Goal: Transaction & Acquisition: Purchase product/service

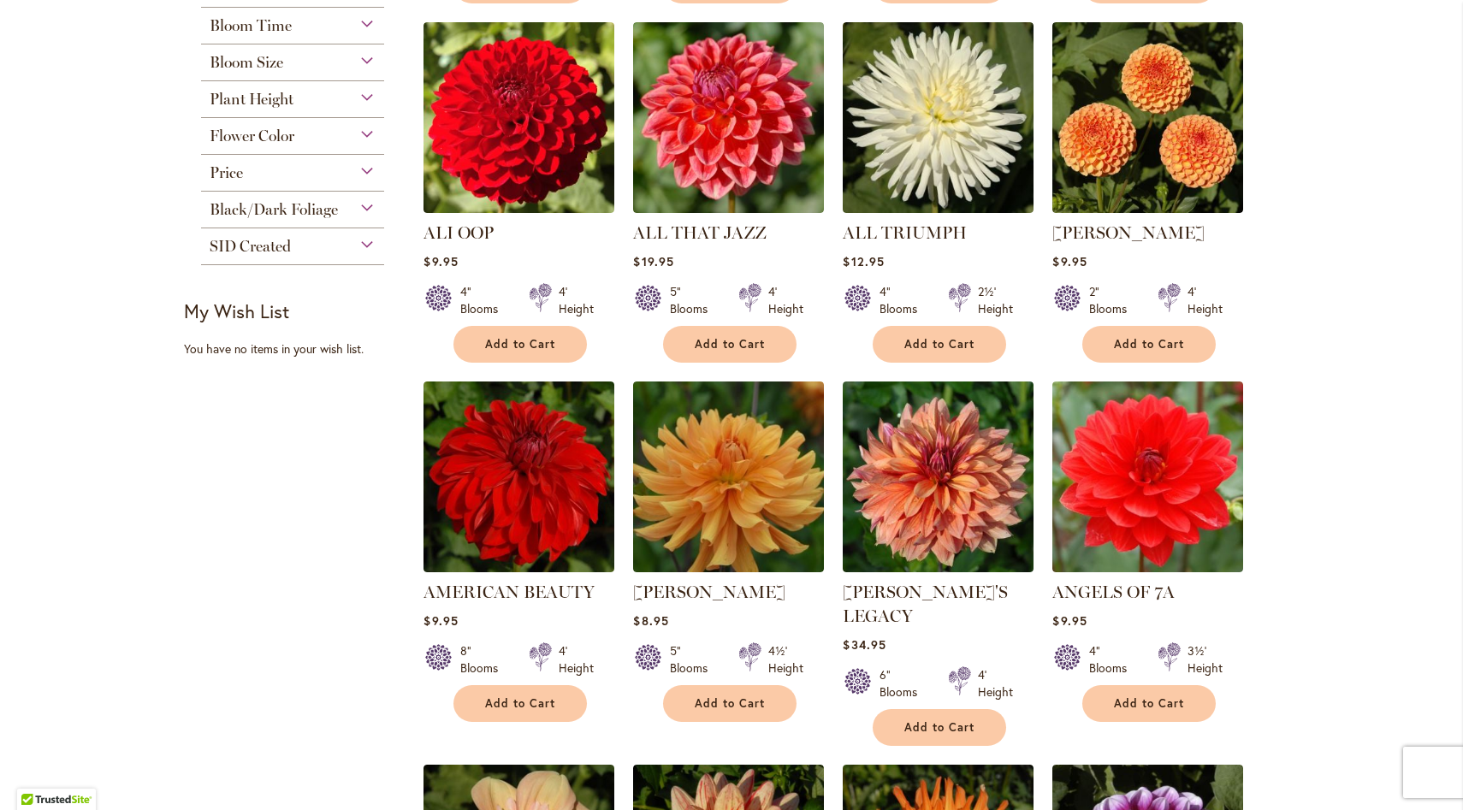
scroll to position [734, 0]
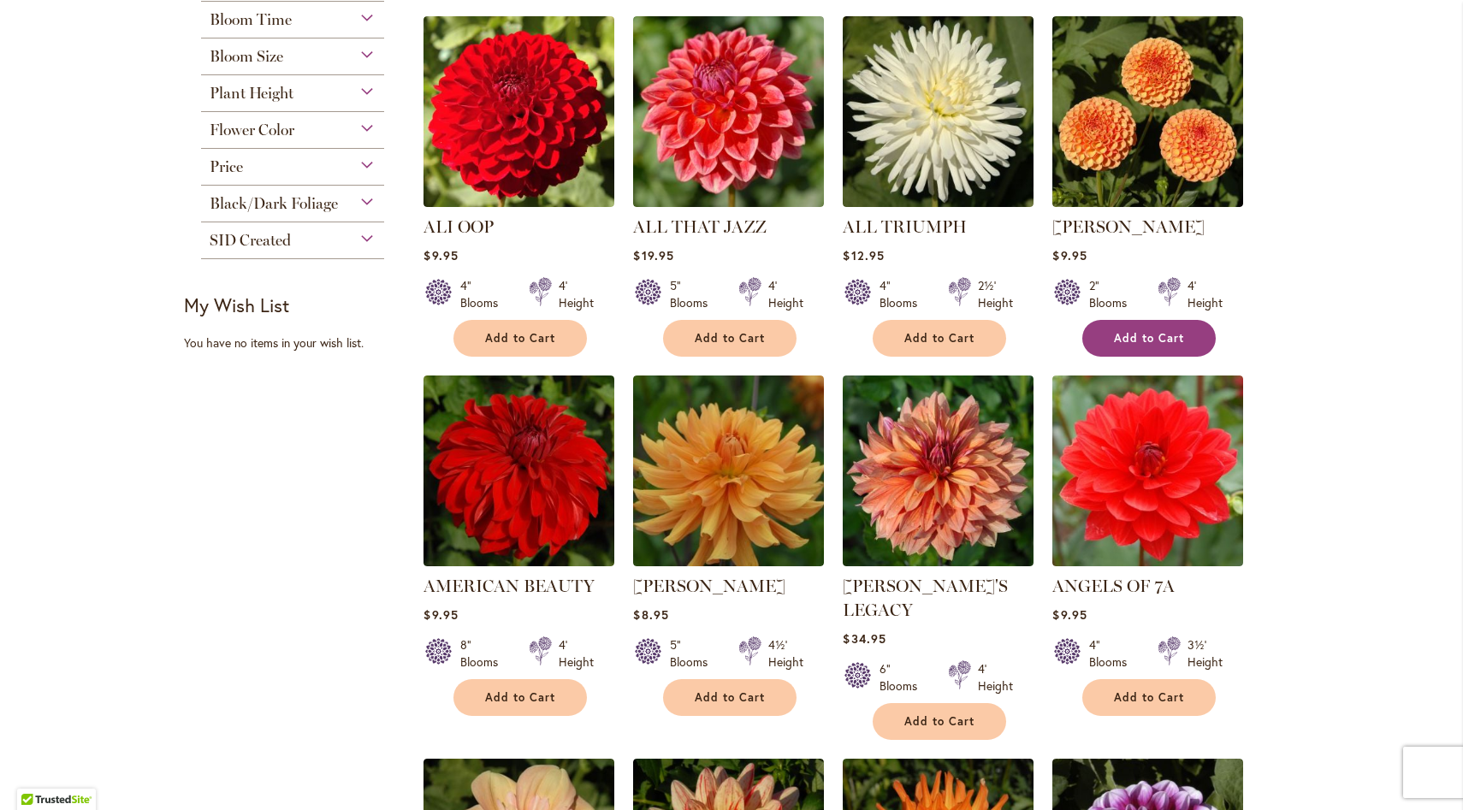
click at [1176, 343] on span "Add to Cart" at bounding box center [1149, 338] width 70 height 15
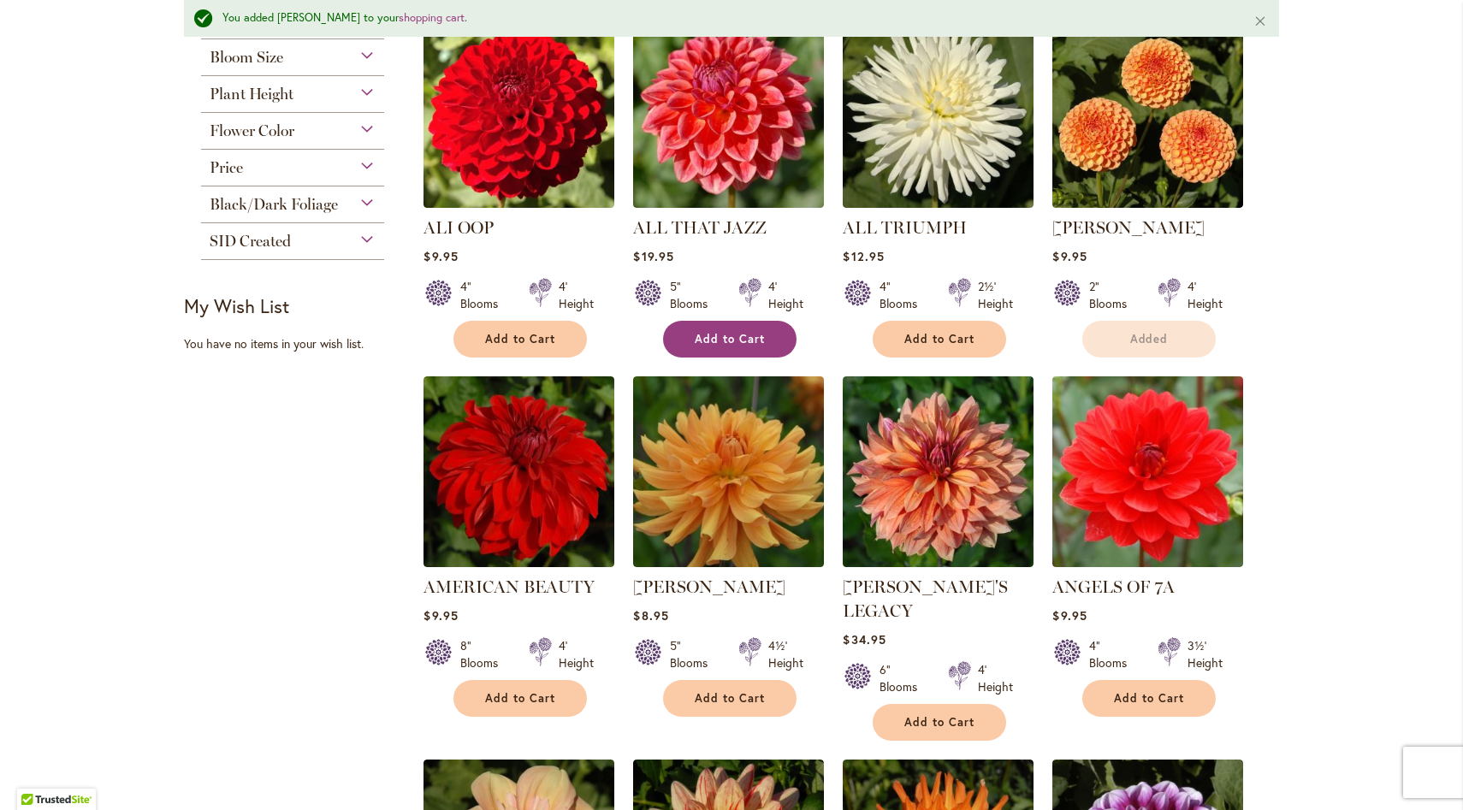
click at [707, 345] on button "Add to Cart" at bounding box center [729, 339] width 133 height 37
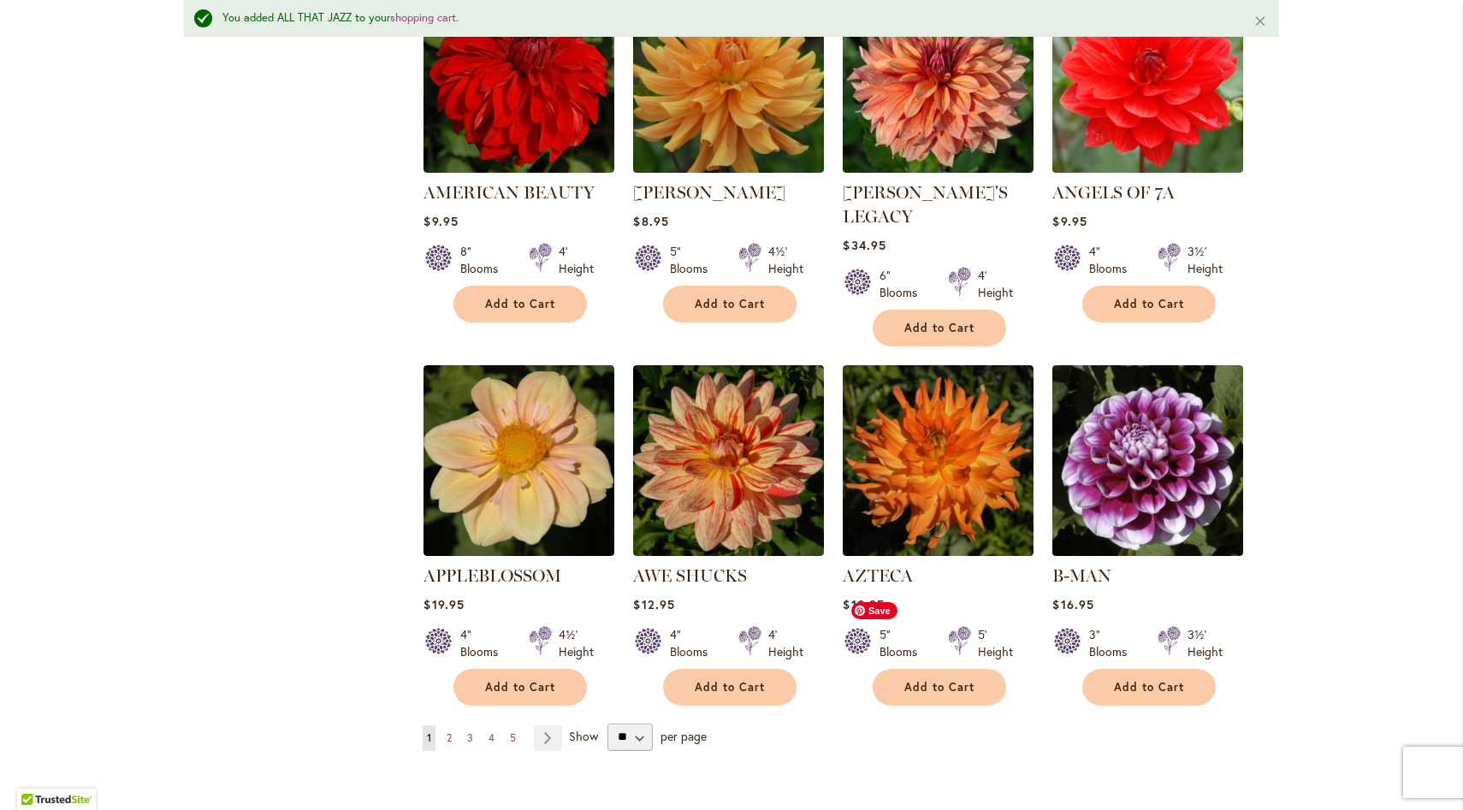
scroll to position [1176, 0]
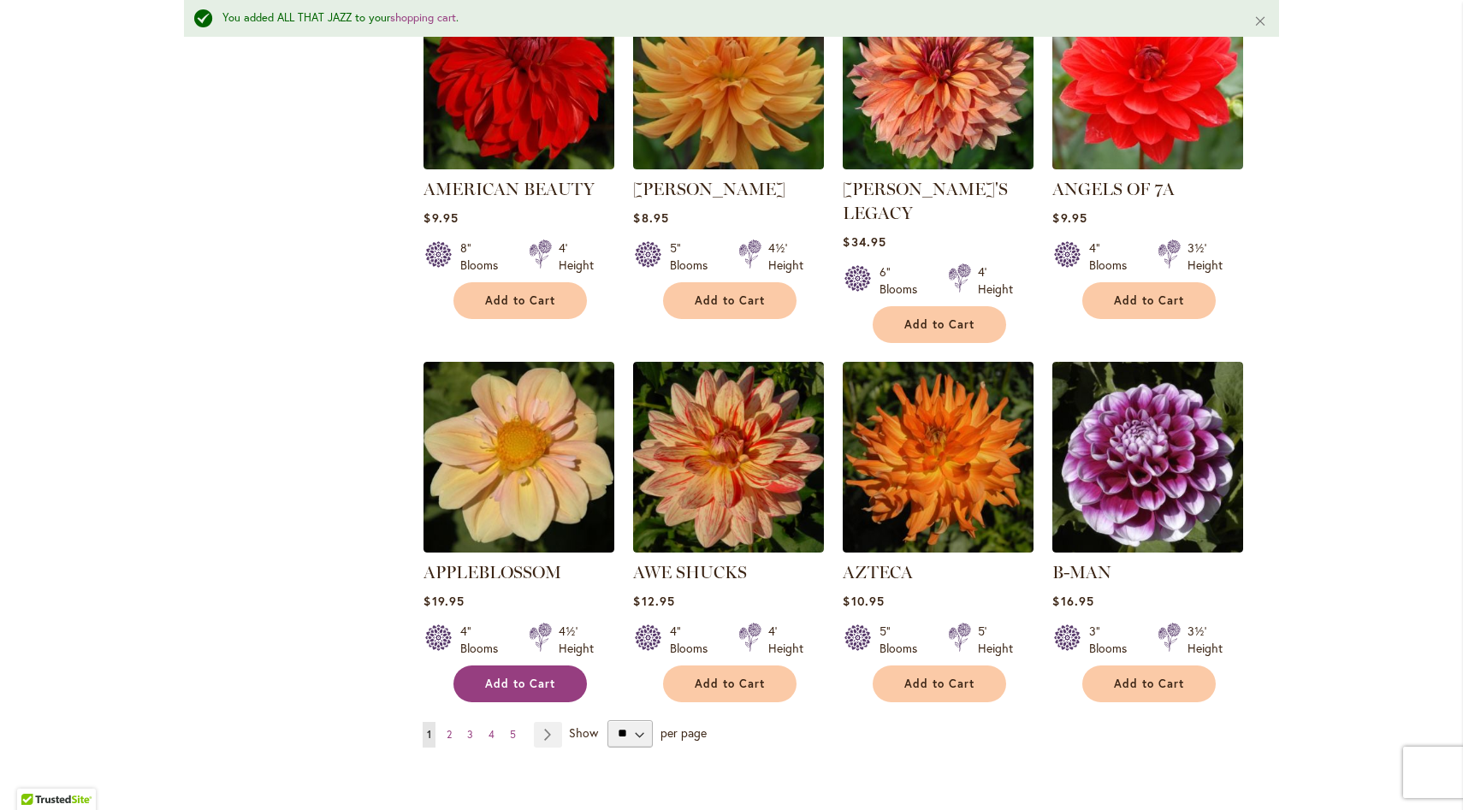
click at [539, 677] on span "Add to Cart" at bounding box center [520, 684] width 70 height 15
click at [448, 728] on span "2" at bounding box center [449, 734] width 5 height 13
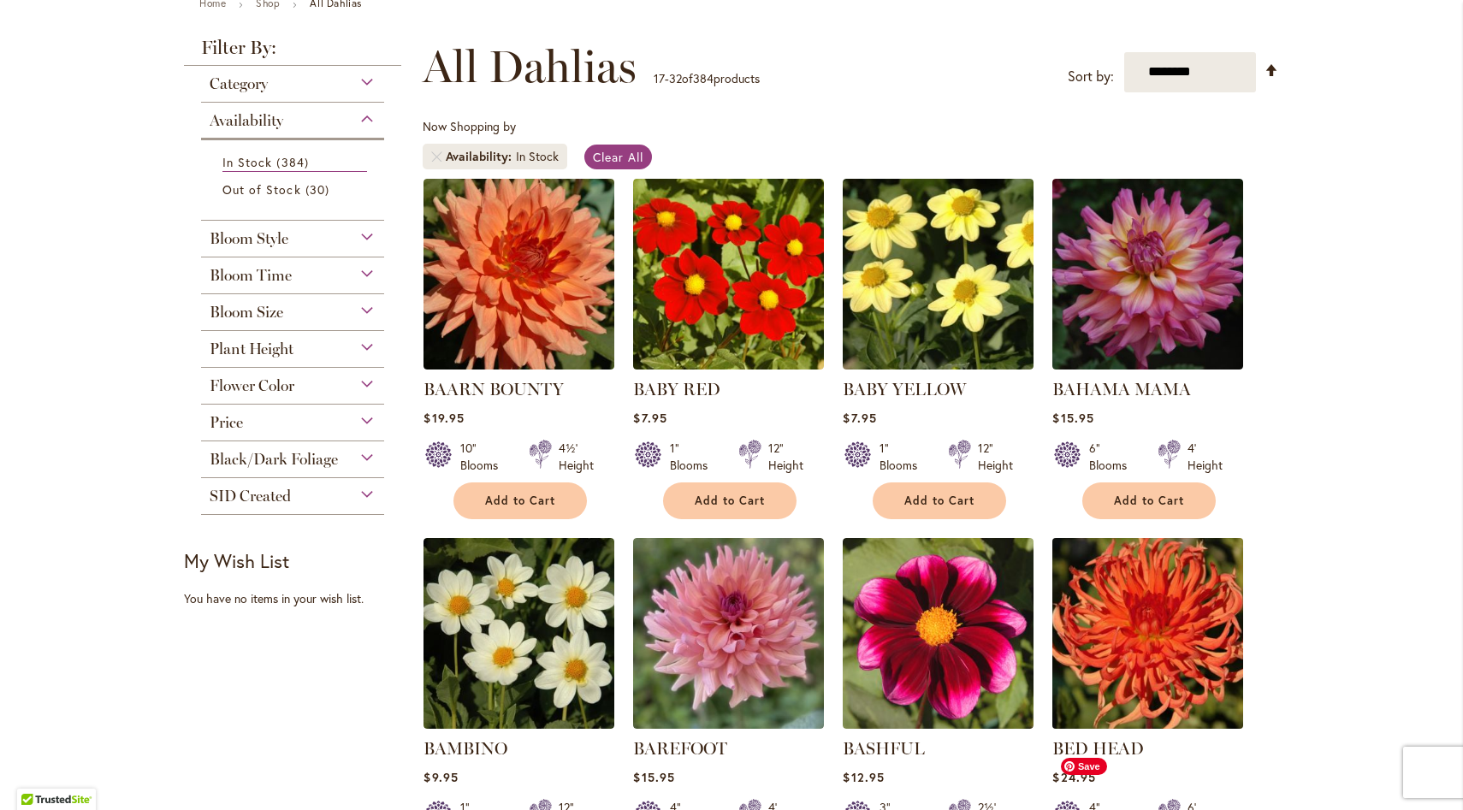
scroll to position [217, 0]
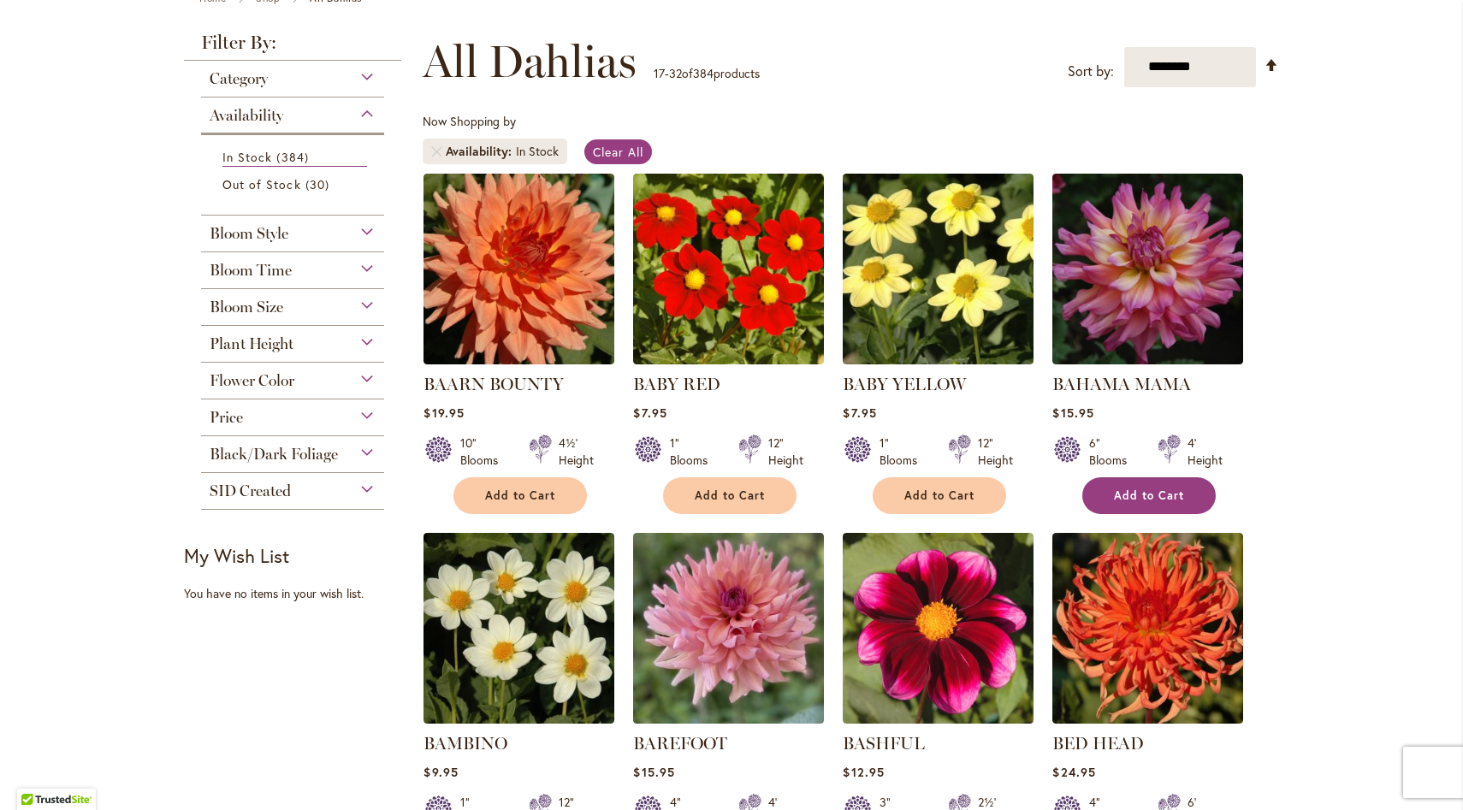
click at [1154, 486] on button "Add to Cart" at bounding box center [1148, 495] width 133 height 37
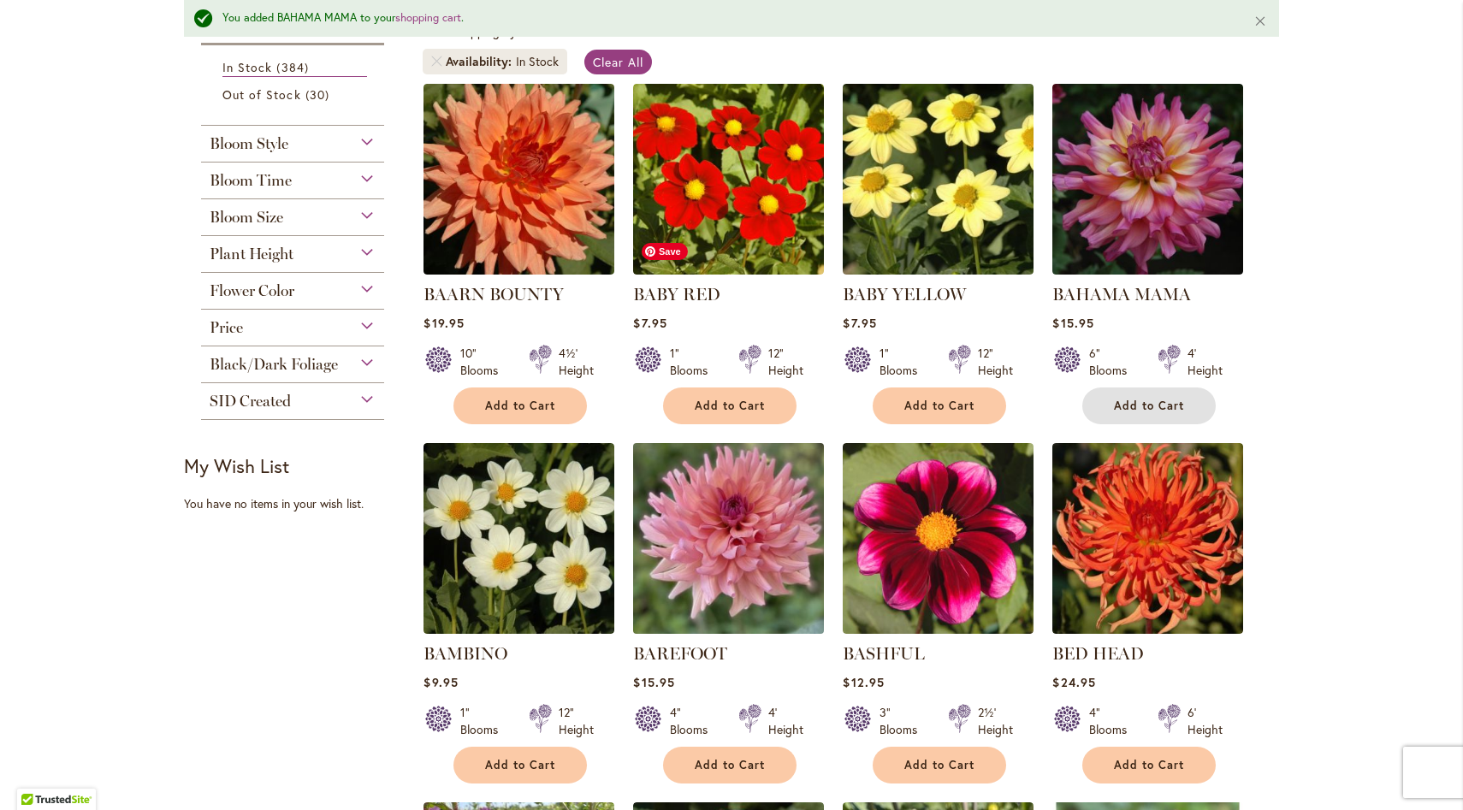
scroll to position [249, 0]
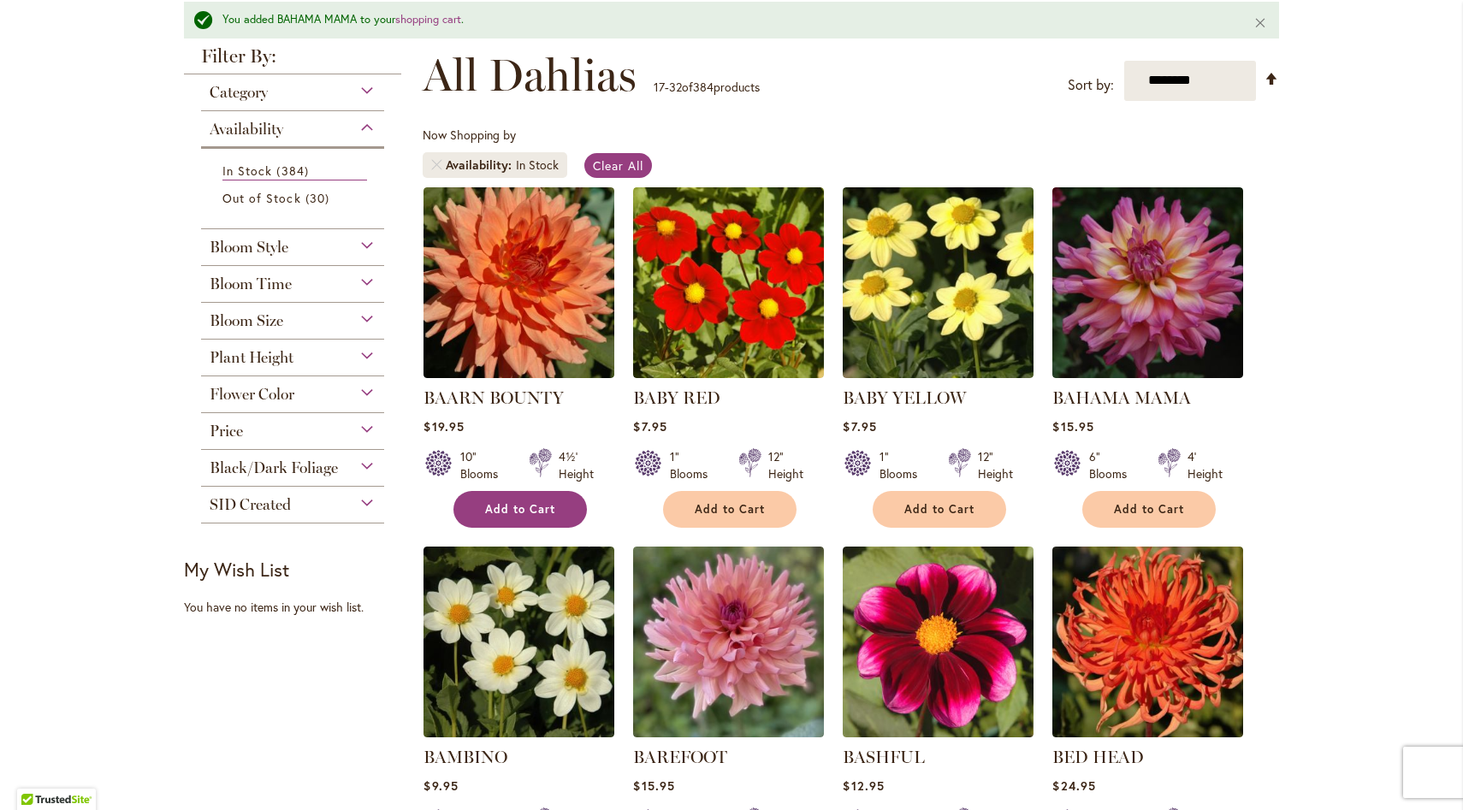
click at [542, 506] on span "Add to Cart" at bounding box center [520, 509] width 70 height 15
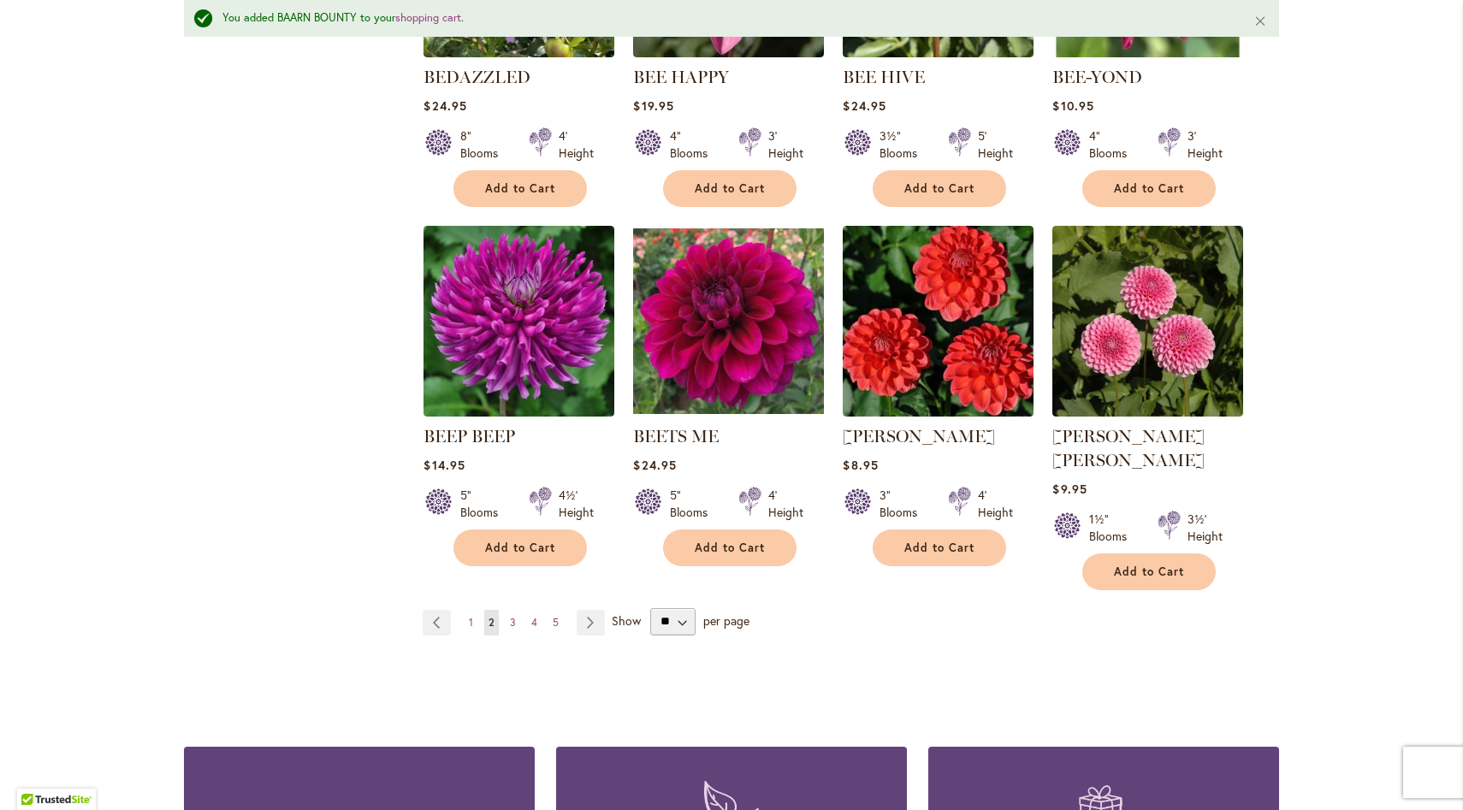
scroll to position [1289, 0]
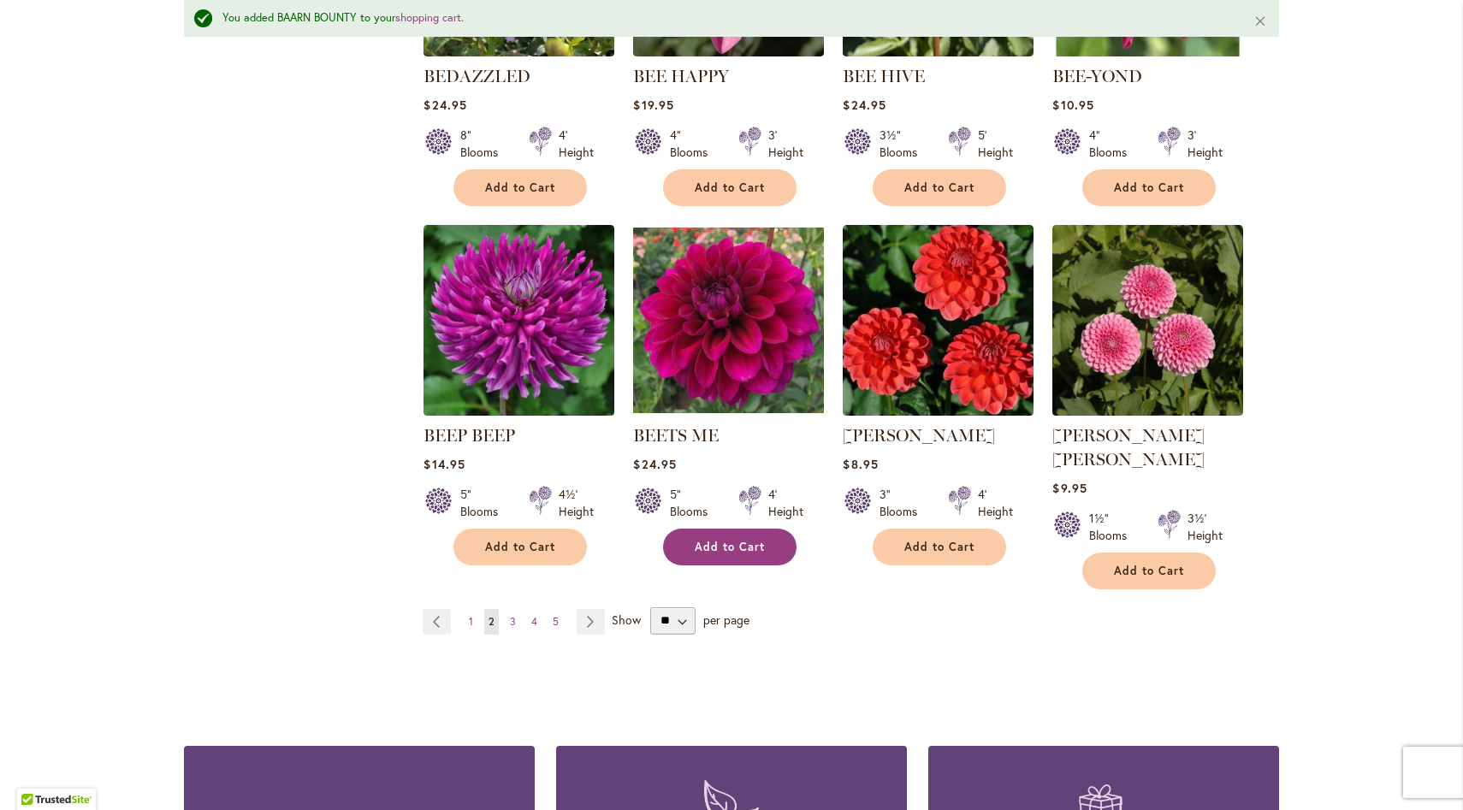
click at [734, 544] on span "Add to Cart" at bounding box center [730, 547] width 70 height 15
click at [514, 615] on span "3" at bounding box center [513, 621] width 6 height 13
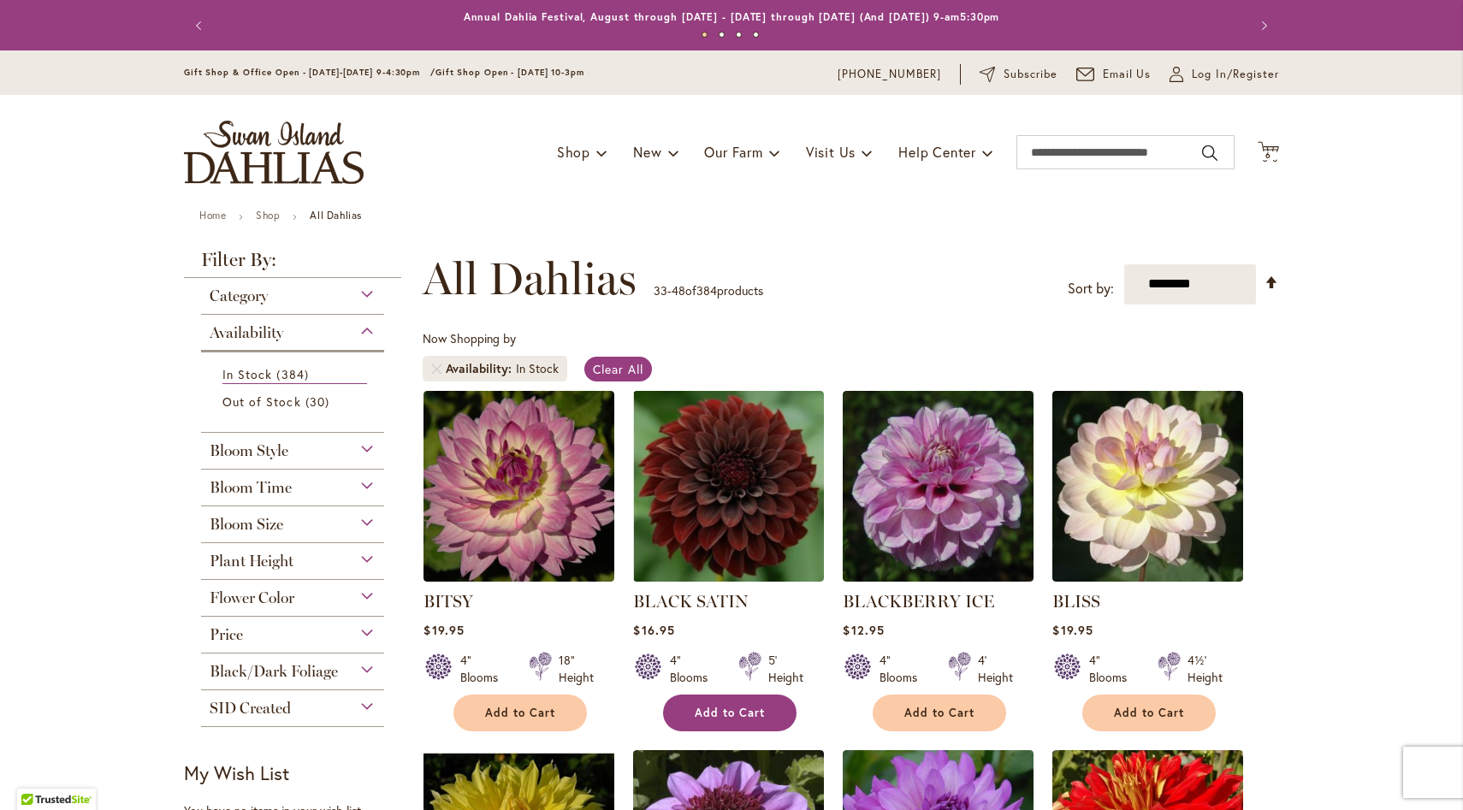
click at [748, 713] on span "Add to Cart" at bounding box center [730, 713] width 70 height 15
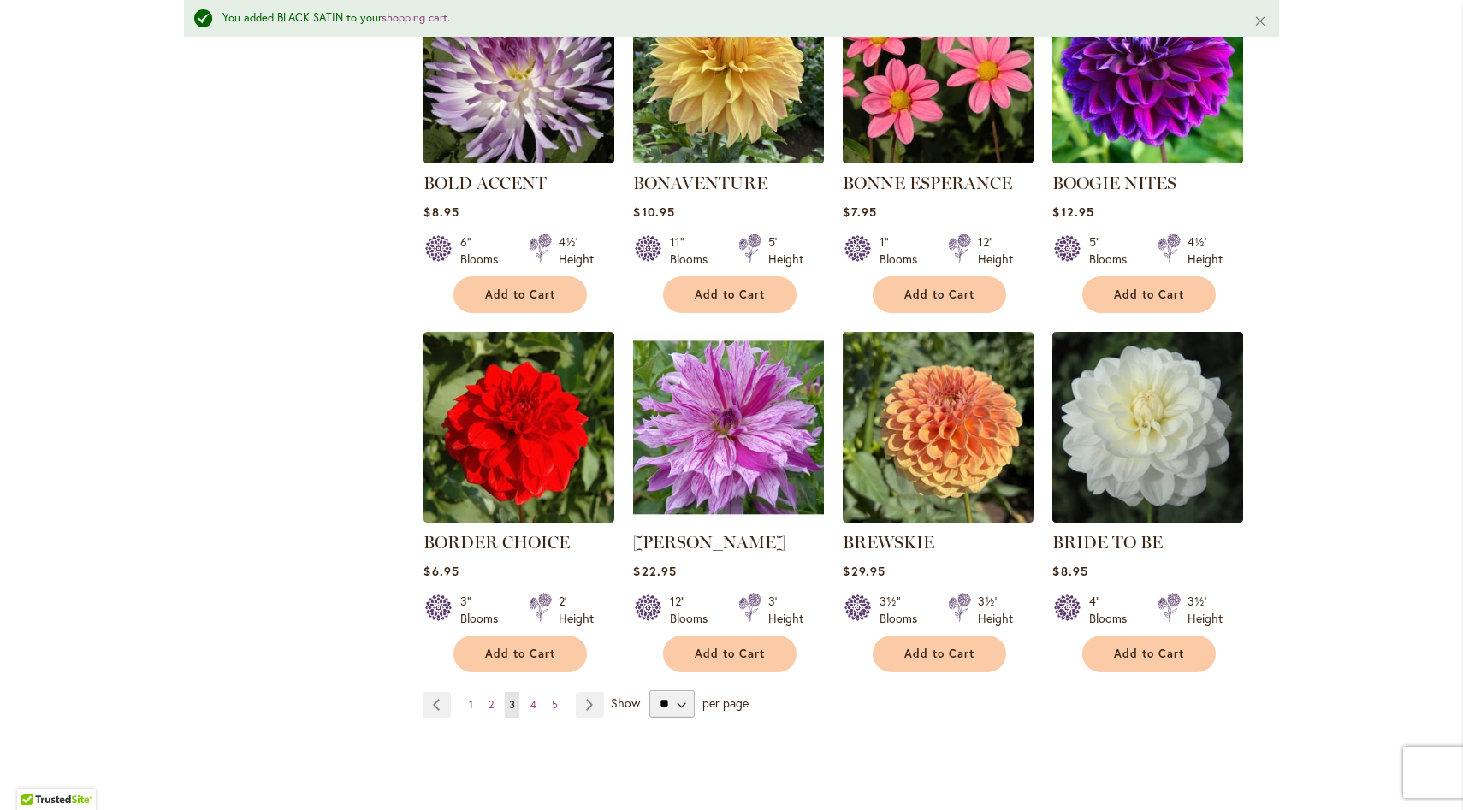
scroll to position [1204, 0]
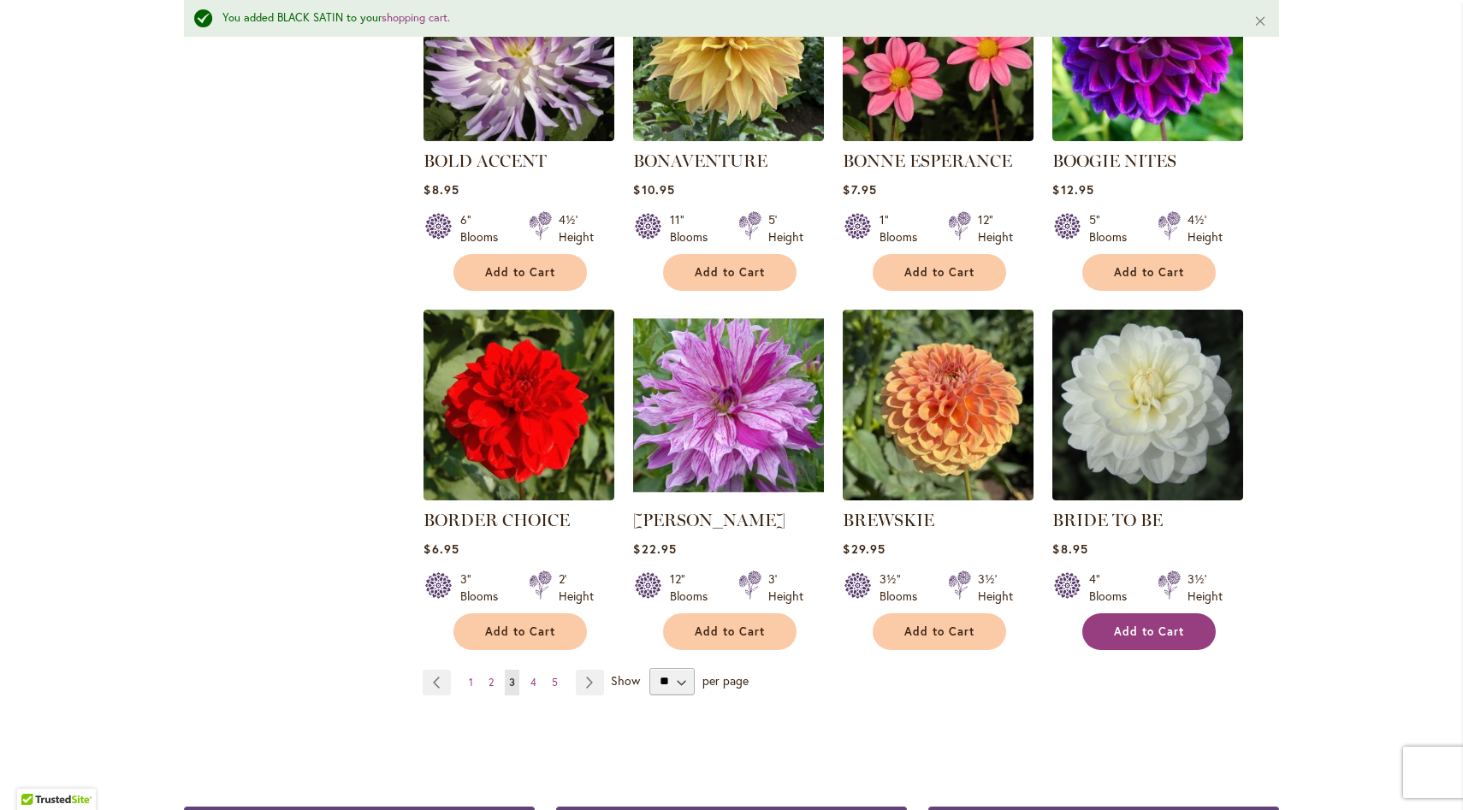
click at [1163, 637] on button "Add to Cart" at bounding box center [1148, 631] width 133 height 37
click at [532, 685] on span "4" at bounding box center [533, 682] width 6 height 13
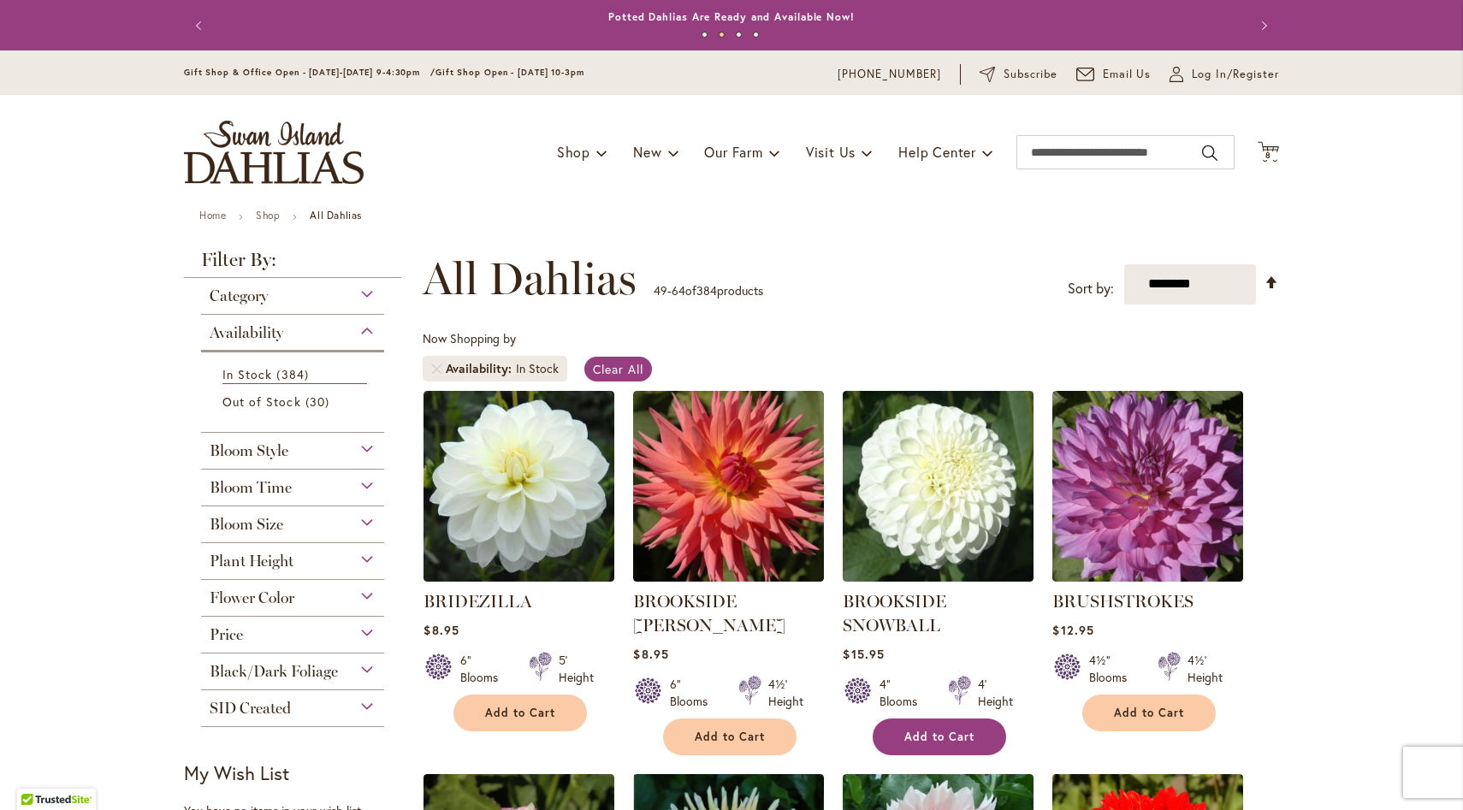
click at [958, 739] on span "Add to Cart" at bounding box center [939, 737] width 70 height 15
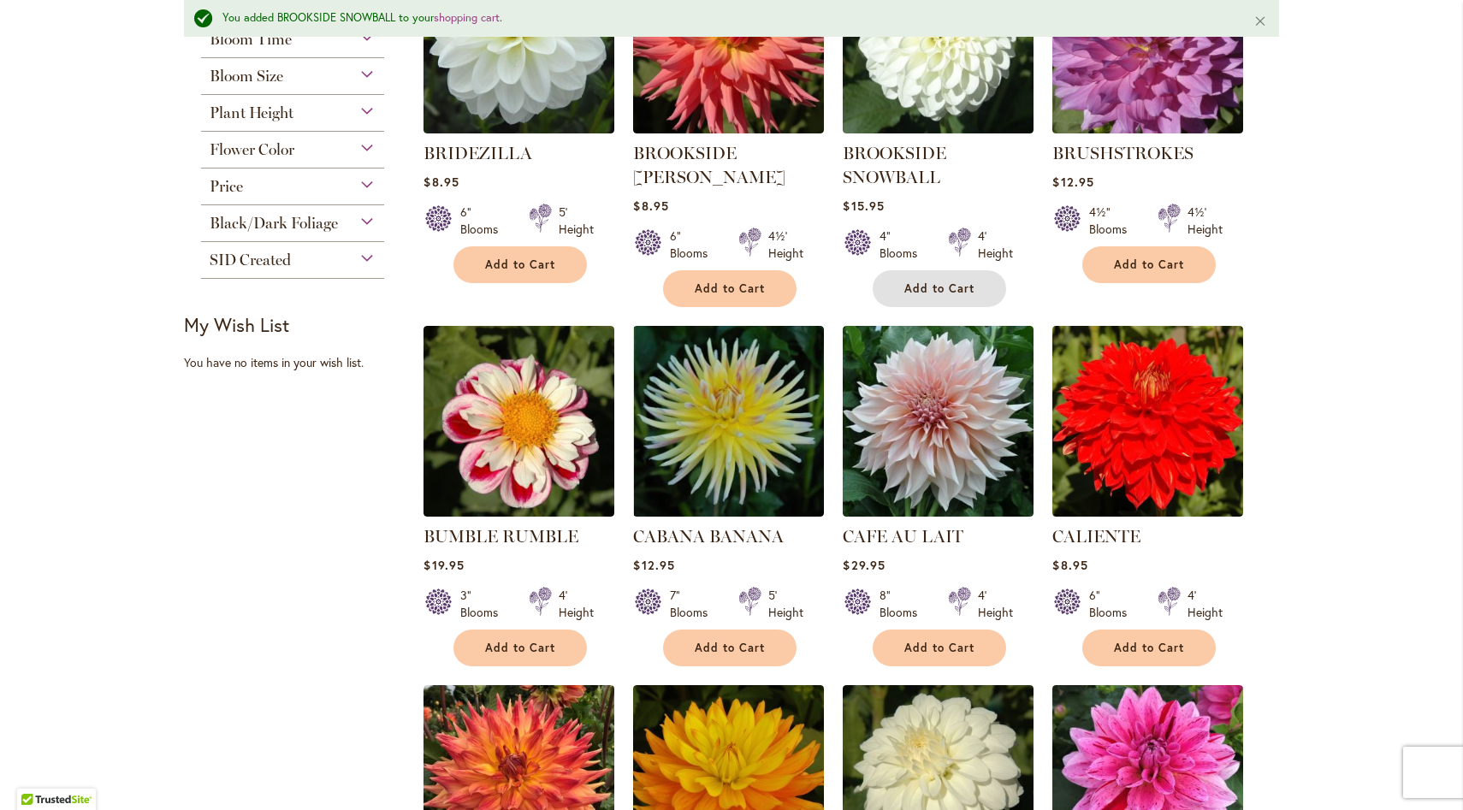
scroll to position [497, 0]
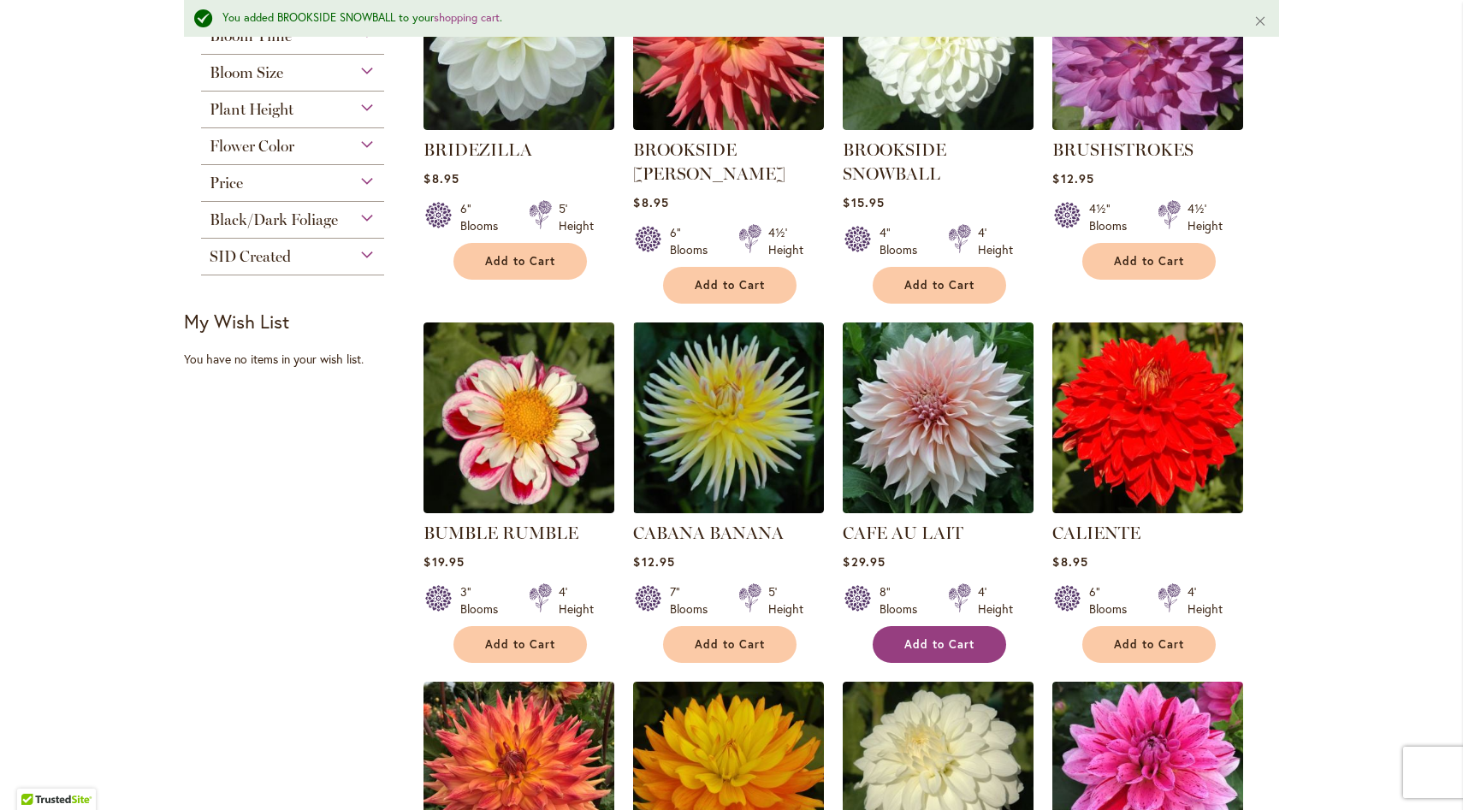
click at [962, 637] on span "Add to Cart" at bounding box center [939, 644] width 70 height 15
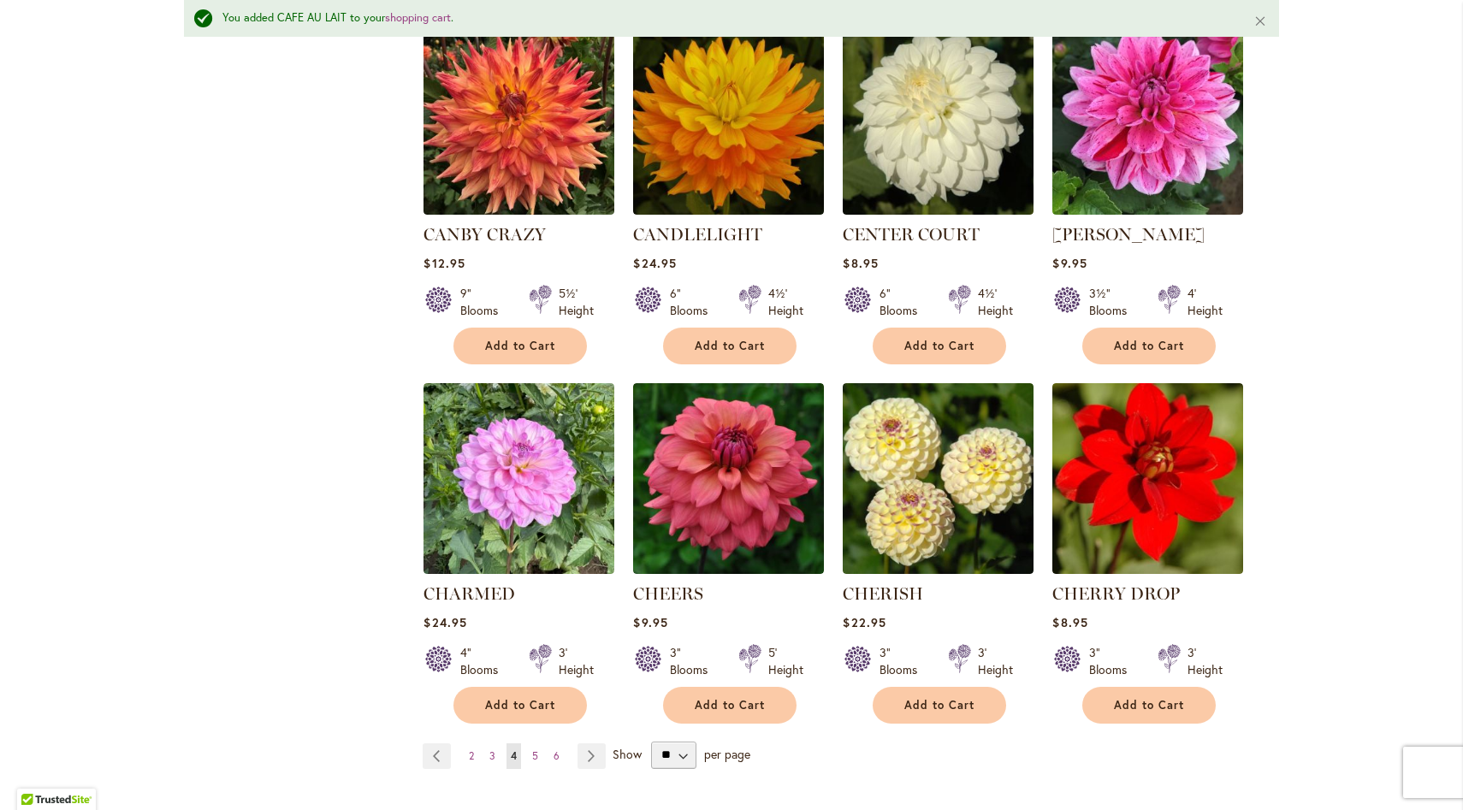
scroll to position [1163, 0]
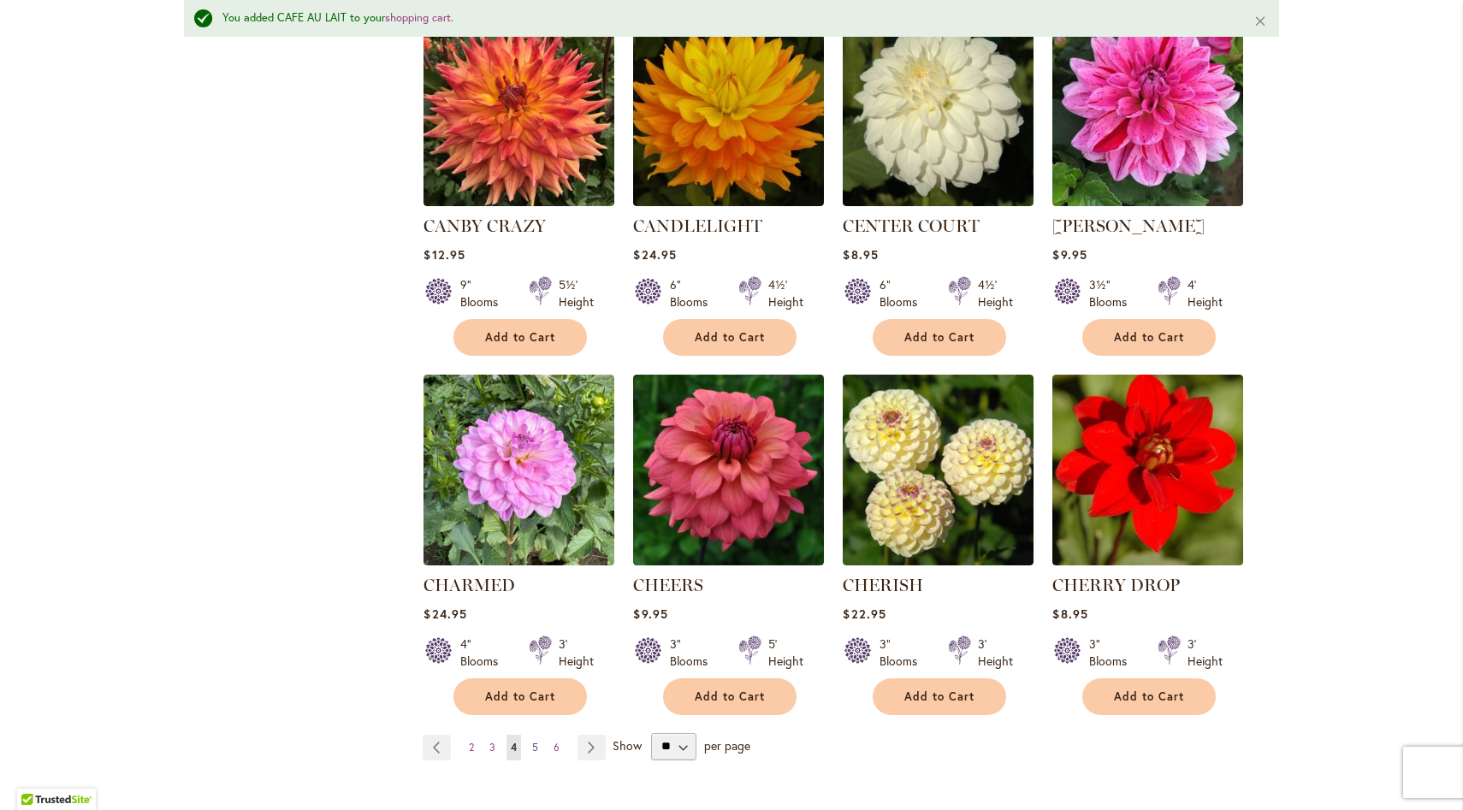
click at [538, 748] on span "5" at bounding box center [535, 747] width 6 height 13
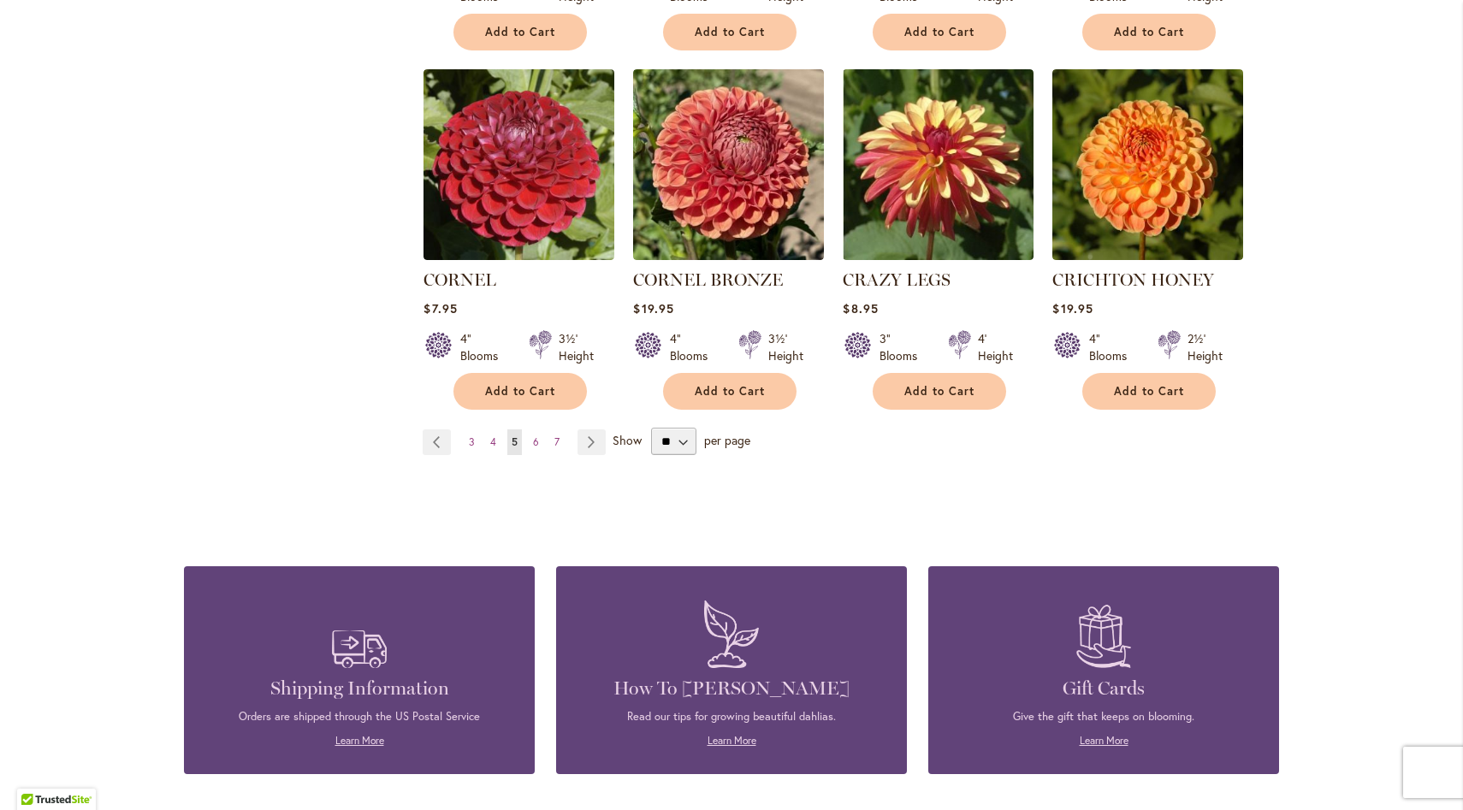
scroll to position [1449, 0]
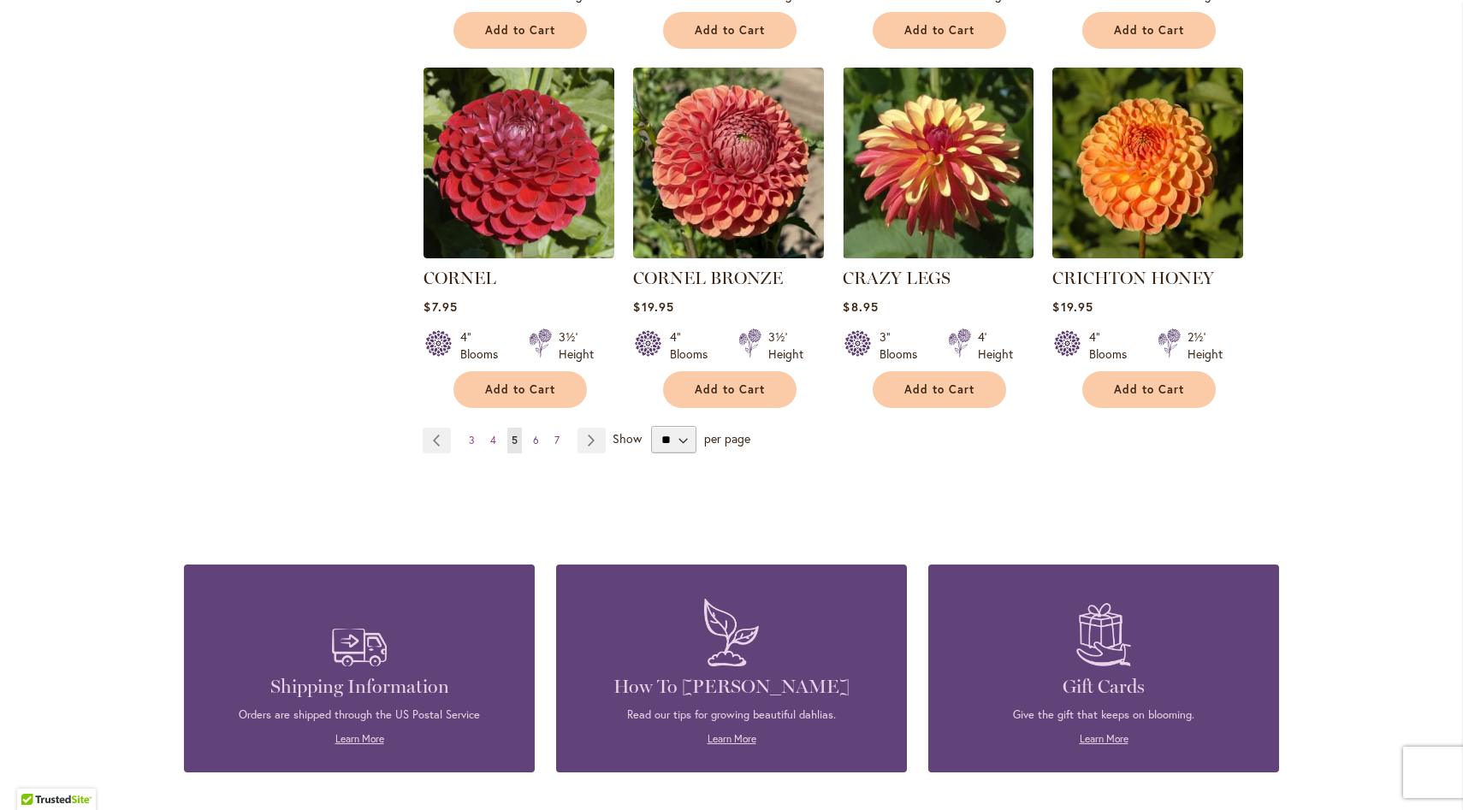
click at [531, 428] on link "Page 6" at bounding box center [536, 441] width 15 height 26
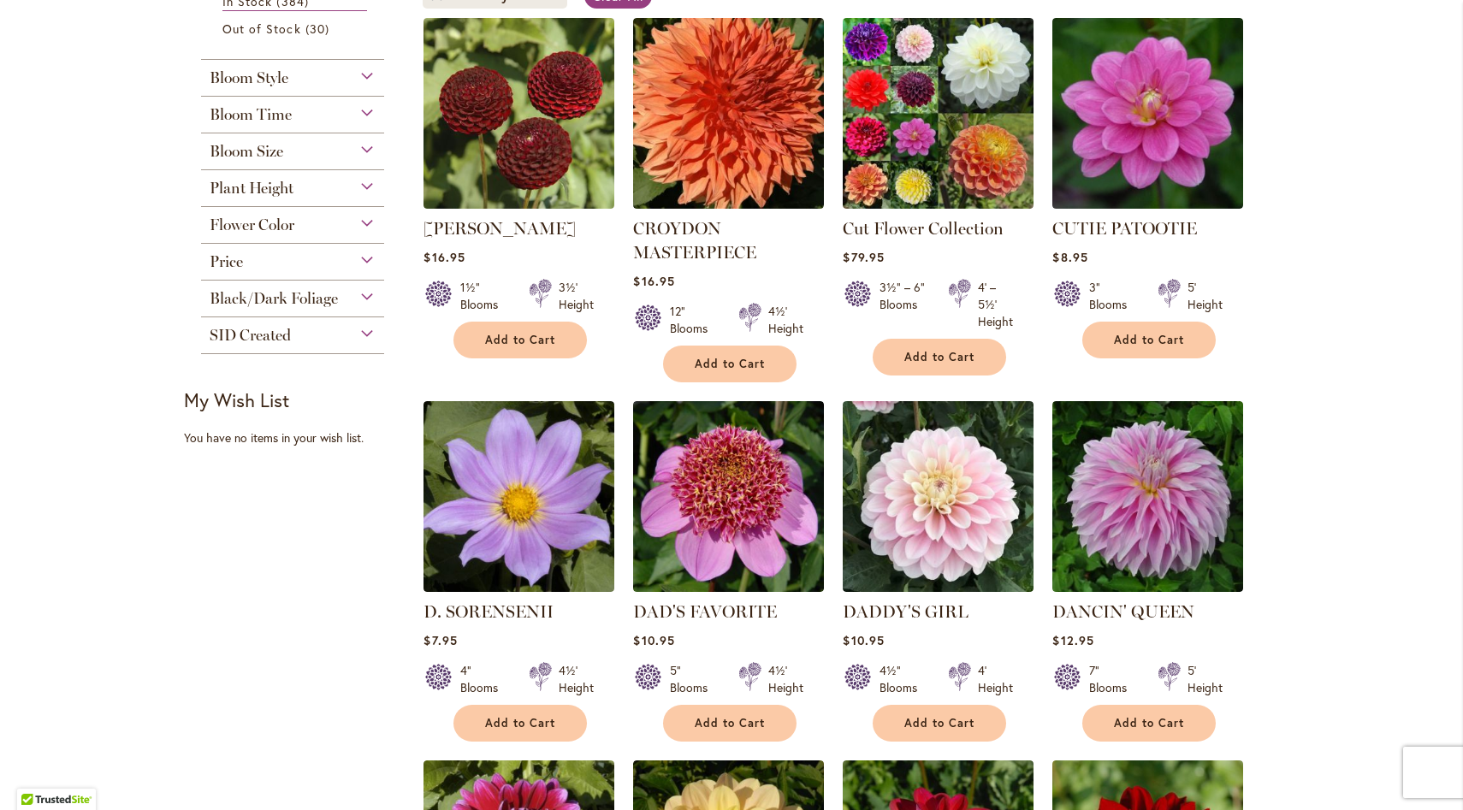
scroll to position [388, 0]
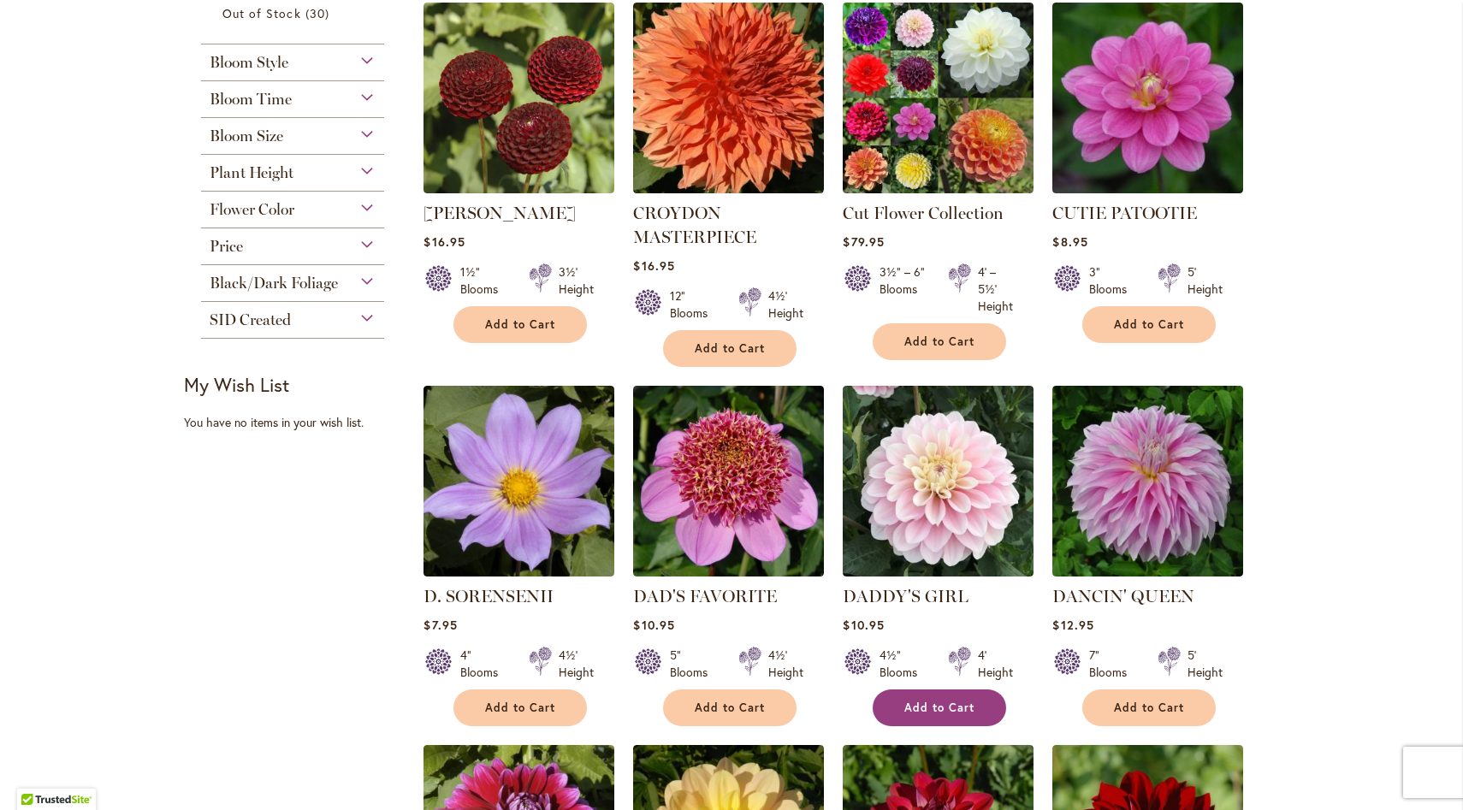
click at [955, 707] on span "Add to Cart" at bounding box center [939, 708] width 70 height 15
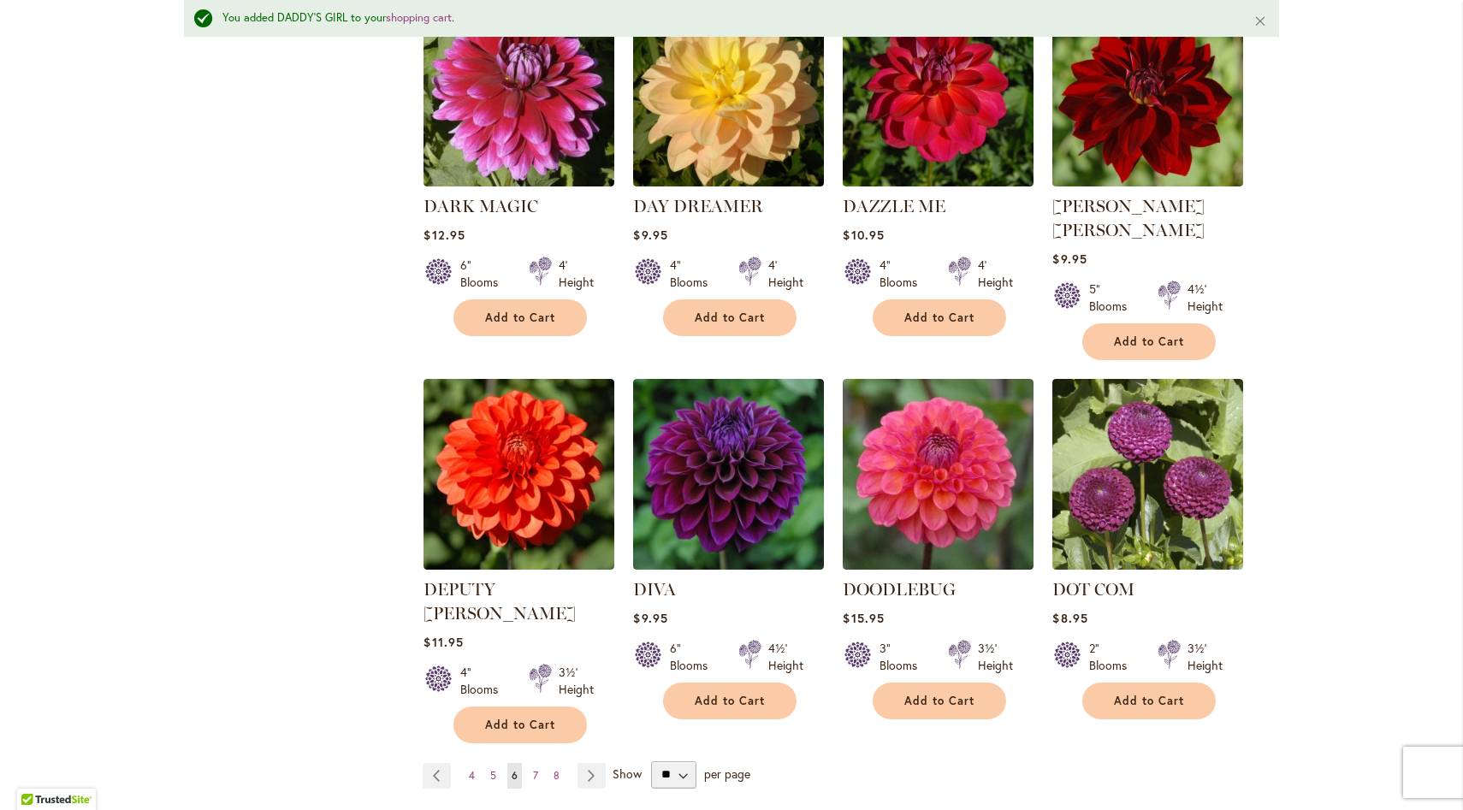
scroll to position [1189, 0]
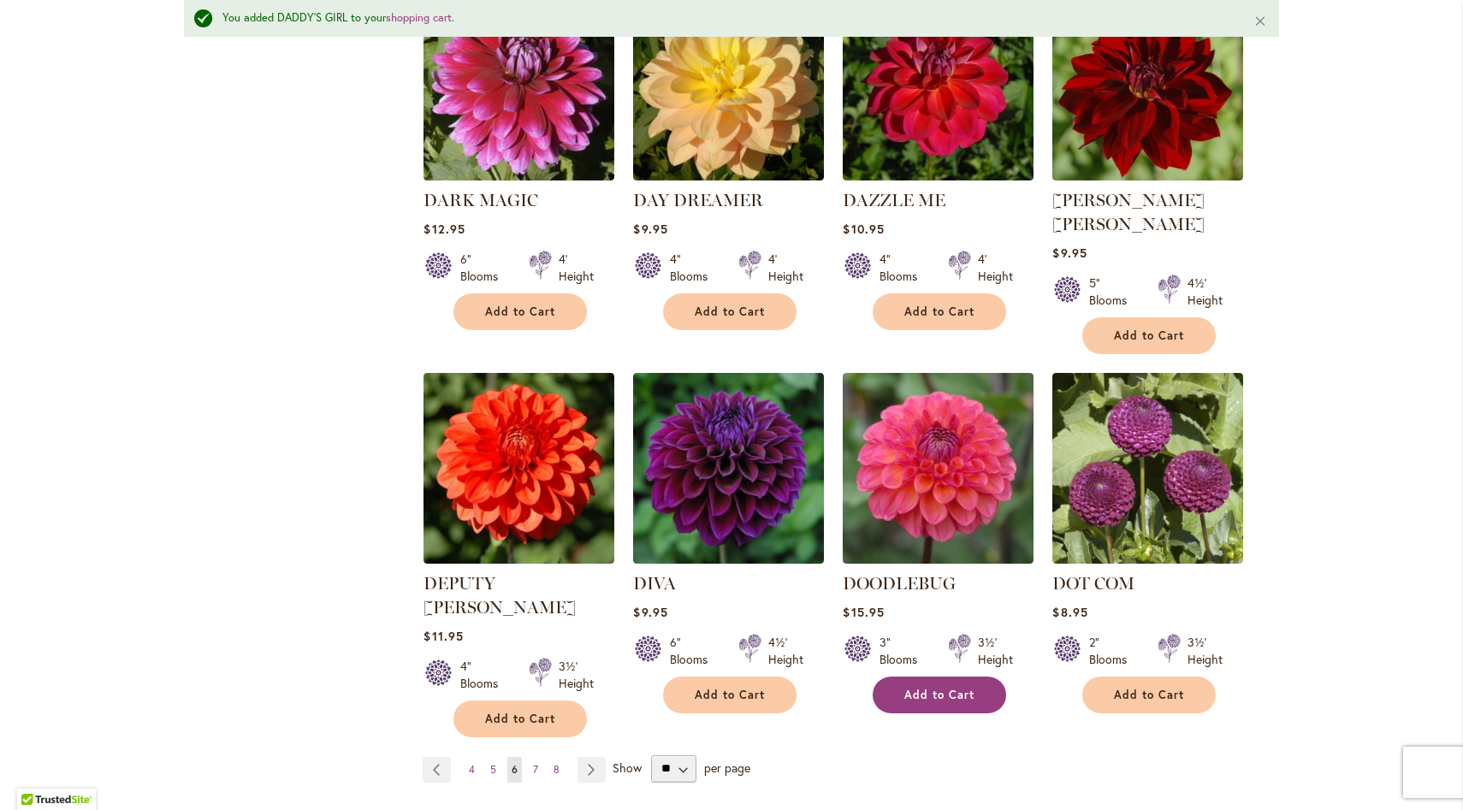
click at [920, 688] on span "Add to Cart" at bounding box center [939, 695] width 70 height 15
click at [535, 763] on span "7" at bounding box center [535, 769] width 5 height 13
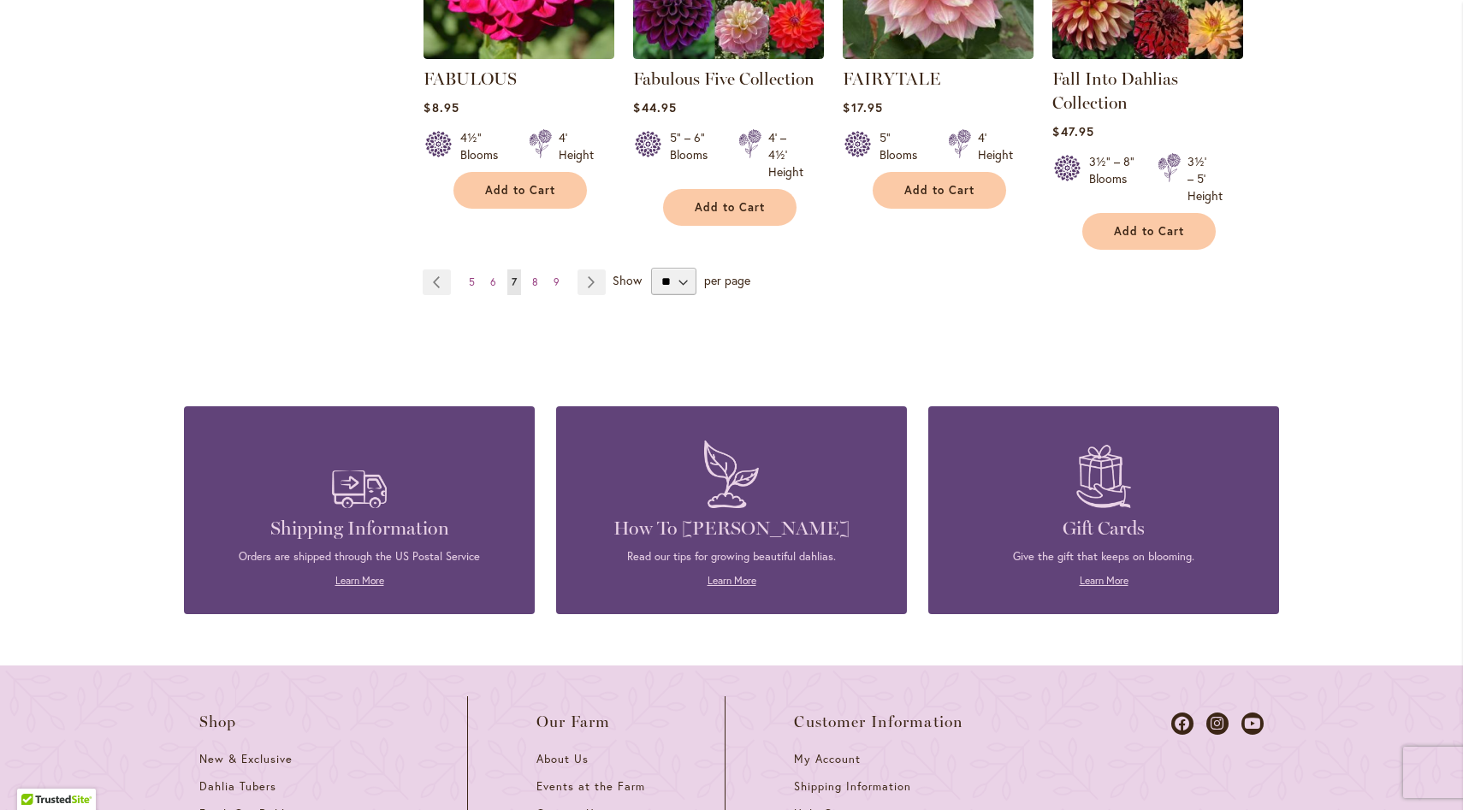
scroll to position [1646, 0]
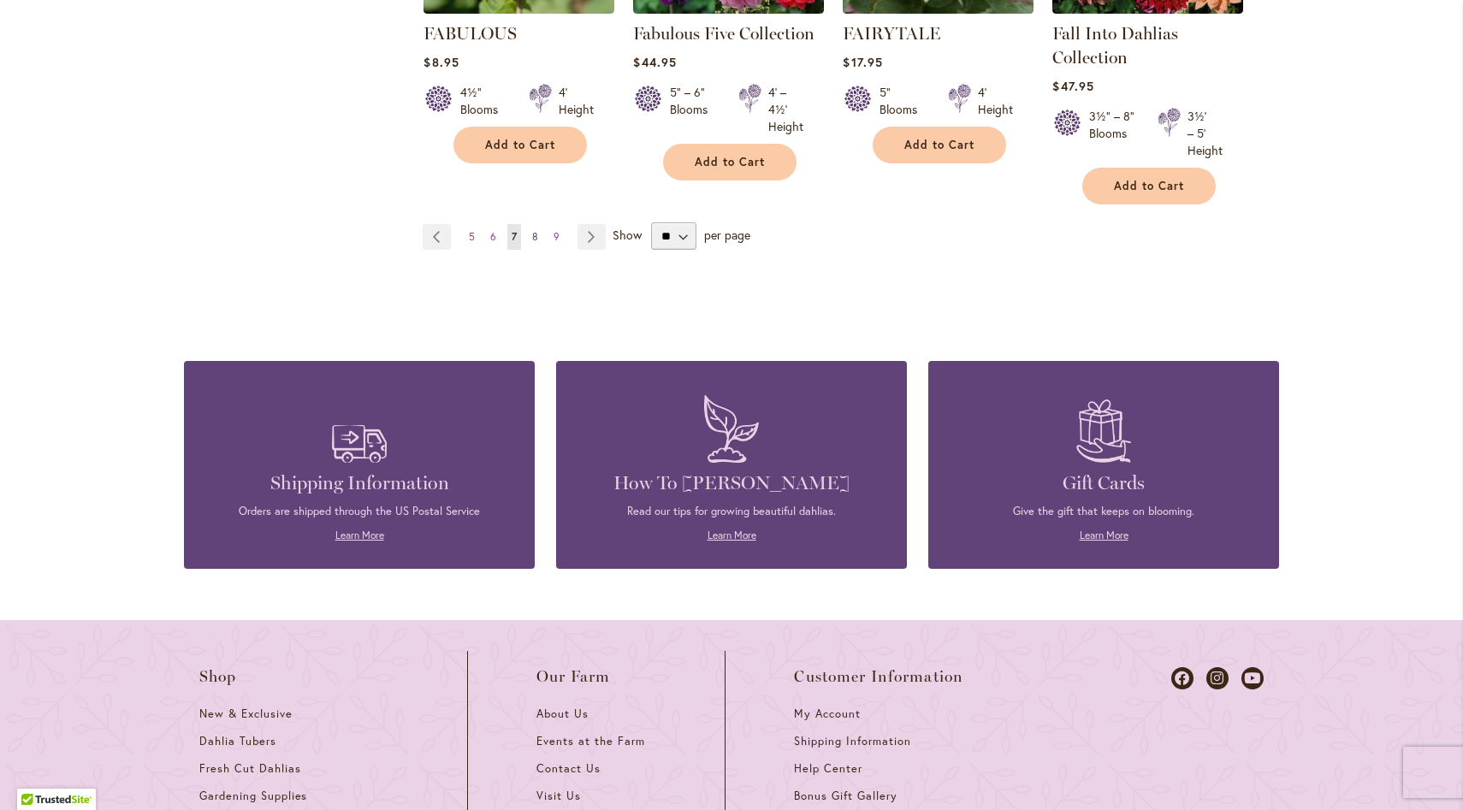
click at [537, 231] on span "8" at bounding box center [535, 236] width 6 height 13
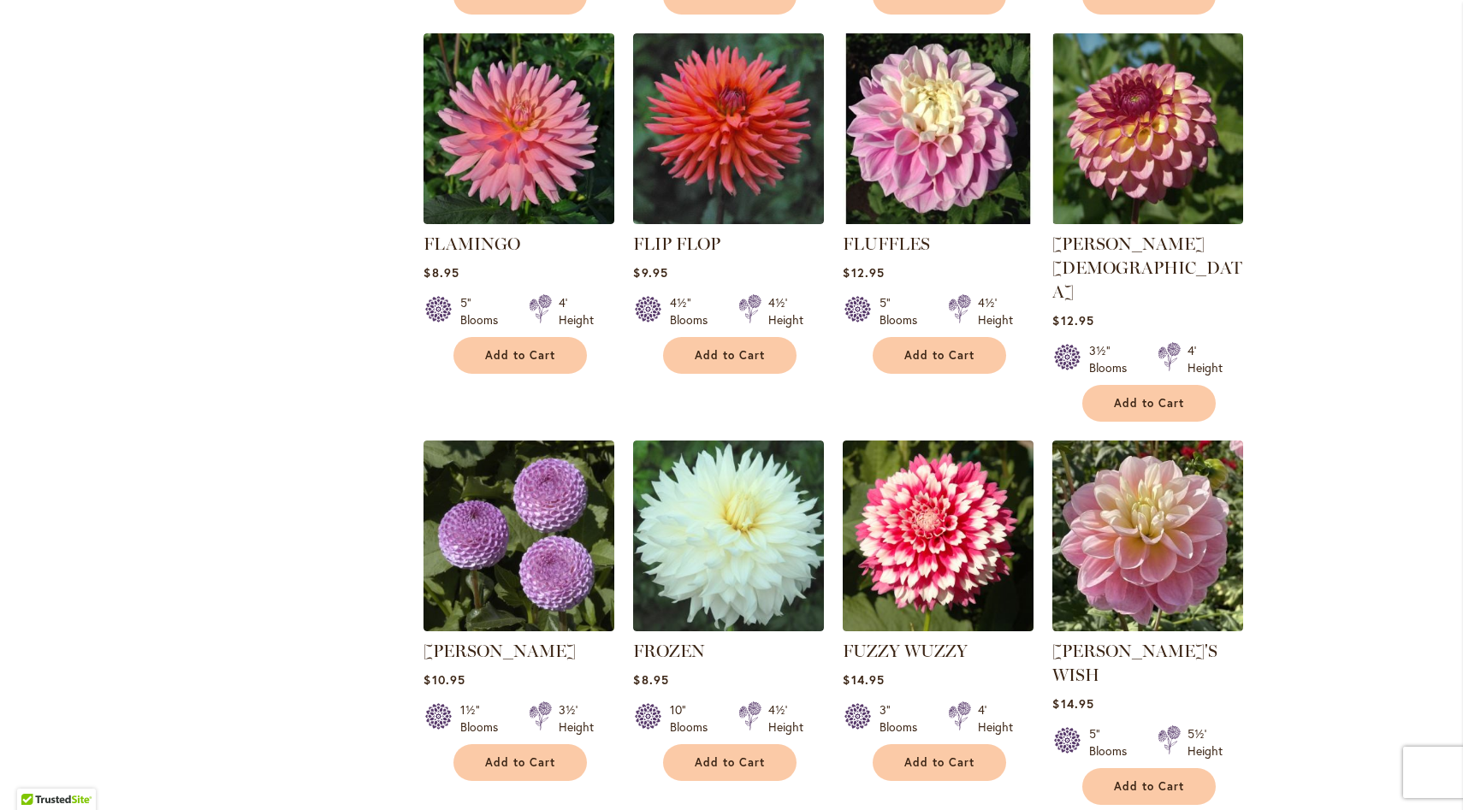
scroll to position [1112, 0]
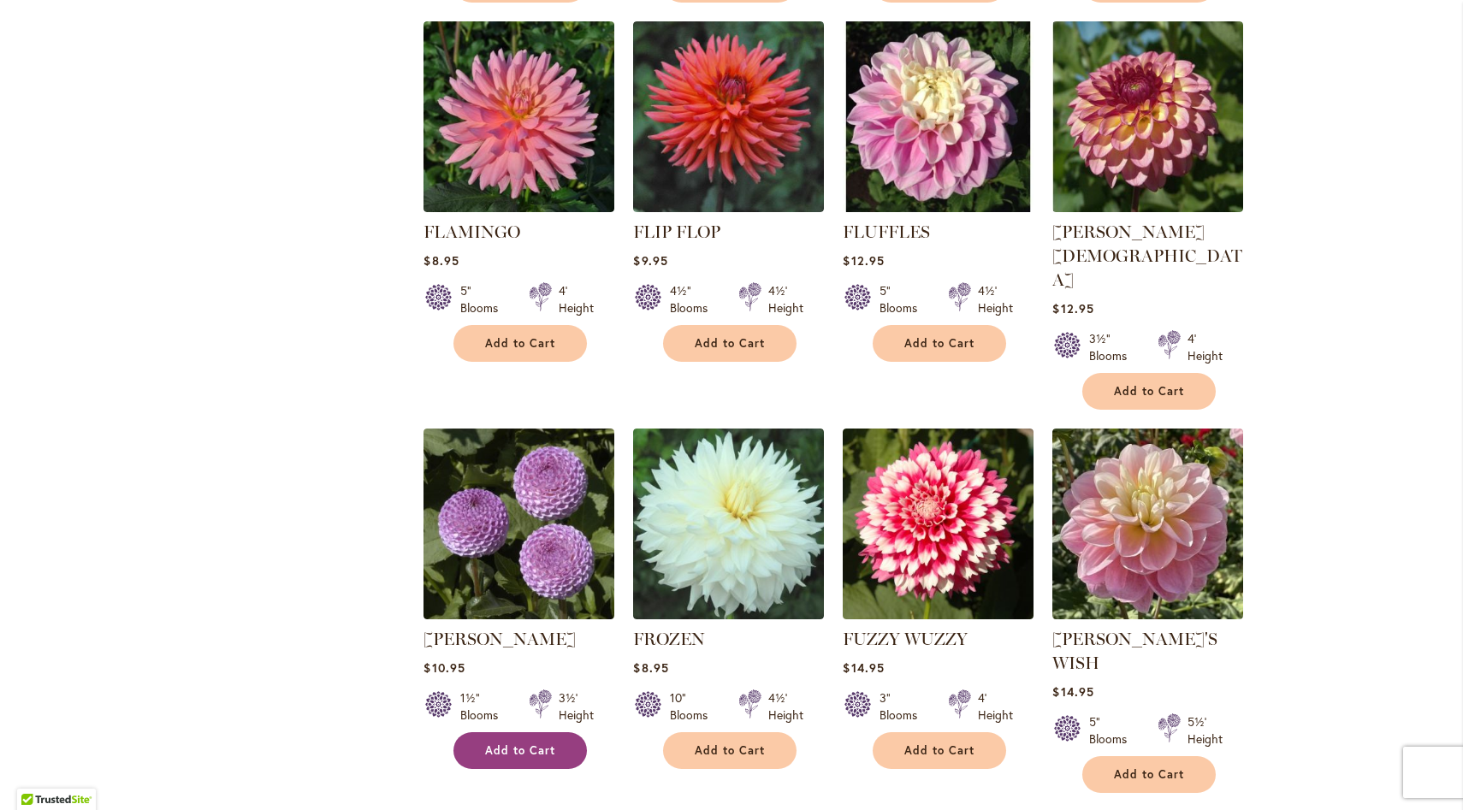
click at [528, 743] on span "Add to Cart" at bounding box center [520, 750] width 70 height 15
click at [538, 809] on link "Page 9" at bounding box center [535, 826] width 15 height 26
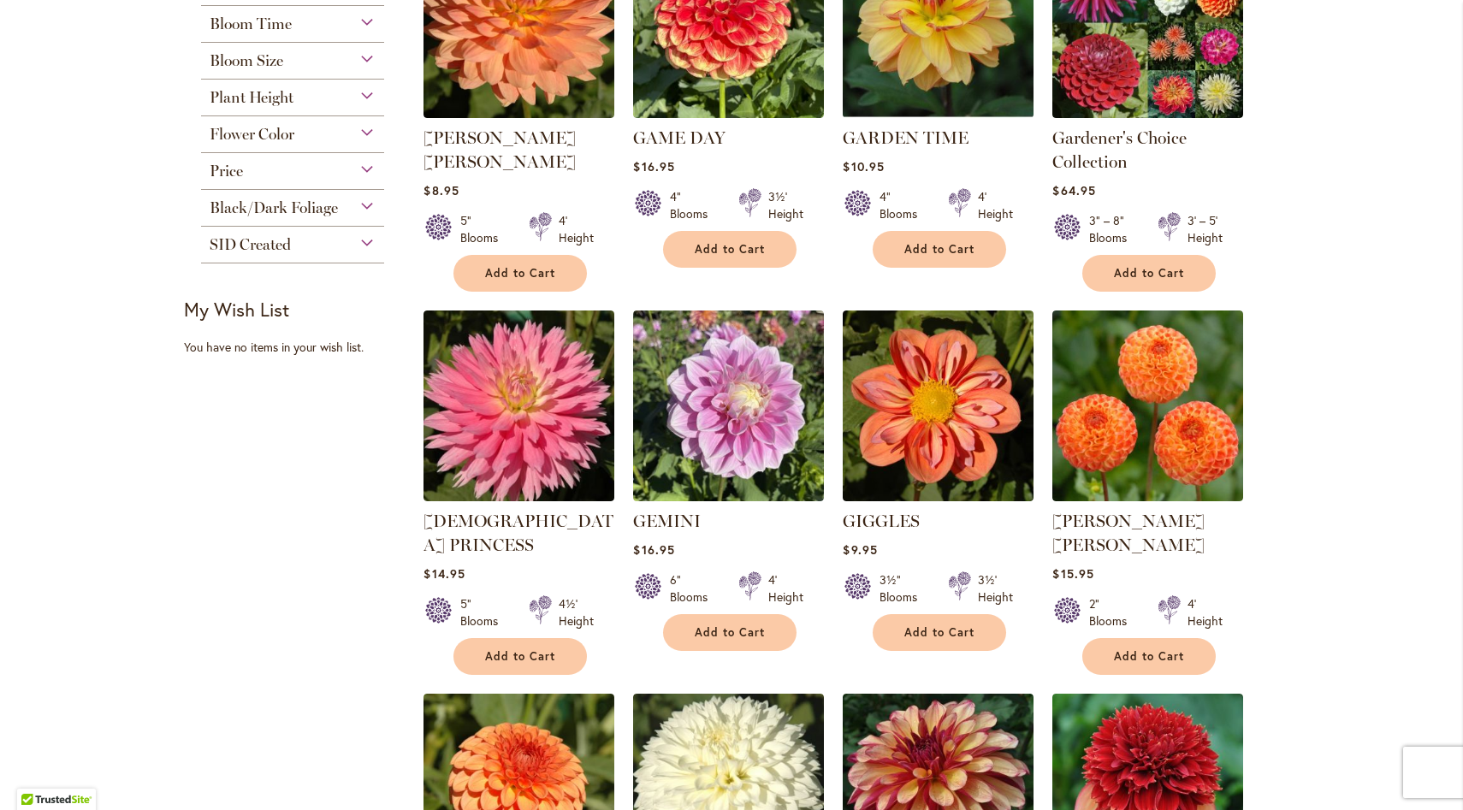
scroll to position [464, 0]
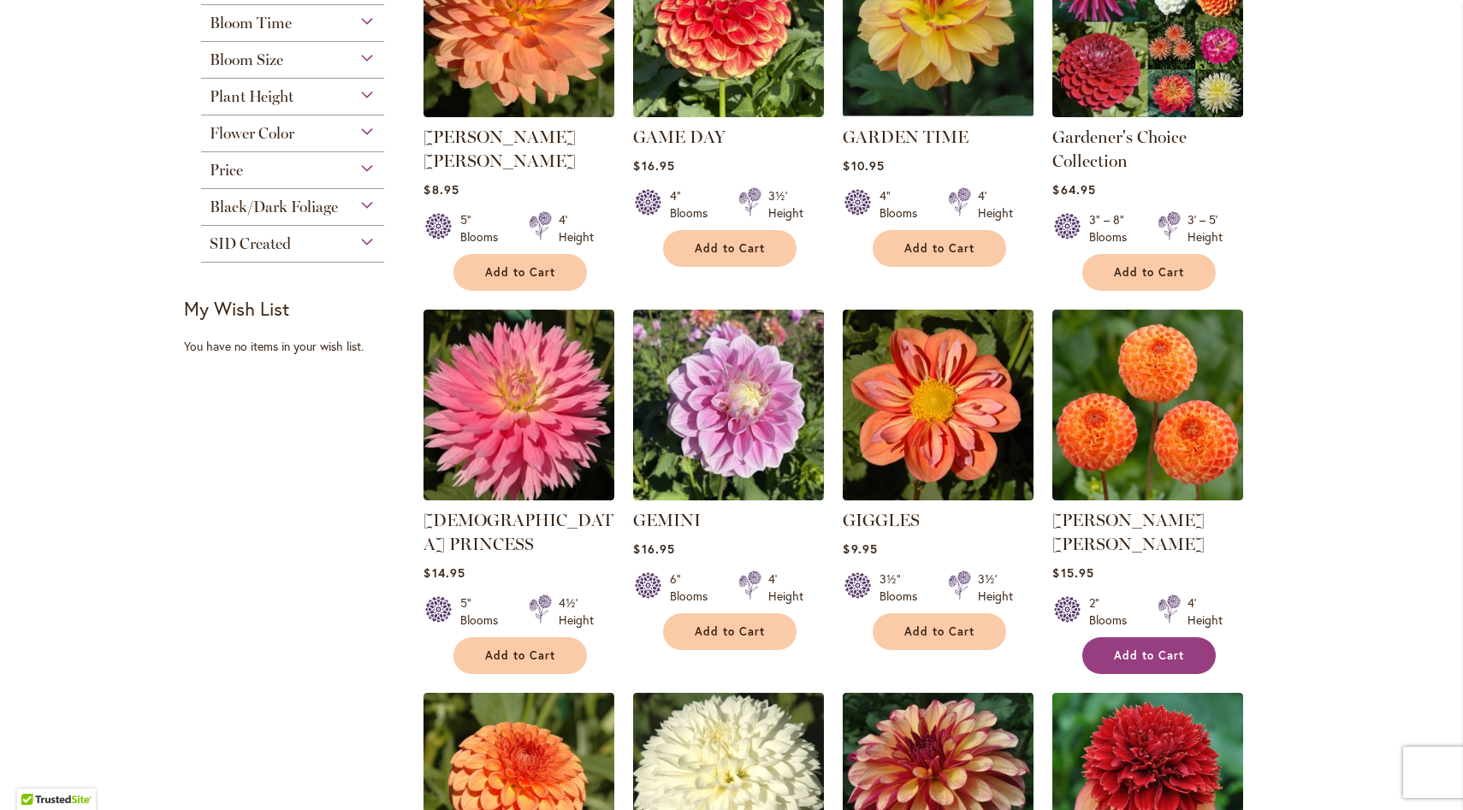
click at [1151, 648] on span "Add to Cart" at bounding box center [1149, 655] width 70 height 15
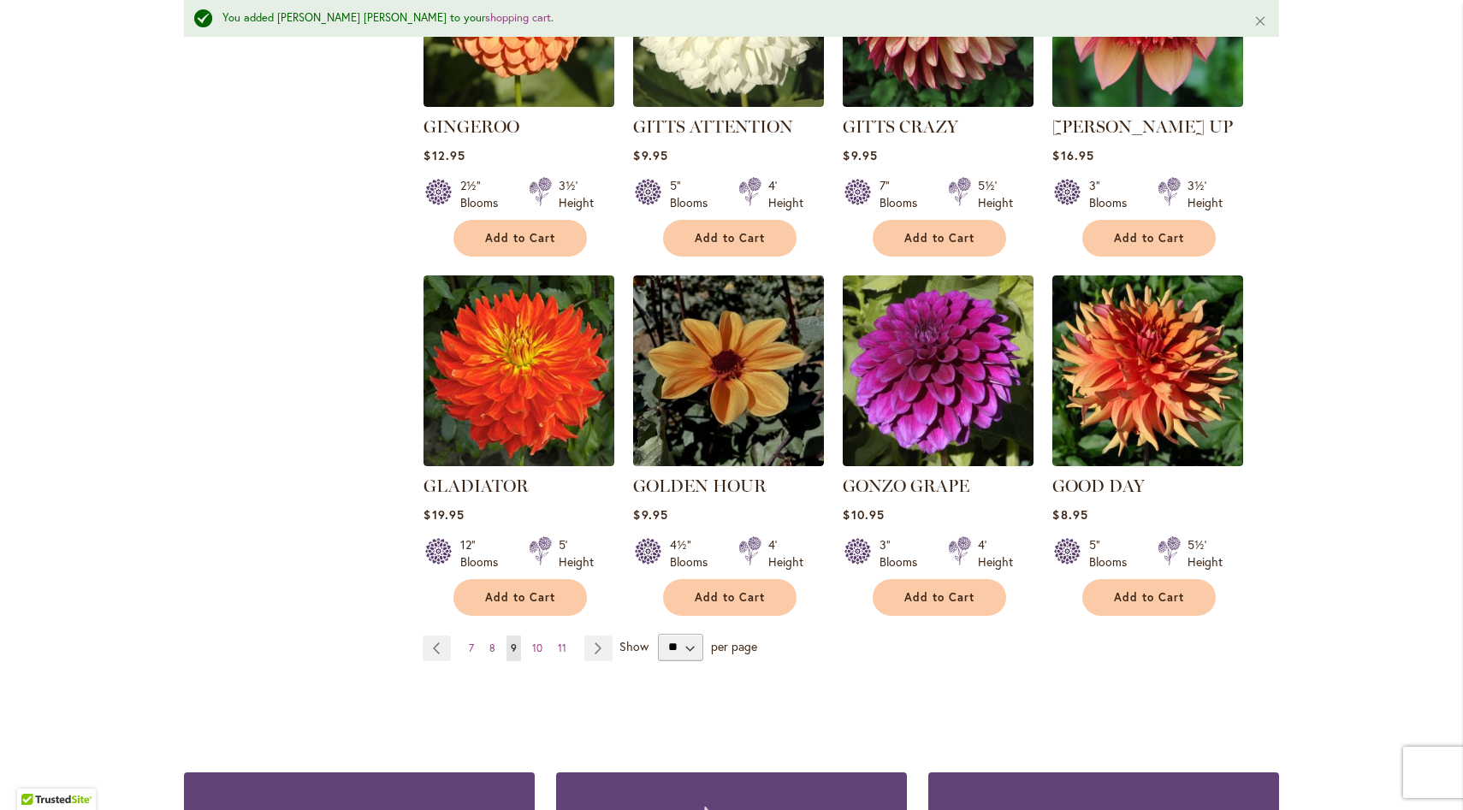
scroll to position [1290, 0]
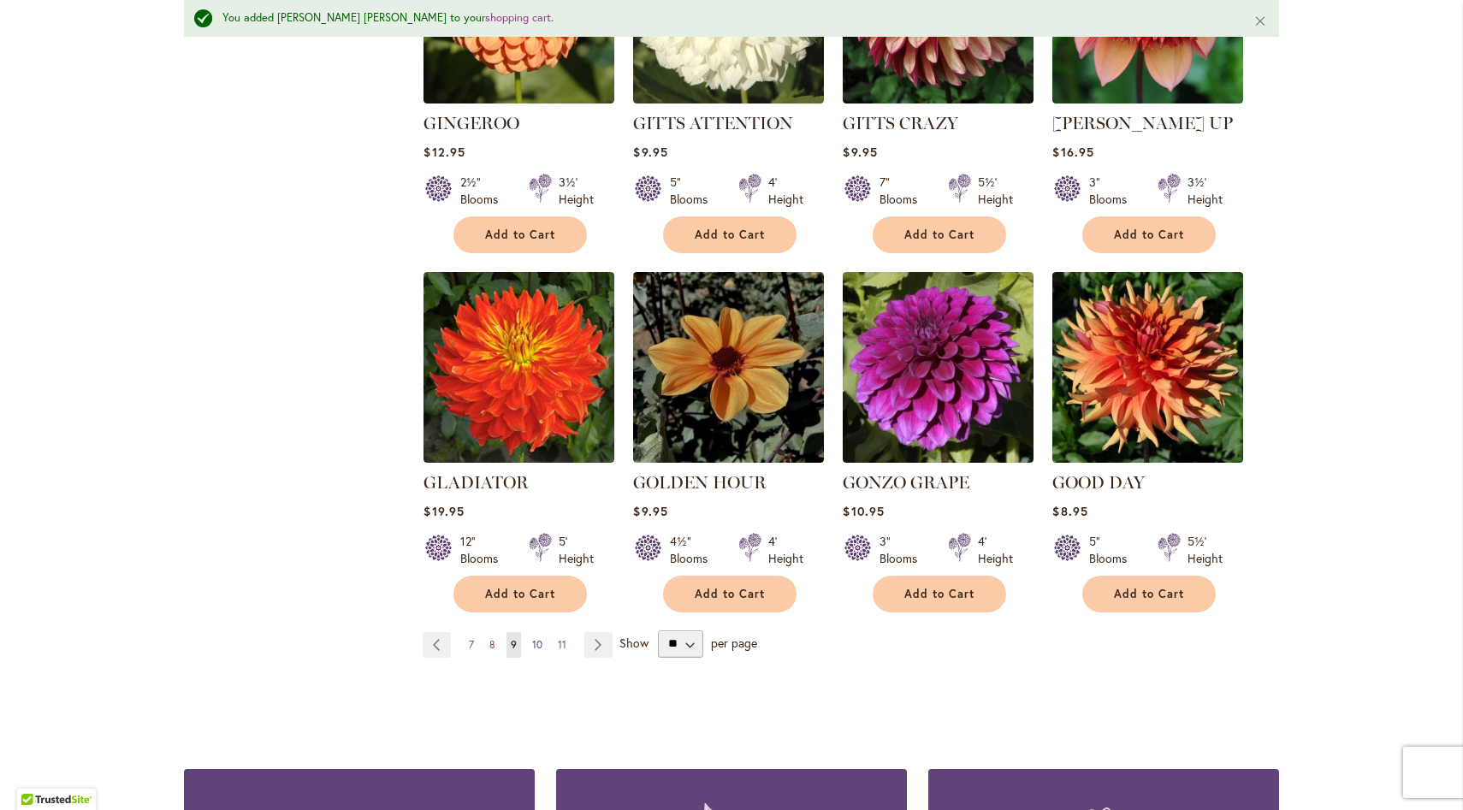
click at [540, 638] on span "10" at bounding box center [537, 644] width 10 height 13
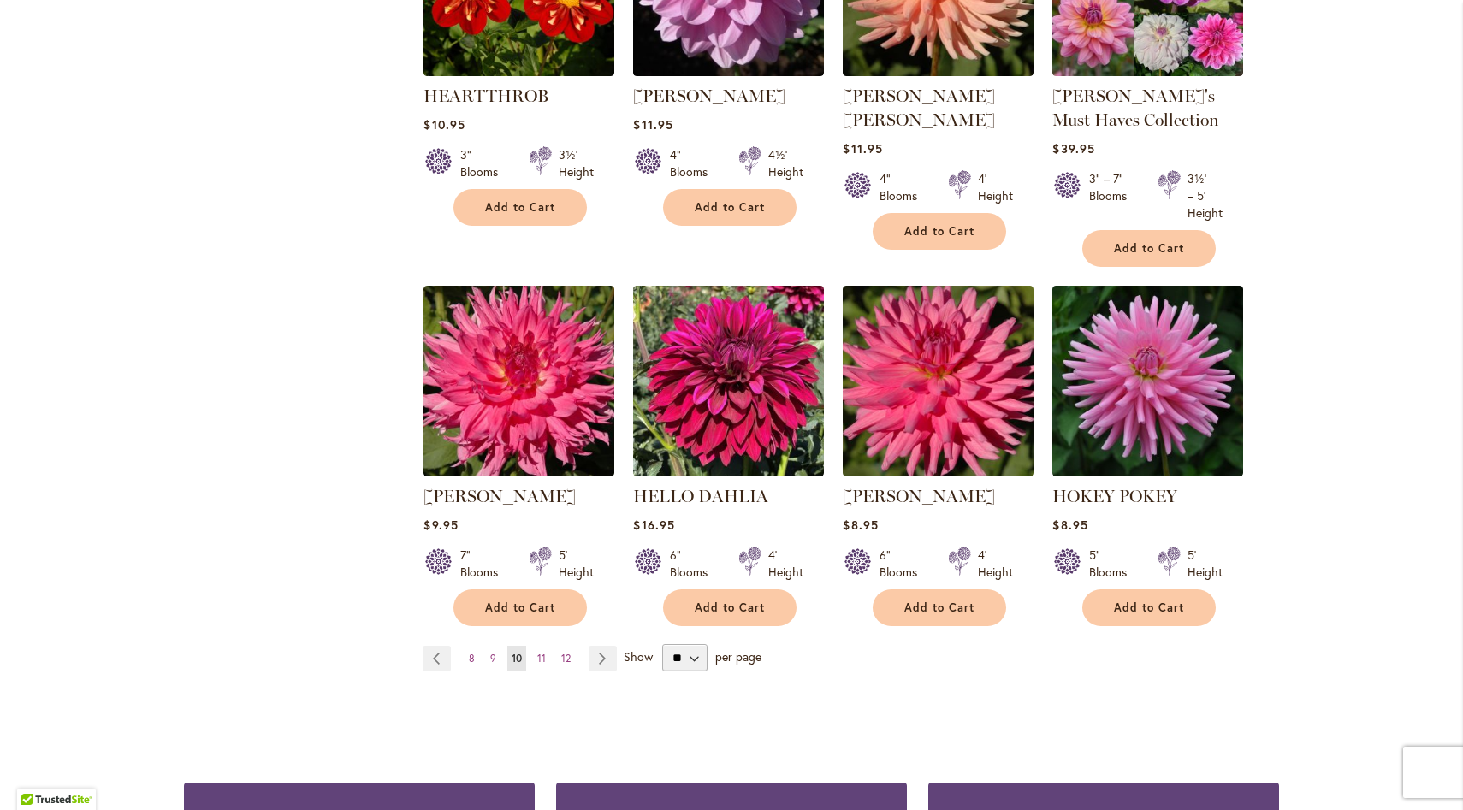
scroll to position [1276, 0]
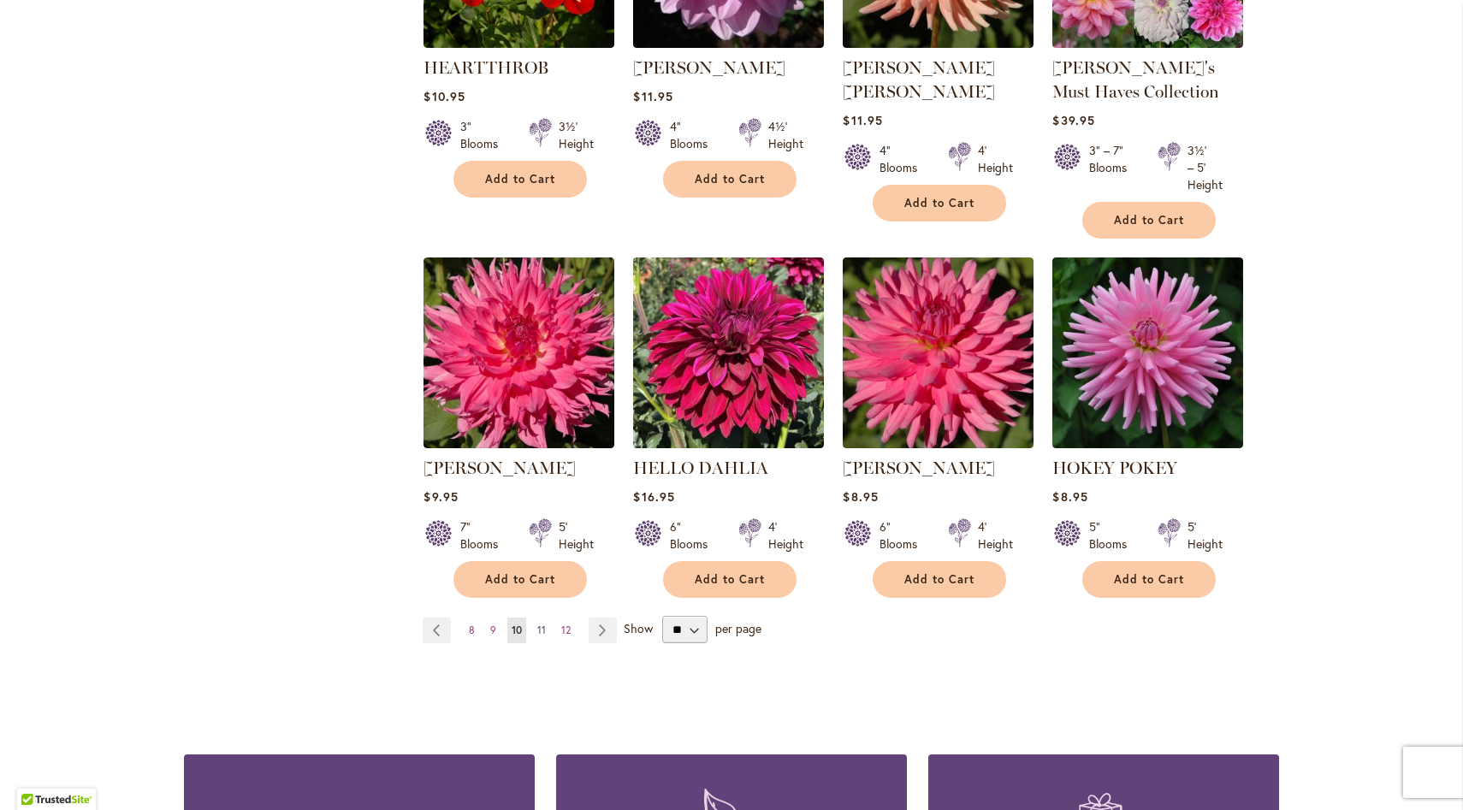
click at [545, 630] on span "11" at bounding box center [541, 630] width 9 height 13
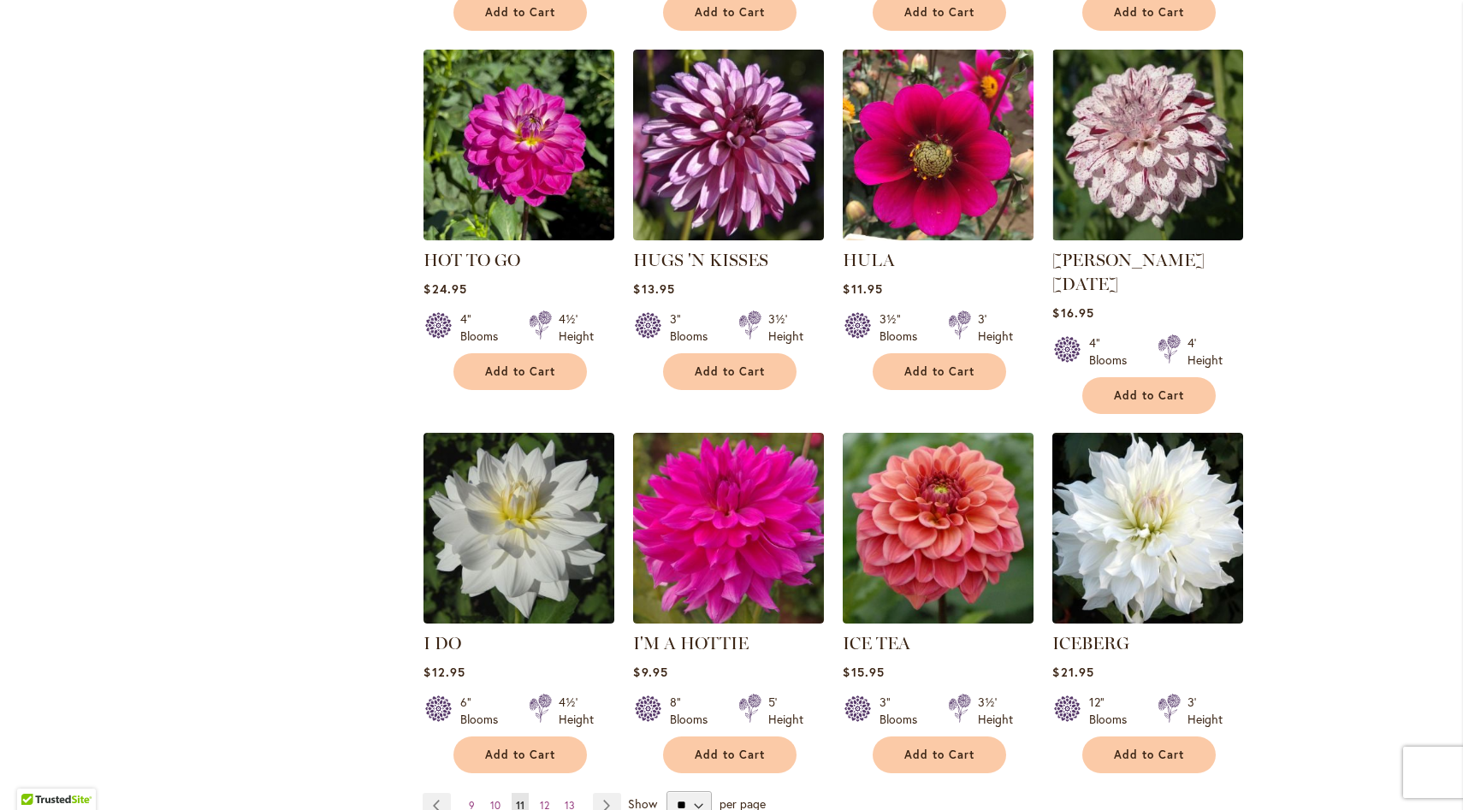
scroll to position [1086, 0]
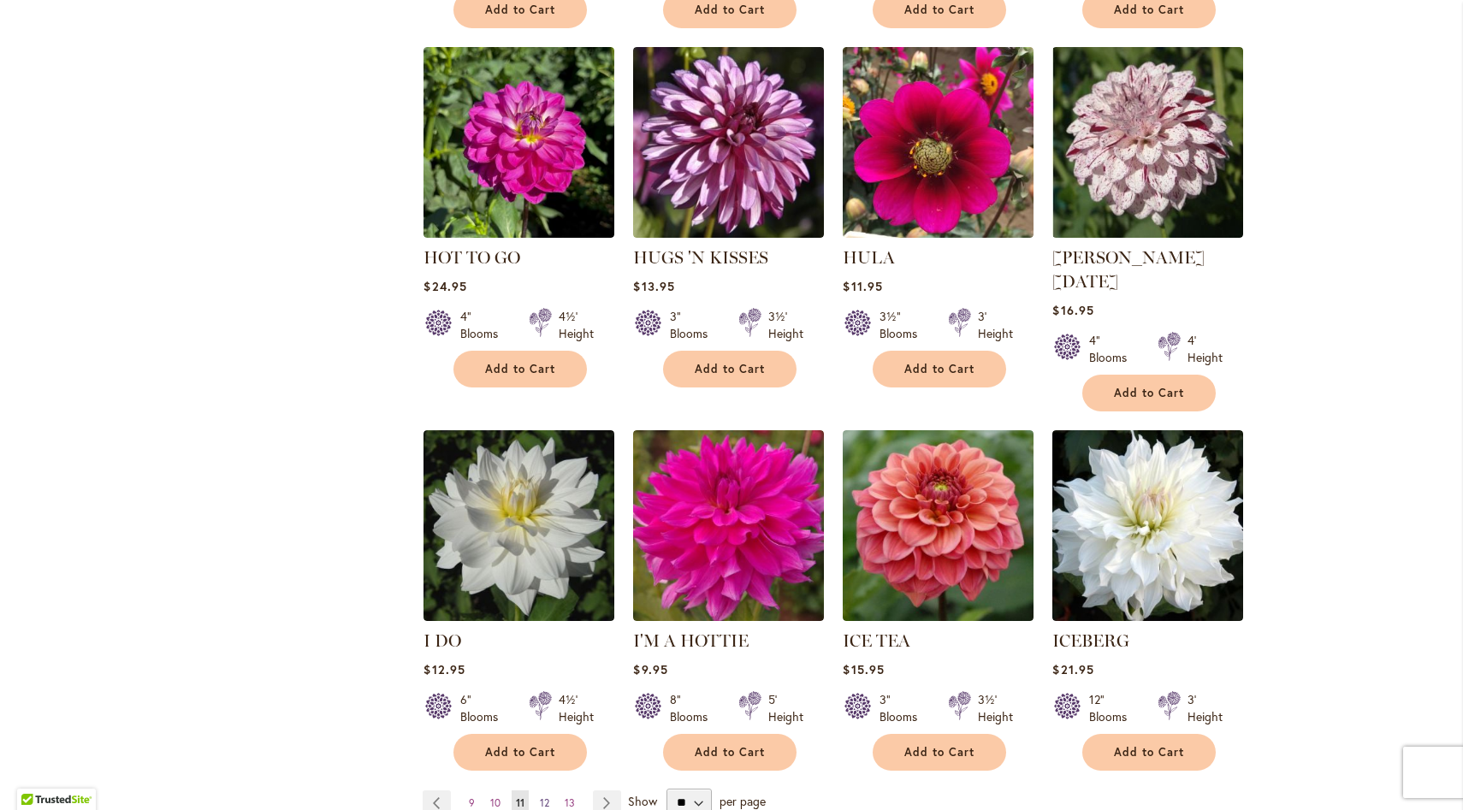
click at [546, 796] on span "12" at bounding box center [544, 802] width 9 height 13
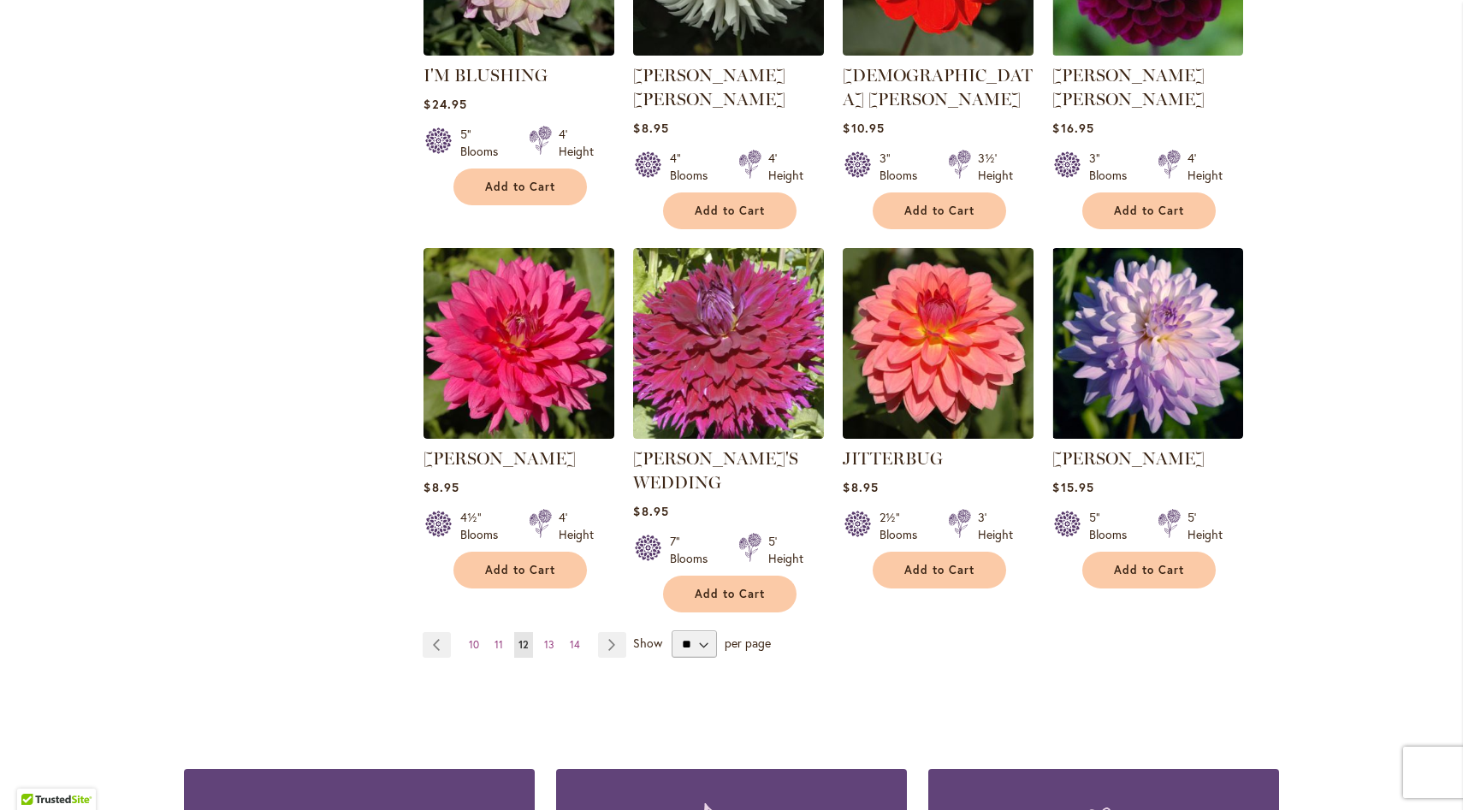
scroll to position [1267, 0]
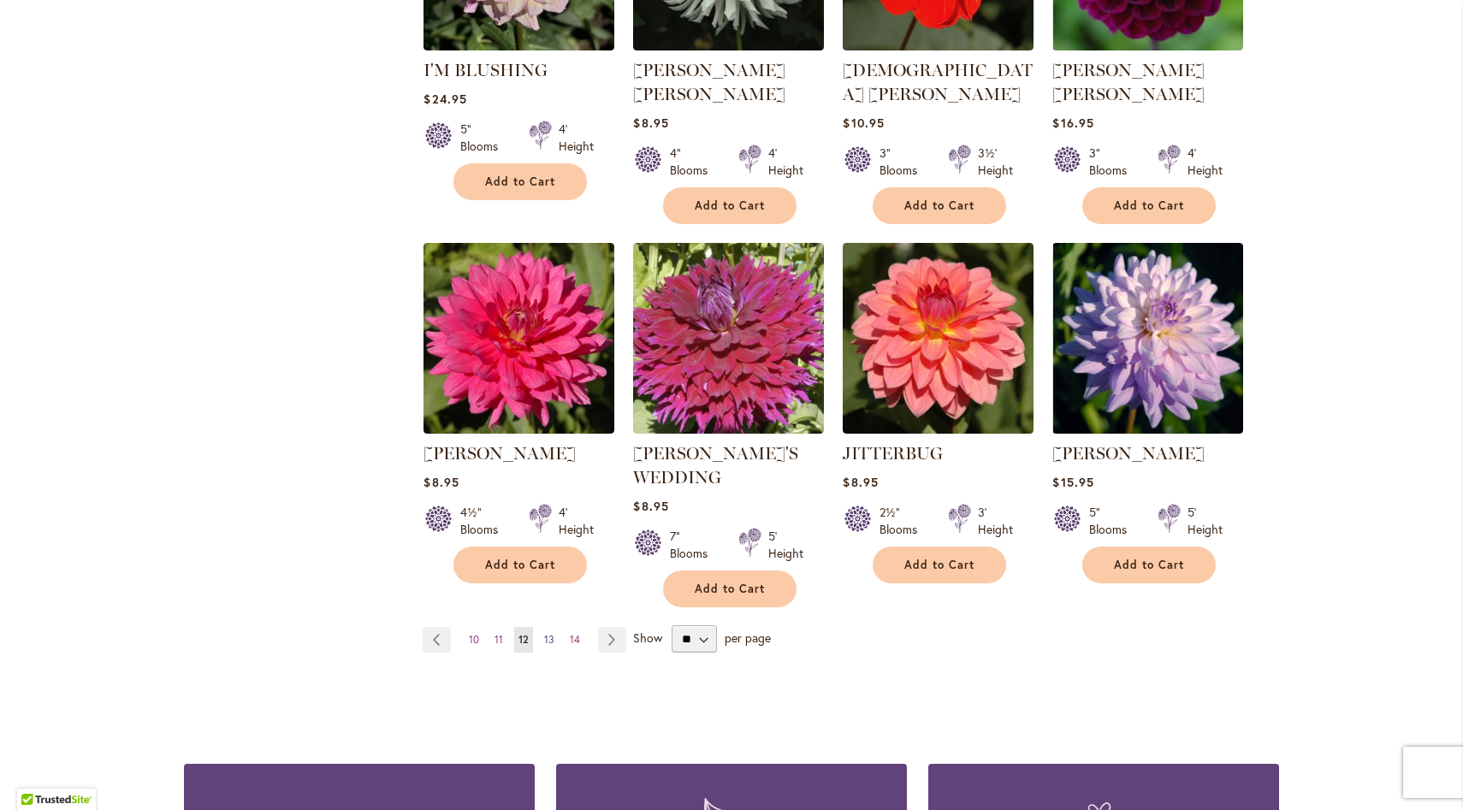
click at [555, 627] on link "Page 13" at bounding box center [549, 640] width 19 height 26
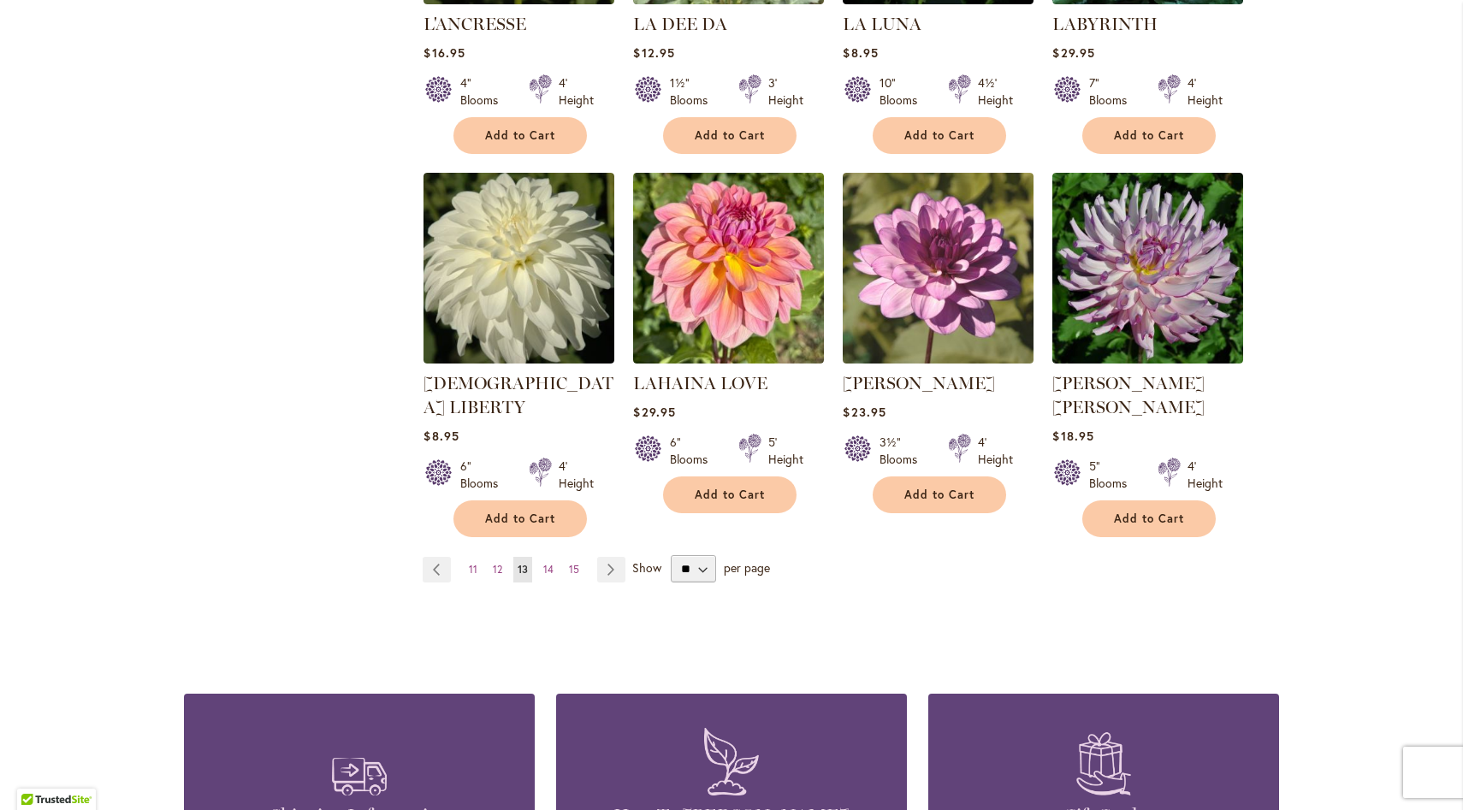
scroll to position [1308, 0]
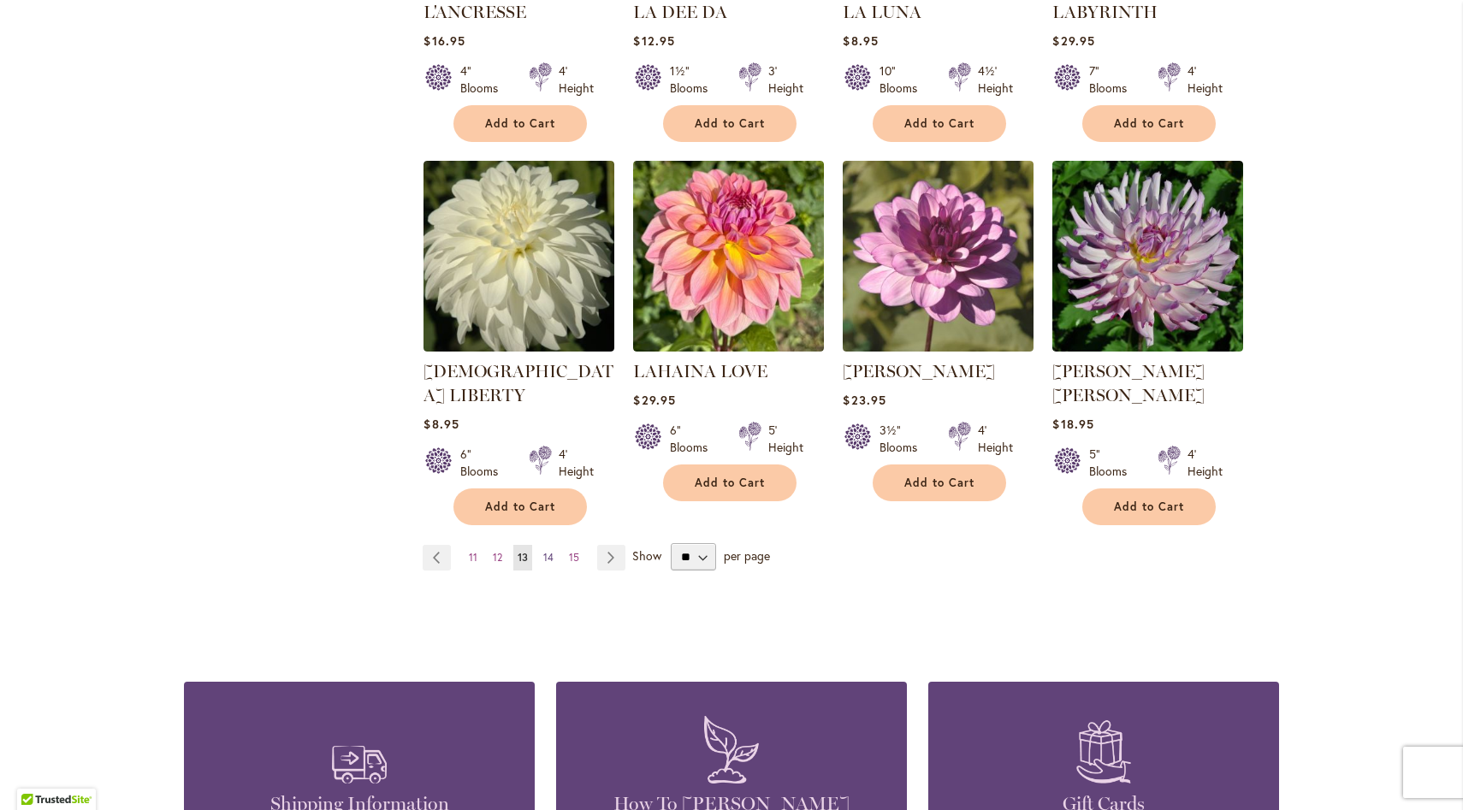
click at [553, 551] on span "14" at bounding box center [548, 557] width 10 height 13
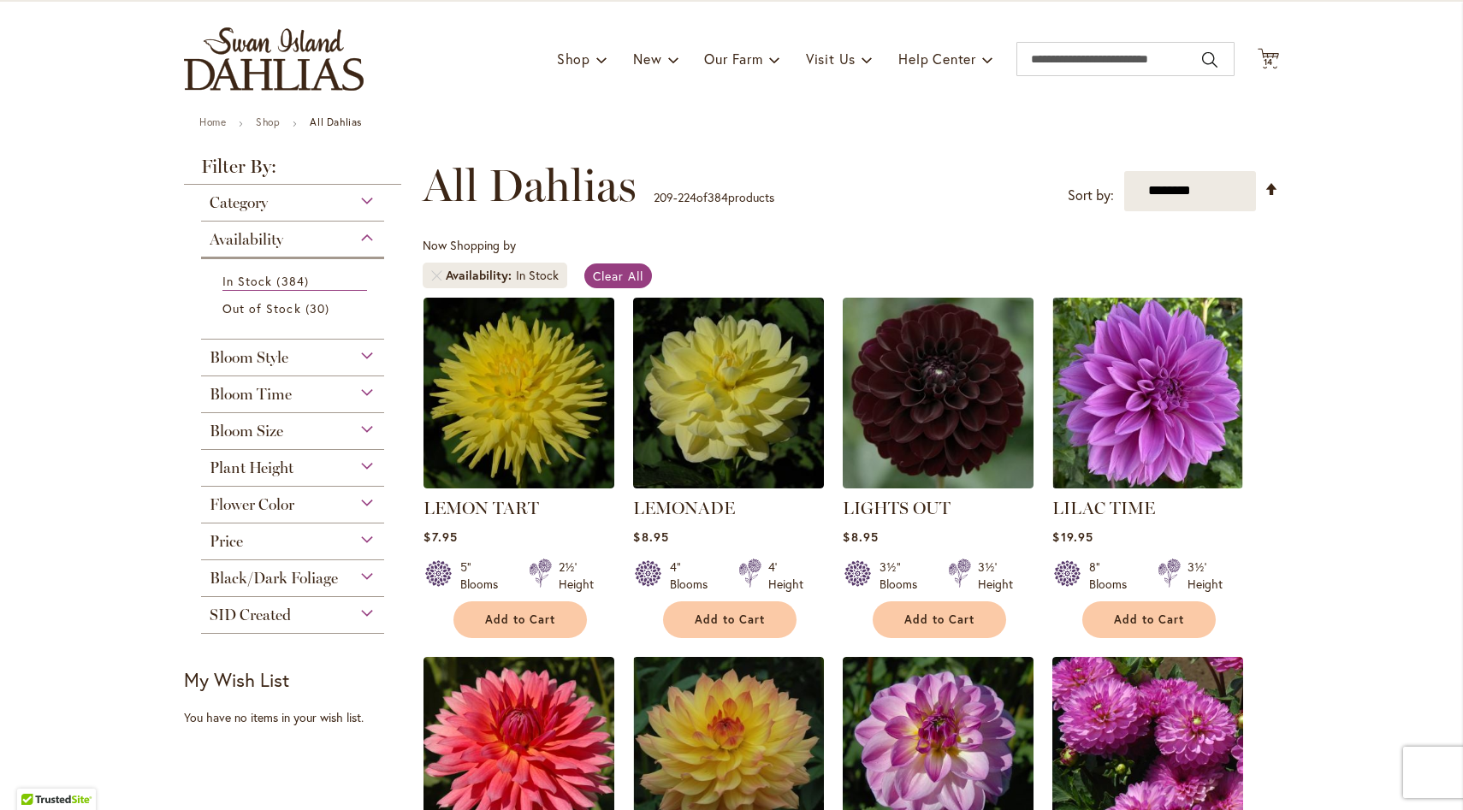
scroll to position [102, 0]
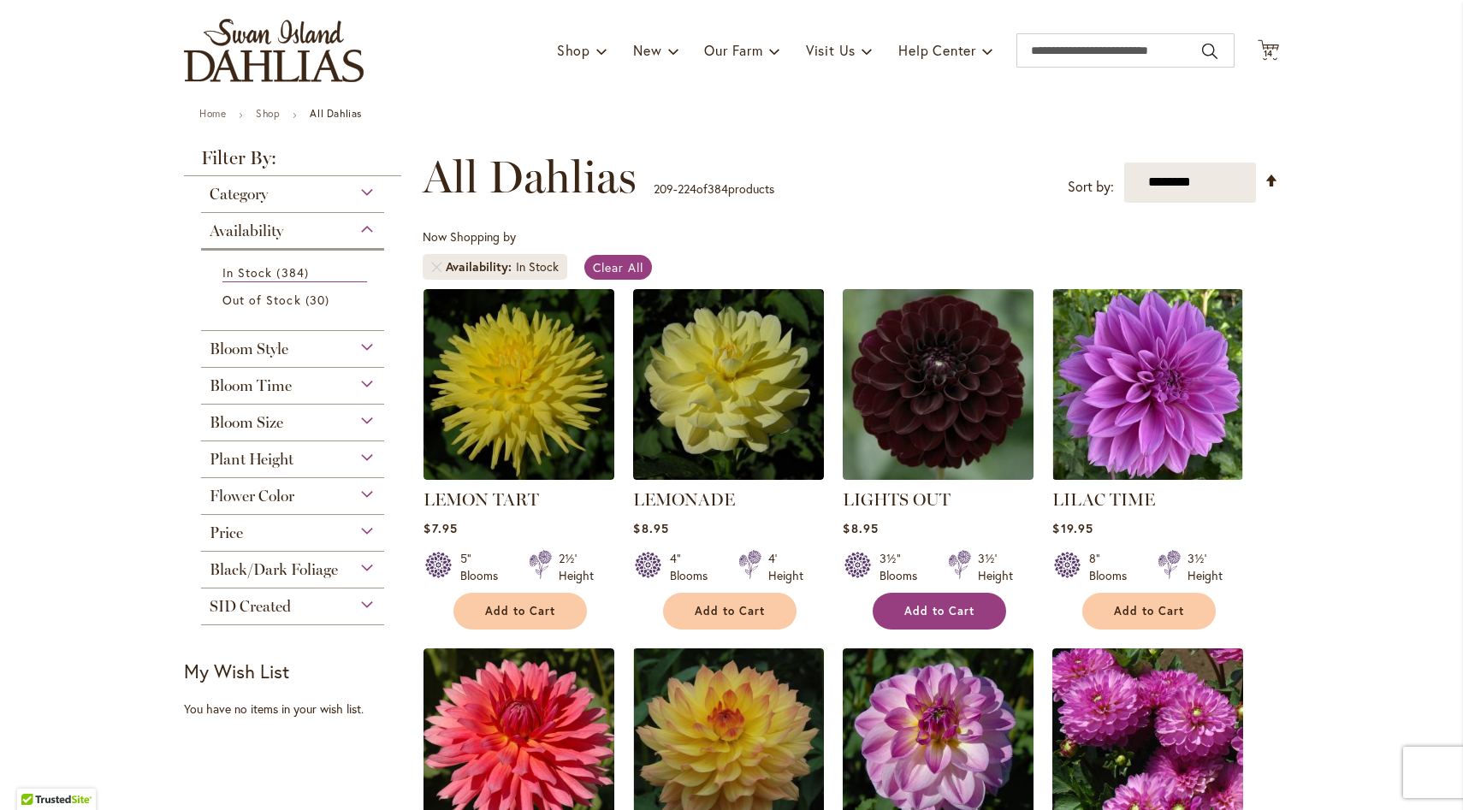
click at [934, 611] on span "Add to Cart" at bounding box center [939, 611] width 70 height 15
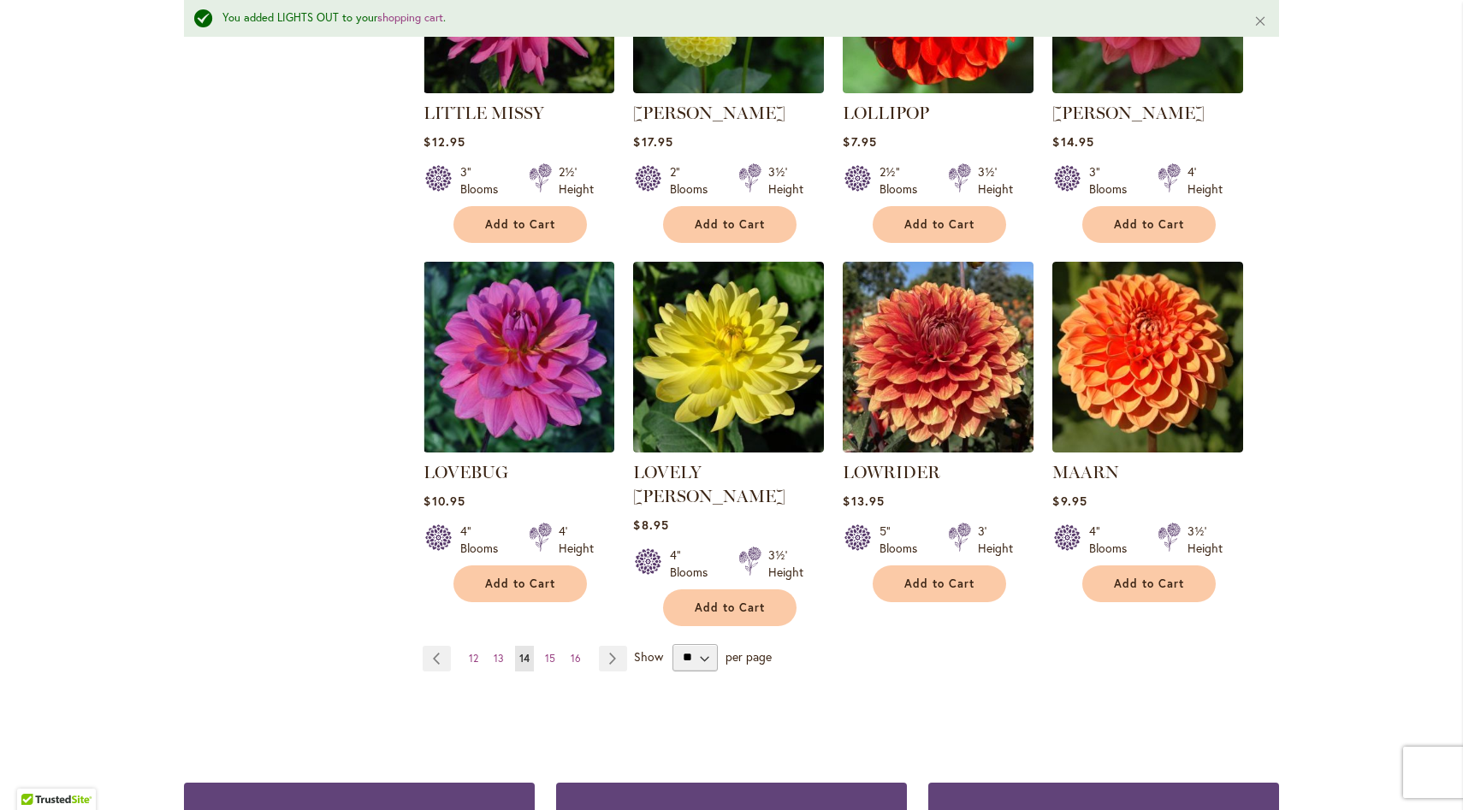
scroll to position [1292, 0]
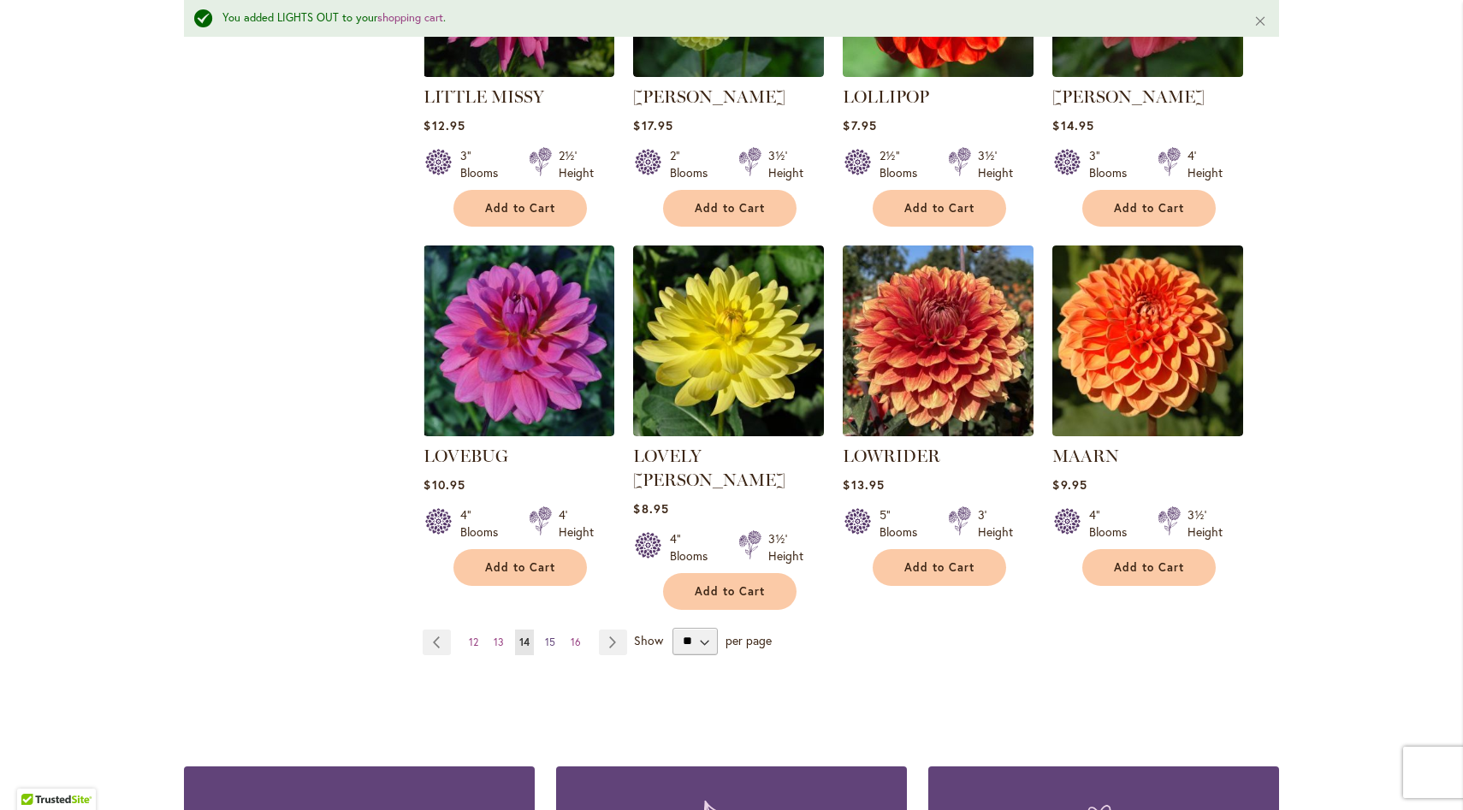
click at [550, 636] on span "15" at bounding box center [550, 642] width 10 height 13
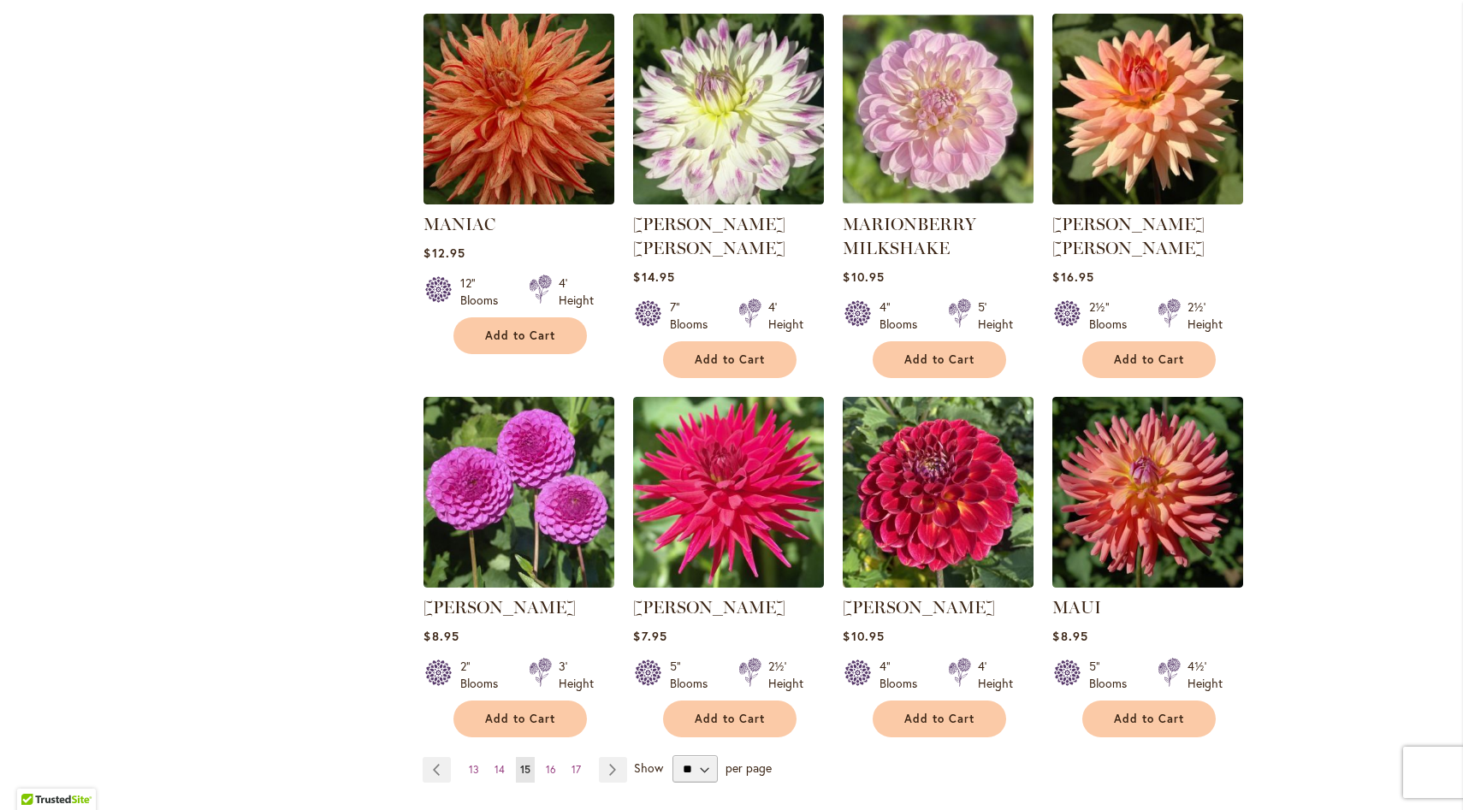
scroll to position [1140, 0]
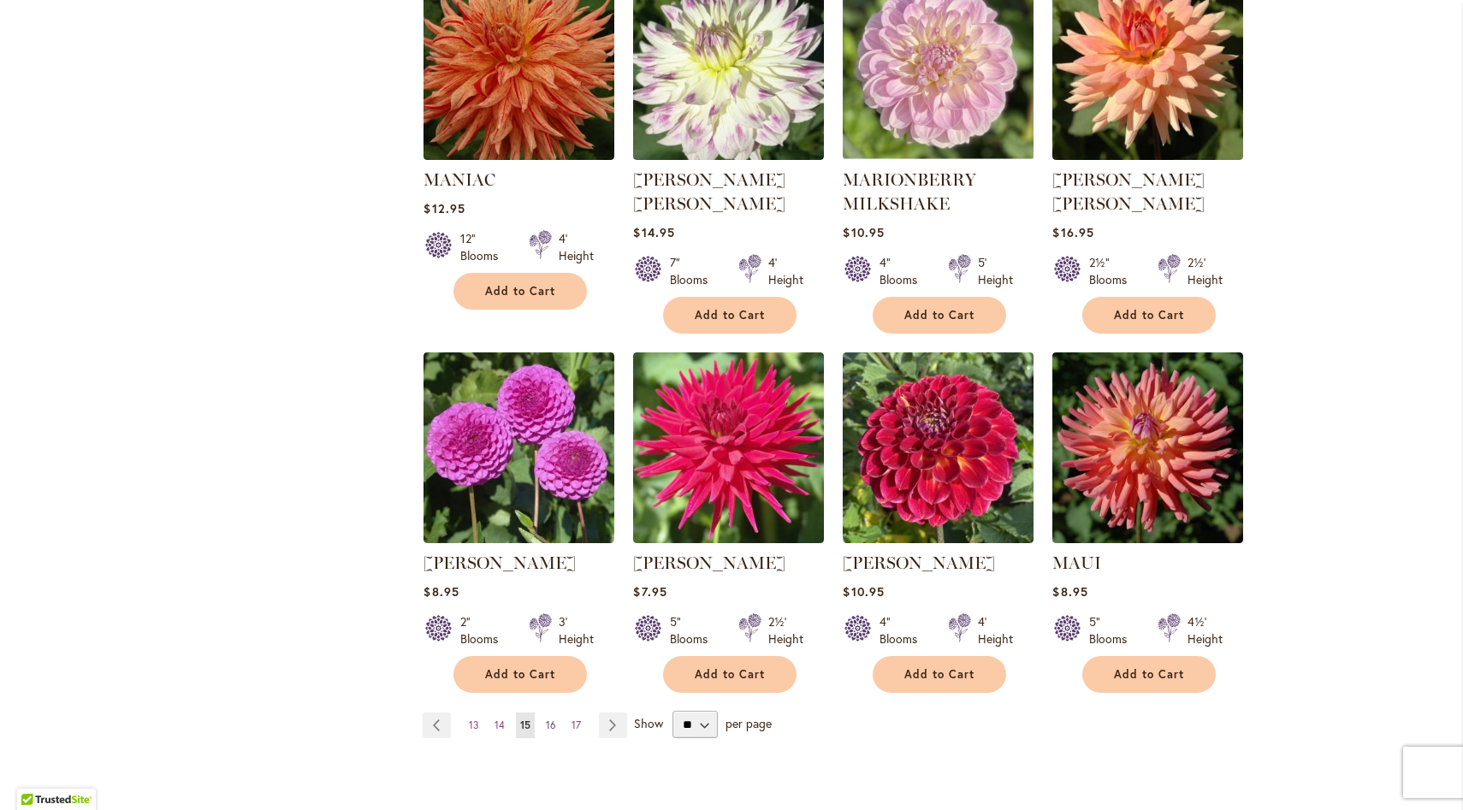
click at [553, 727] on span "16" at bounding box center [551, 725] width 10 height 13
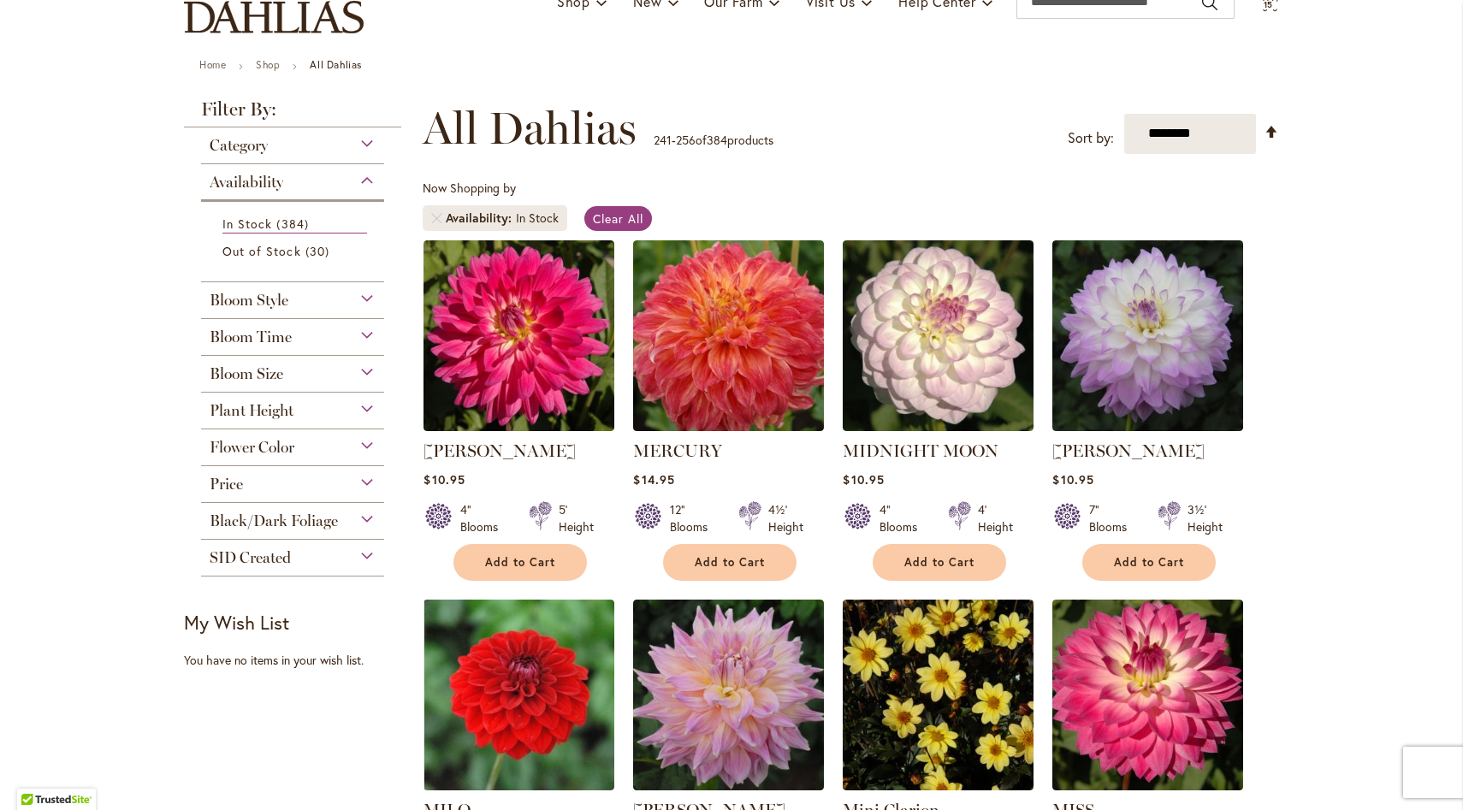
scroll to position [156, 0]
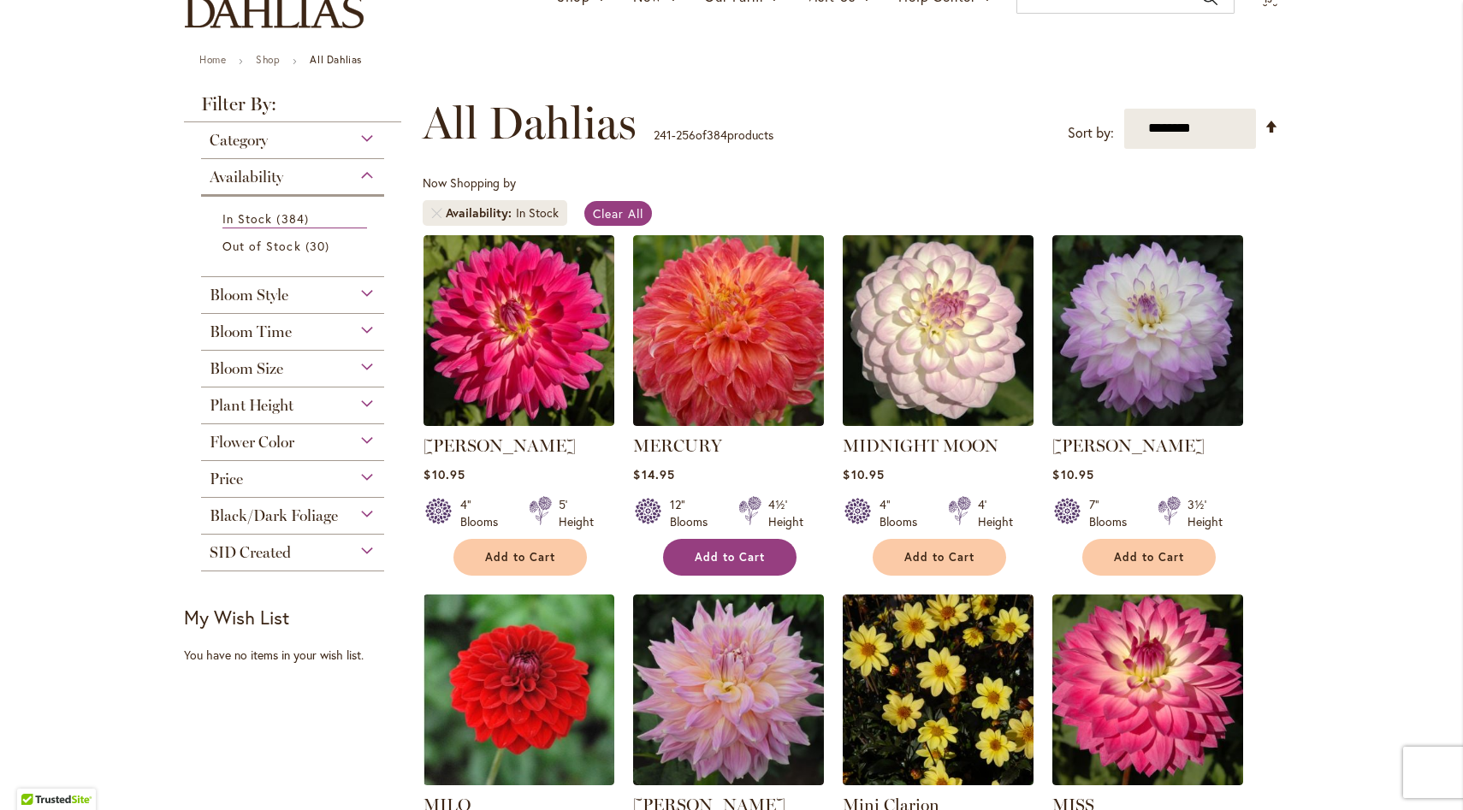
click at [727, 560] on span "Add to Cart" at bounding box center [730, 557] width 70 height 15
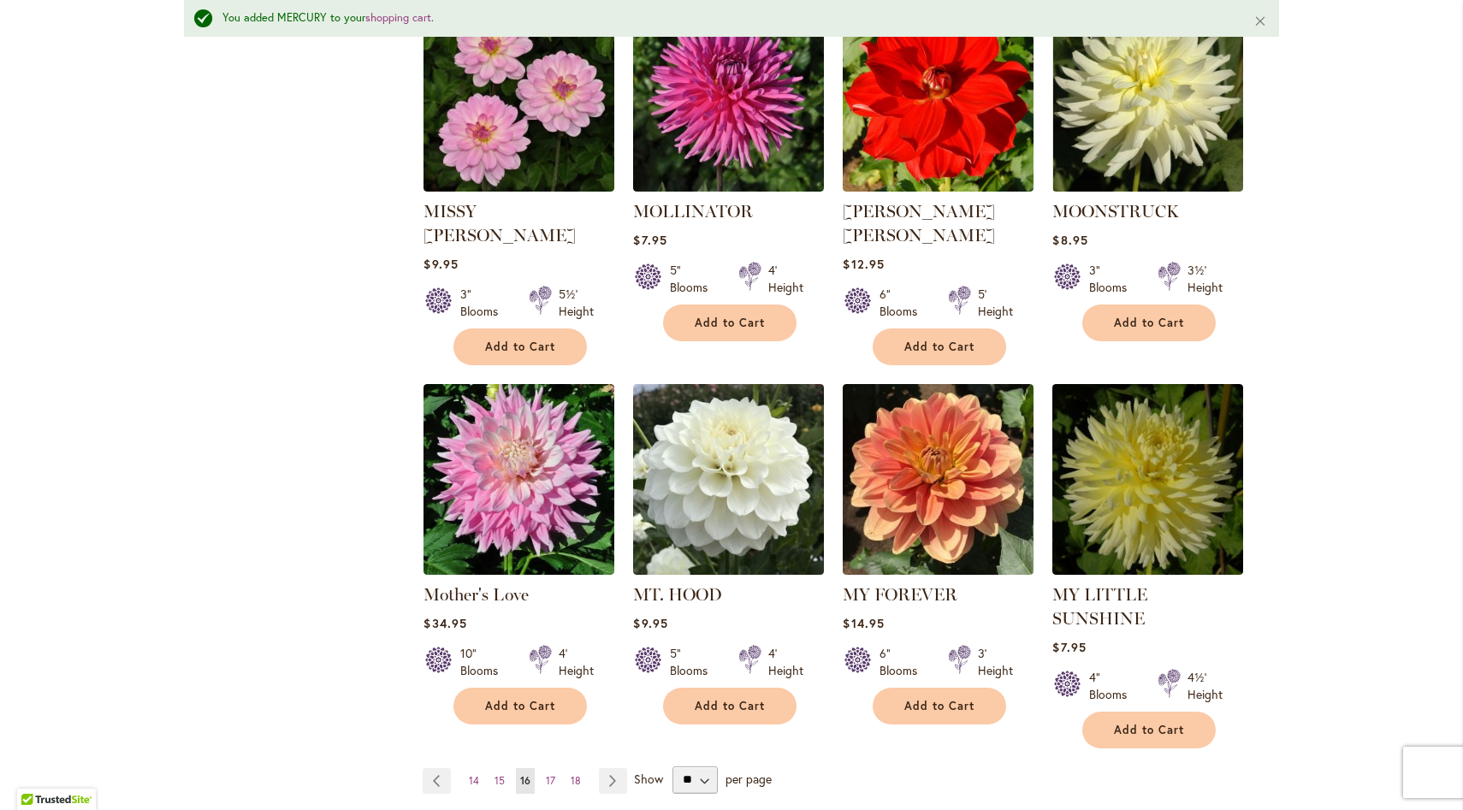
scroll to position [1181, 0]
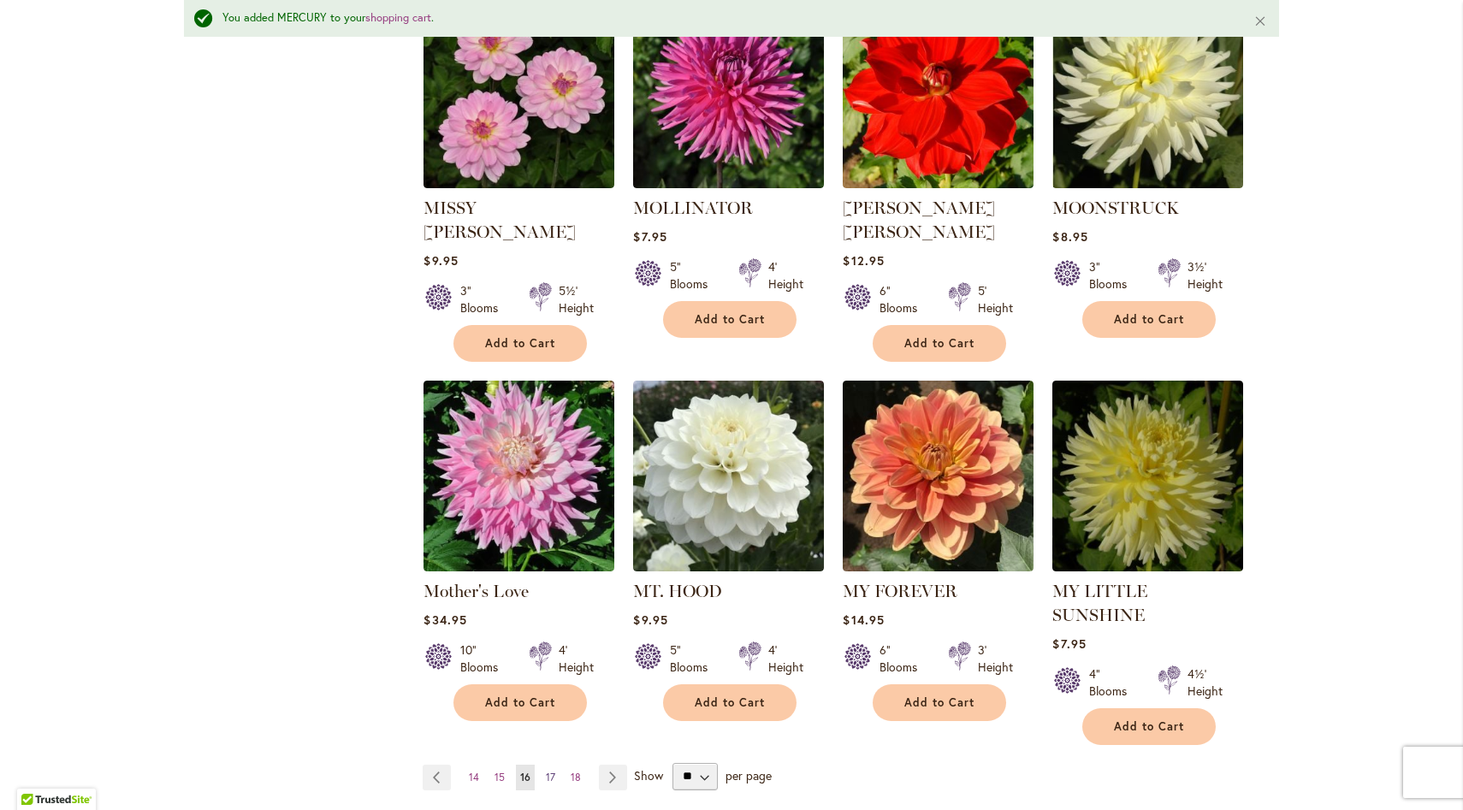
click at [555, 765] on link "Page 17" at bounding box center [550, 778] width 18 height 26
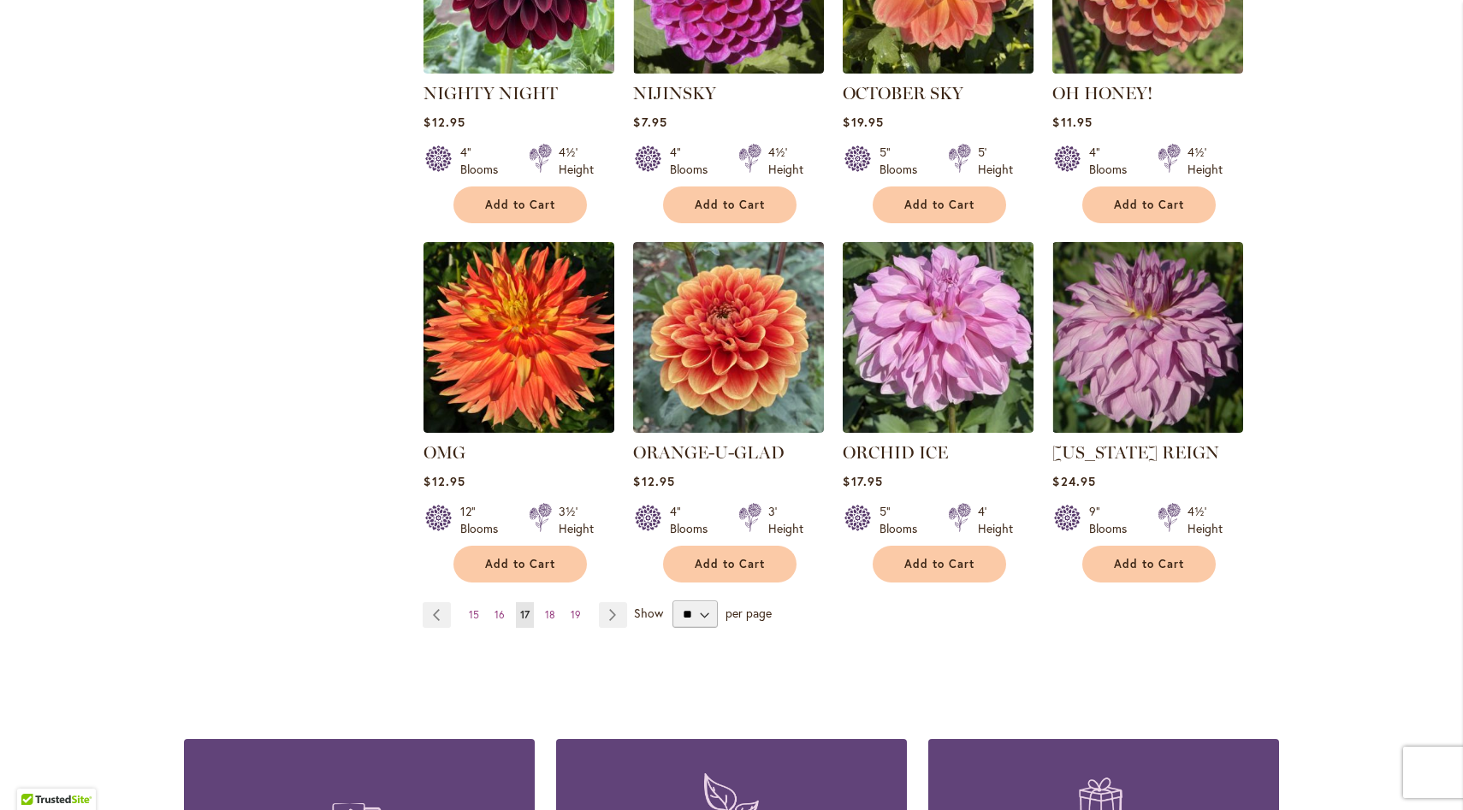
scroll to position [1231, 0]
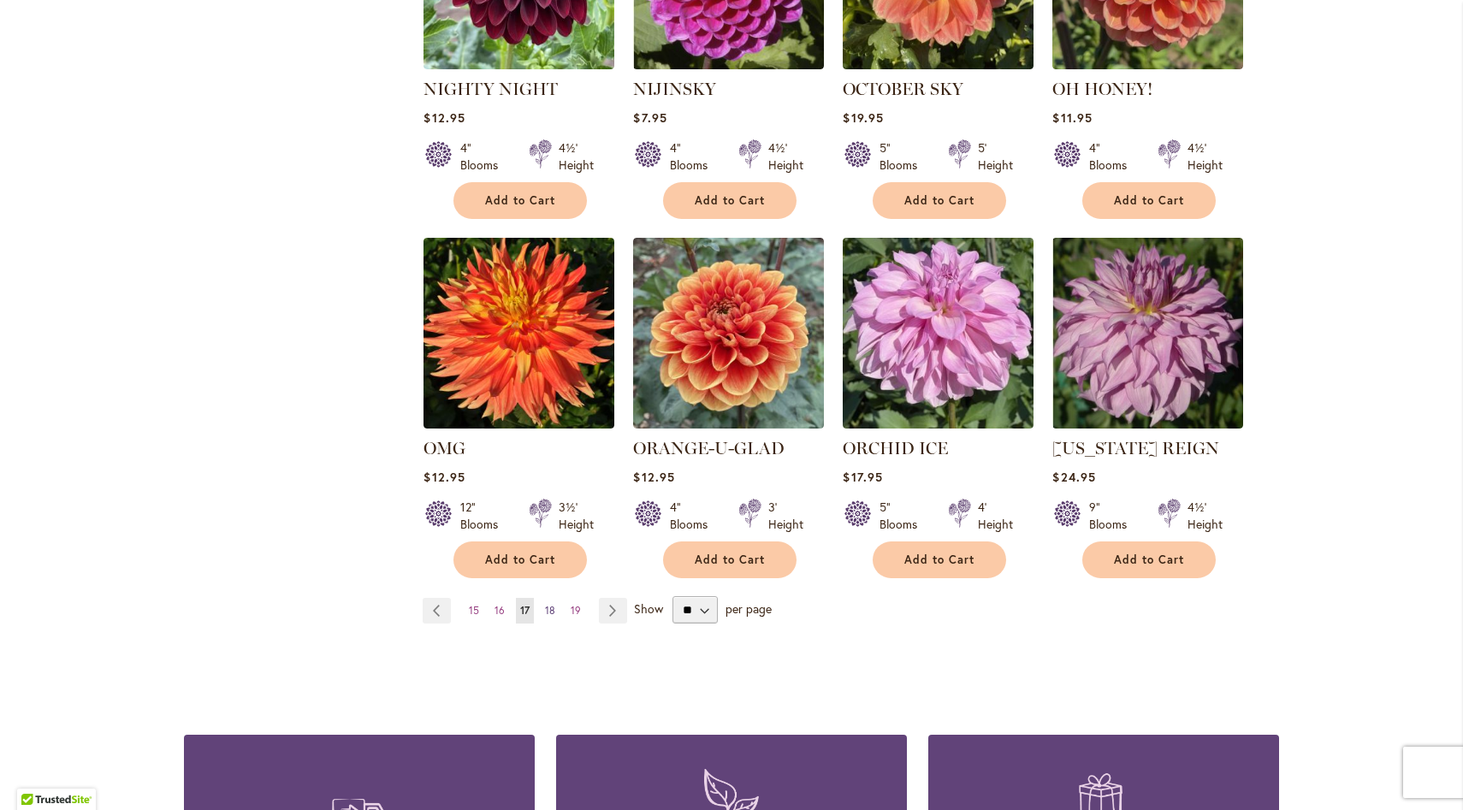
click at [556, 610] on link "Page 18" at bounding box center [550, 611] width 19 height 26
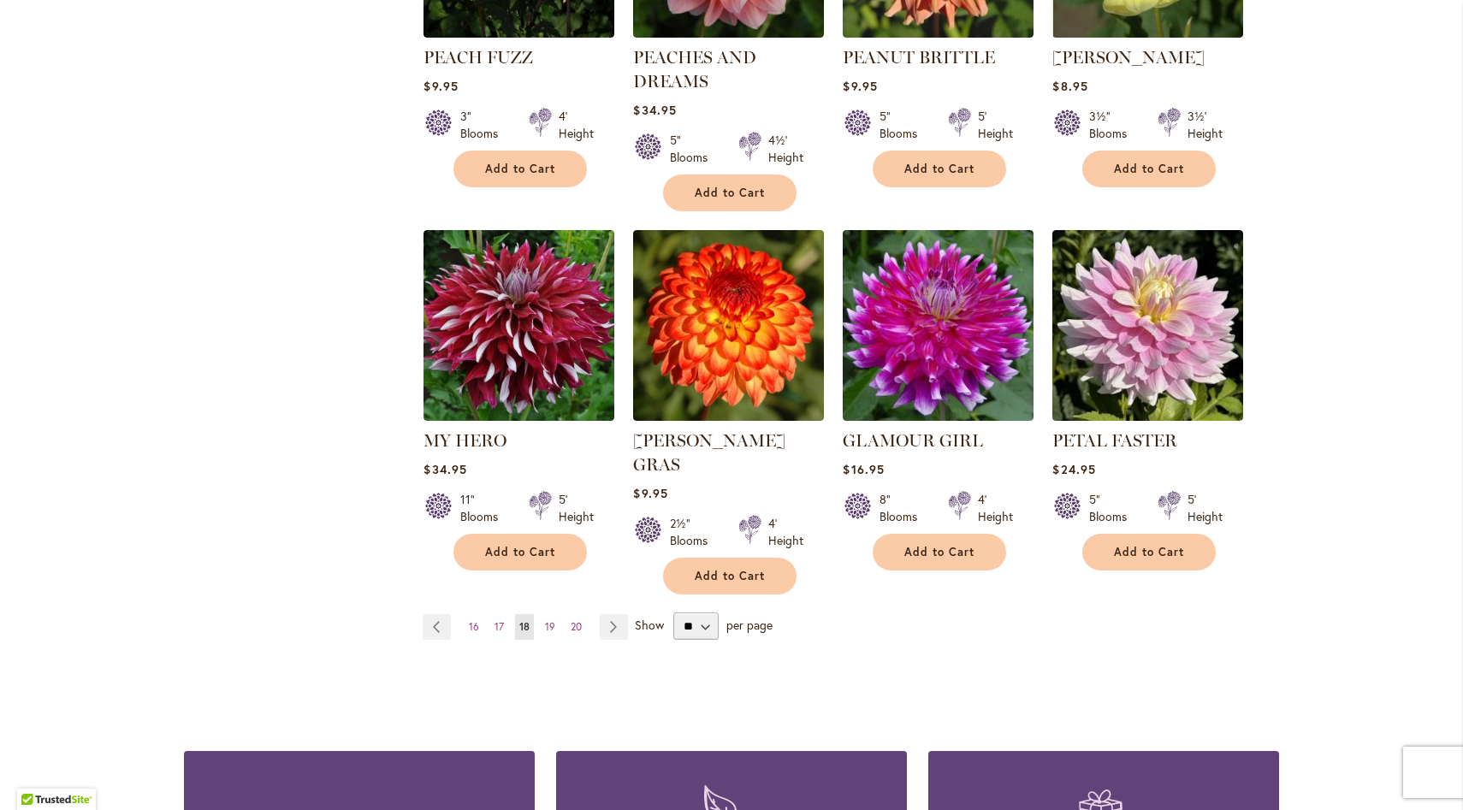
scroll to position [1302, 0]
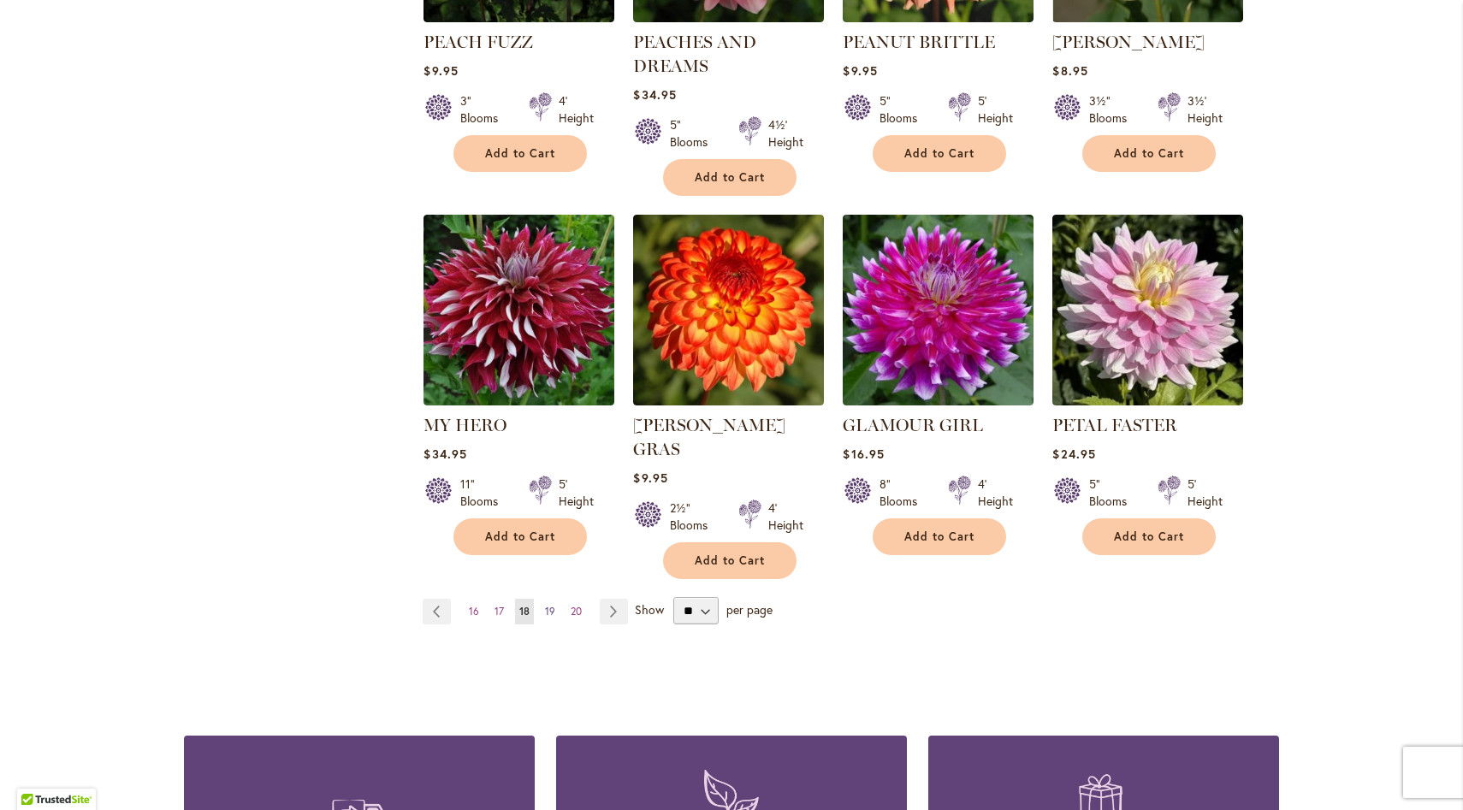
click at [556, 599] on link "Page 19" at bounding box center [550, 612] width 19 height 26
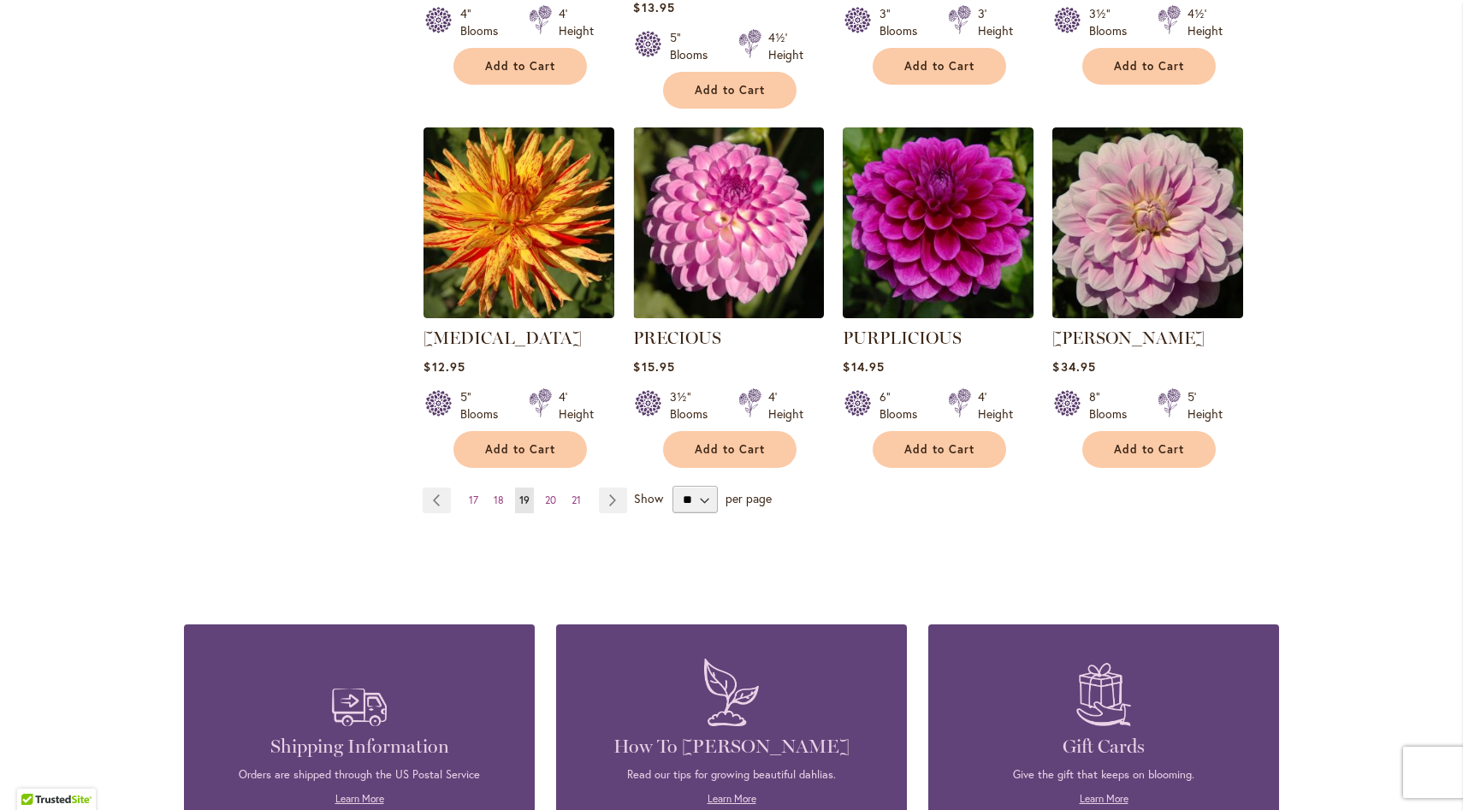
scroll to position [1397, 0]
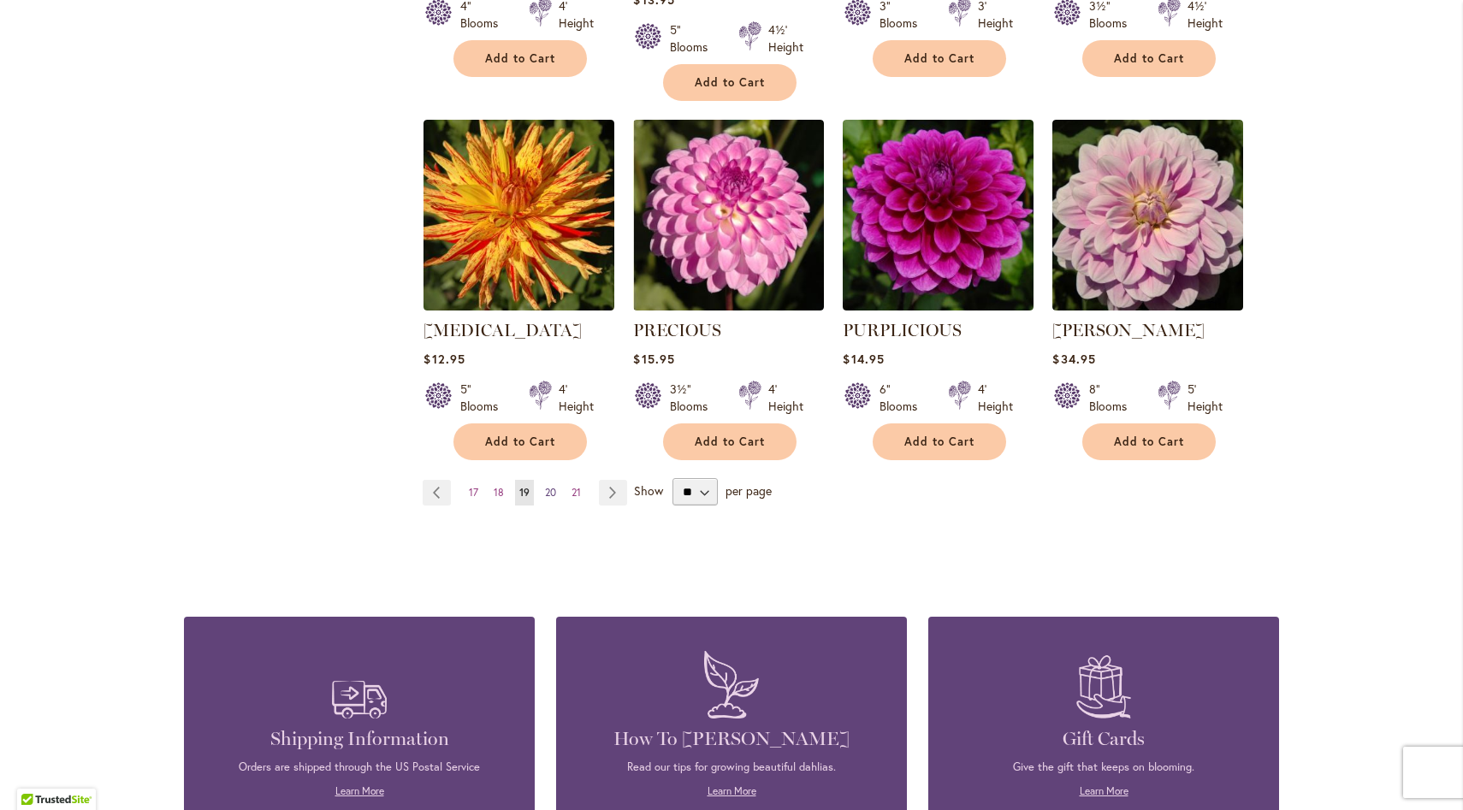
click at [551, 486] on span "20" at bounding box center [550, 492] width 11 height 13
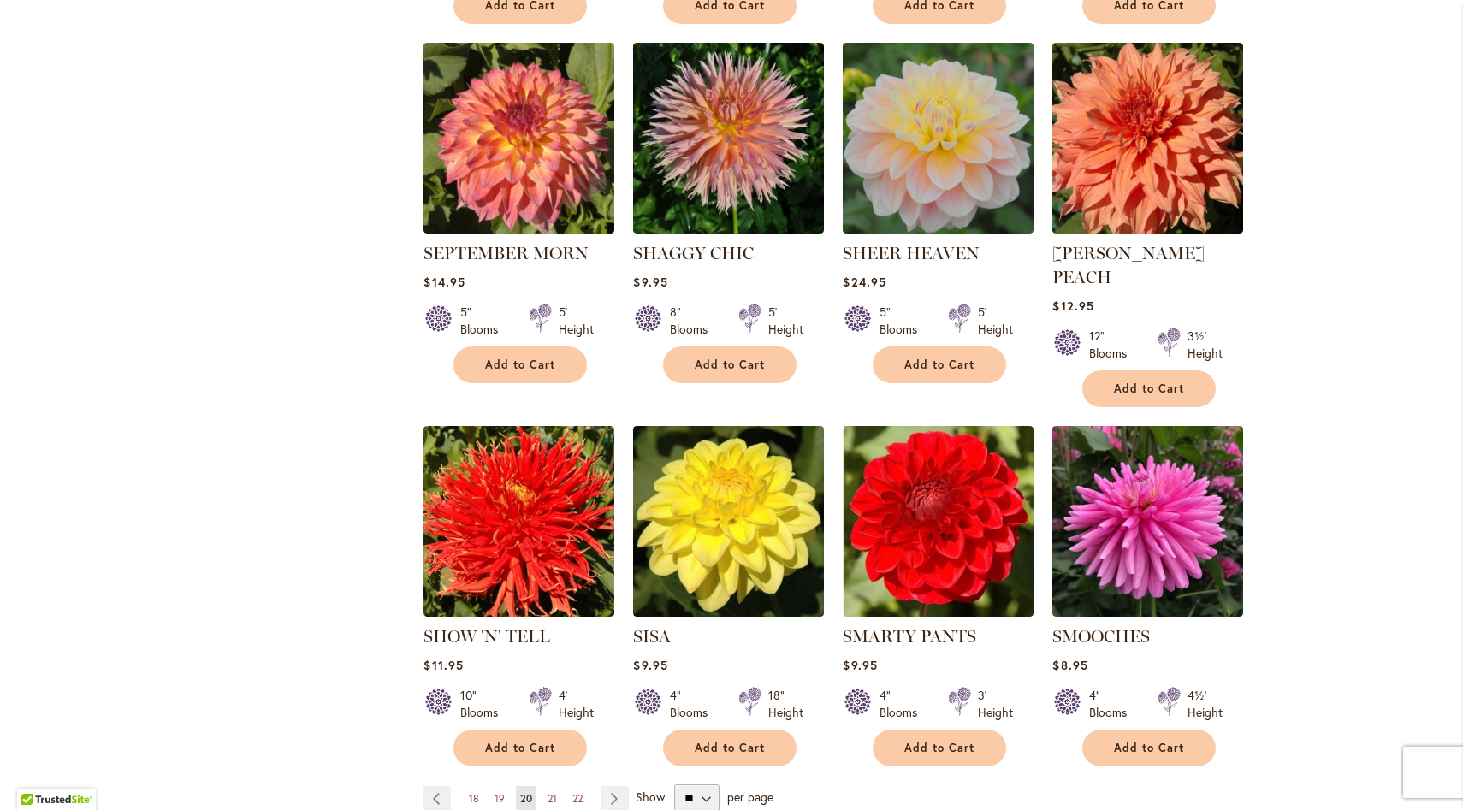
scroll to position [1068, 0]
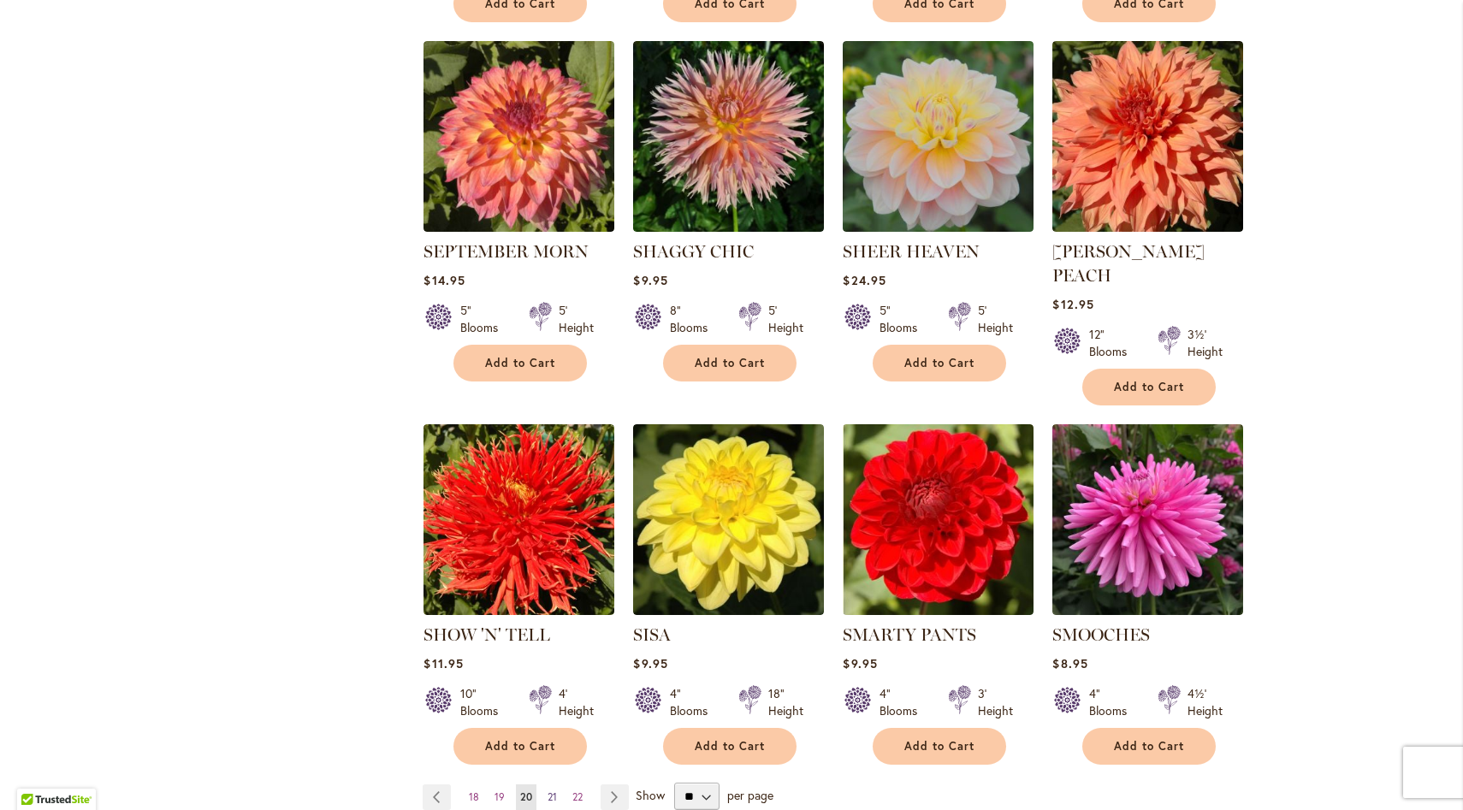
click at [555, 790] on span "21" at bounding box center [551, 796] width 9 height 13
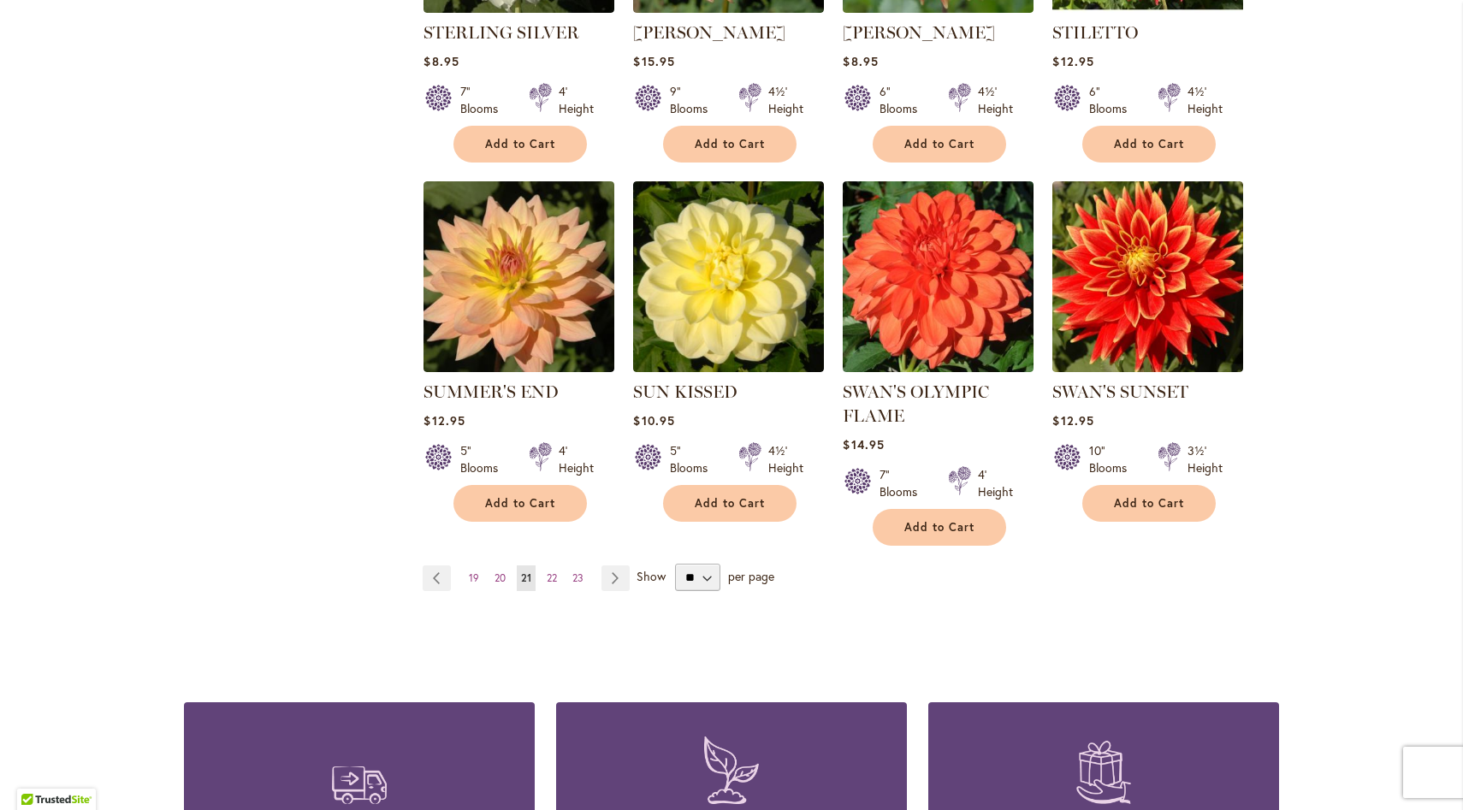
scroll to position [1292, 0]
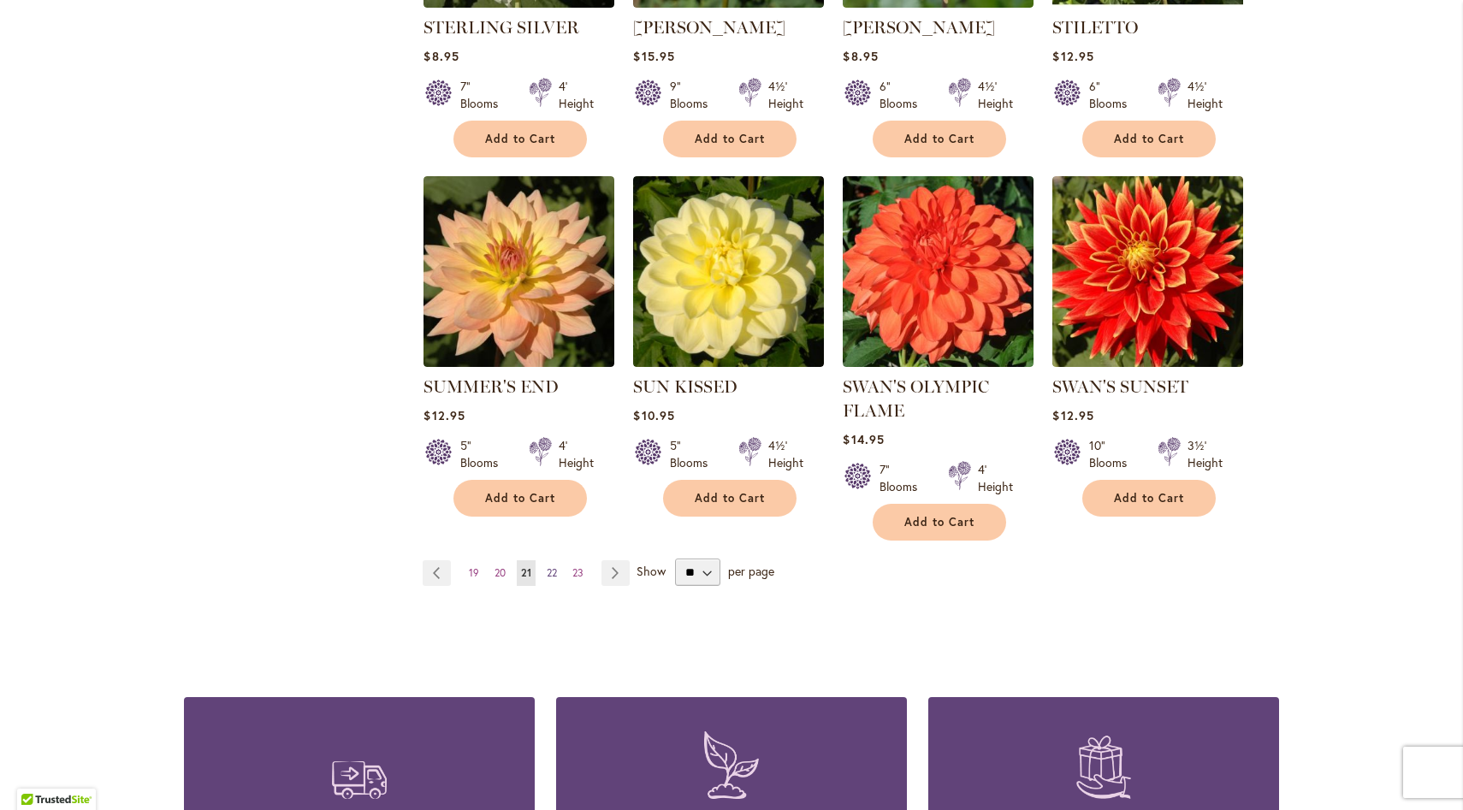
click at [556, 571] on span "22" at bounding box center [552, 572] width 10 height 13
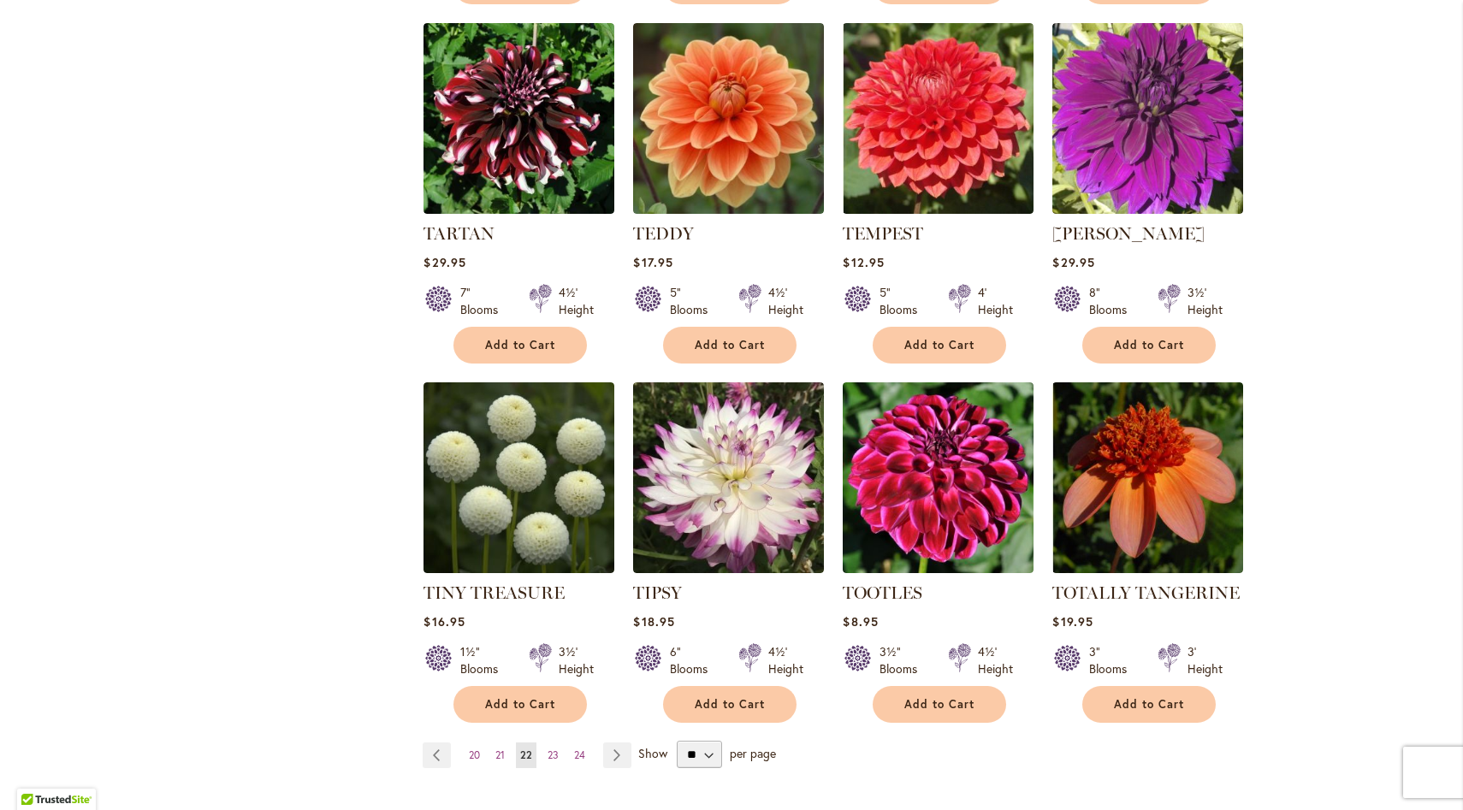
scroll to position [1103, 0]
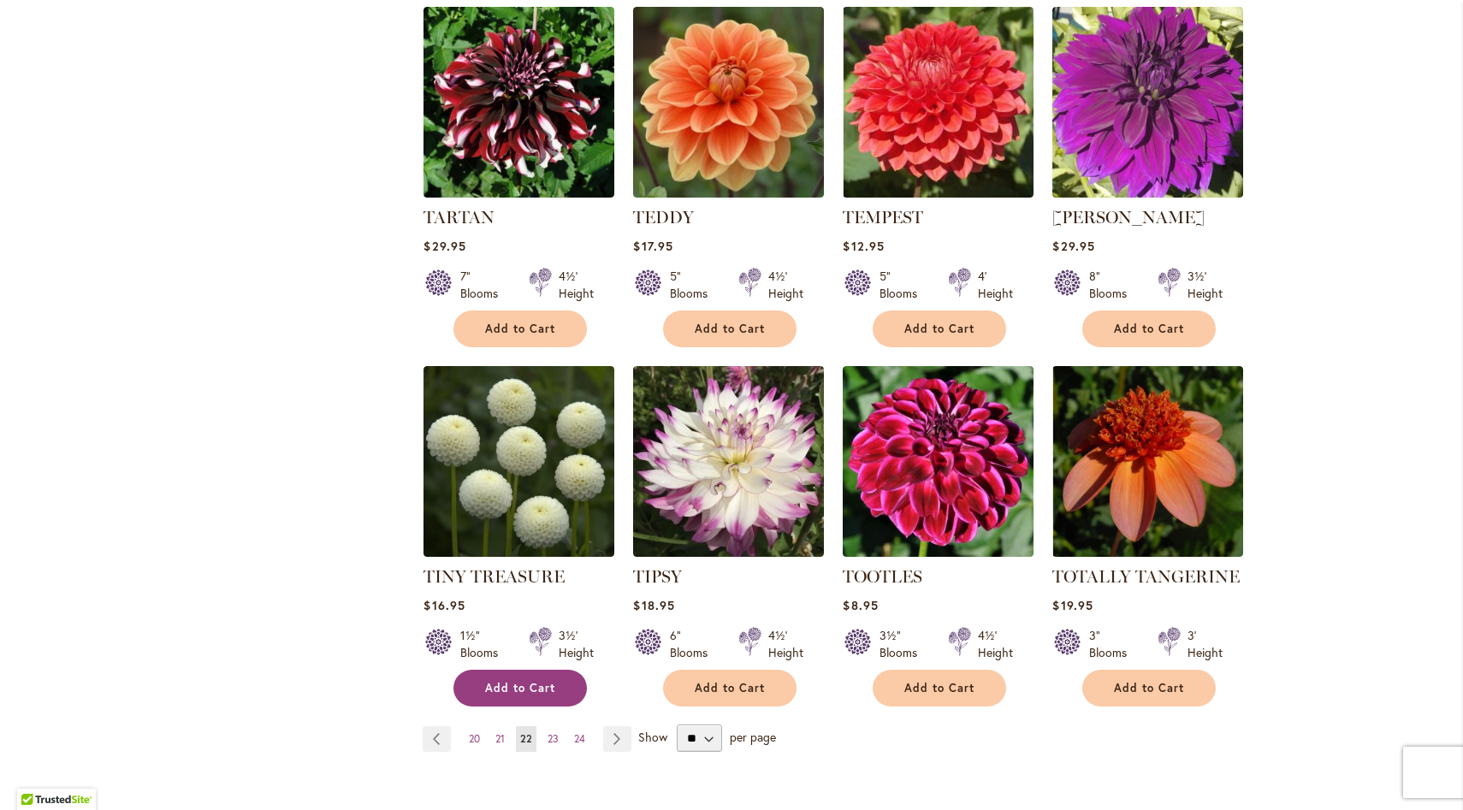
click at [537, 690] on span "Add to Cart" at bounding box center [520, 688] width 70 height 15
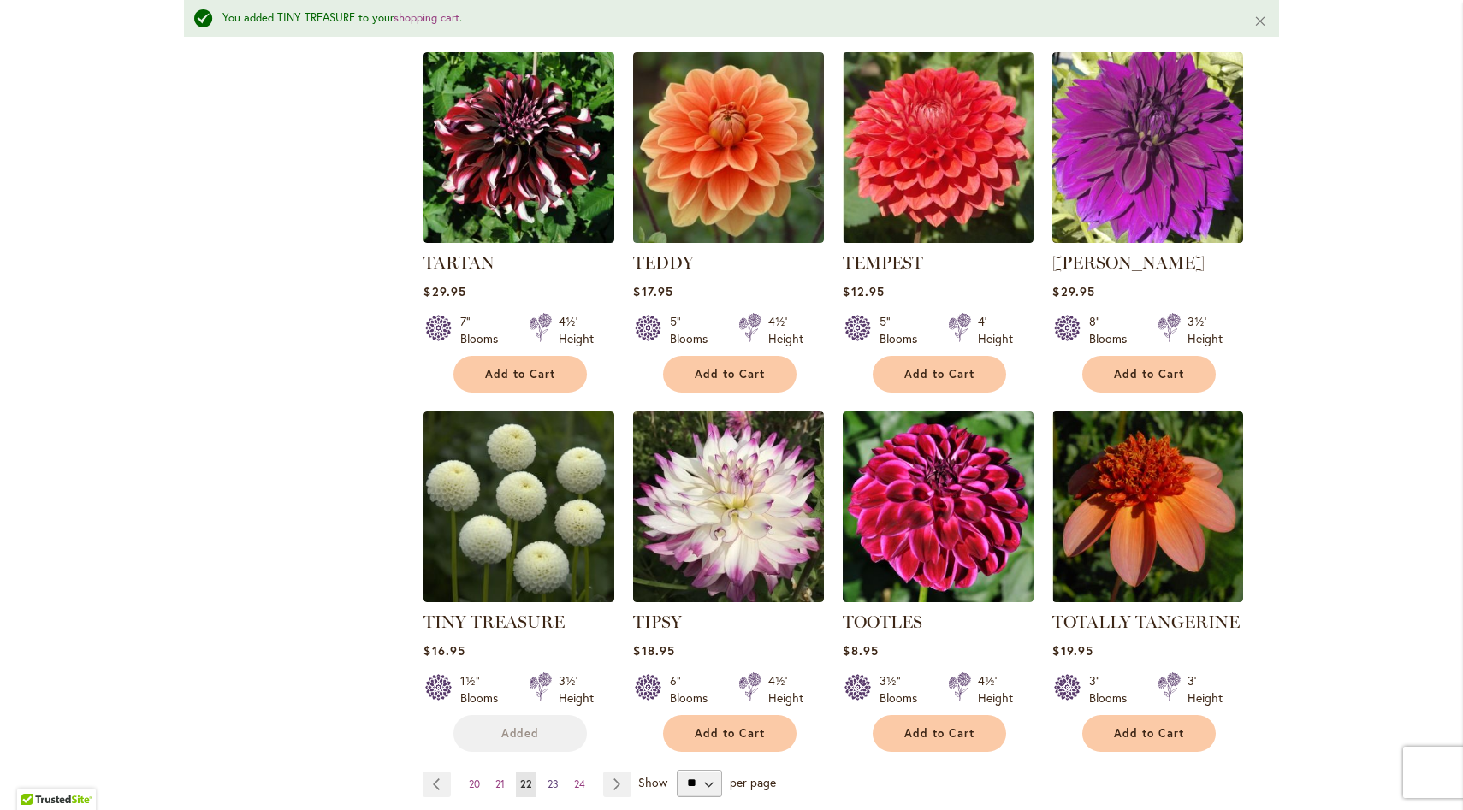
scroll to position [1147, 0]
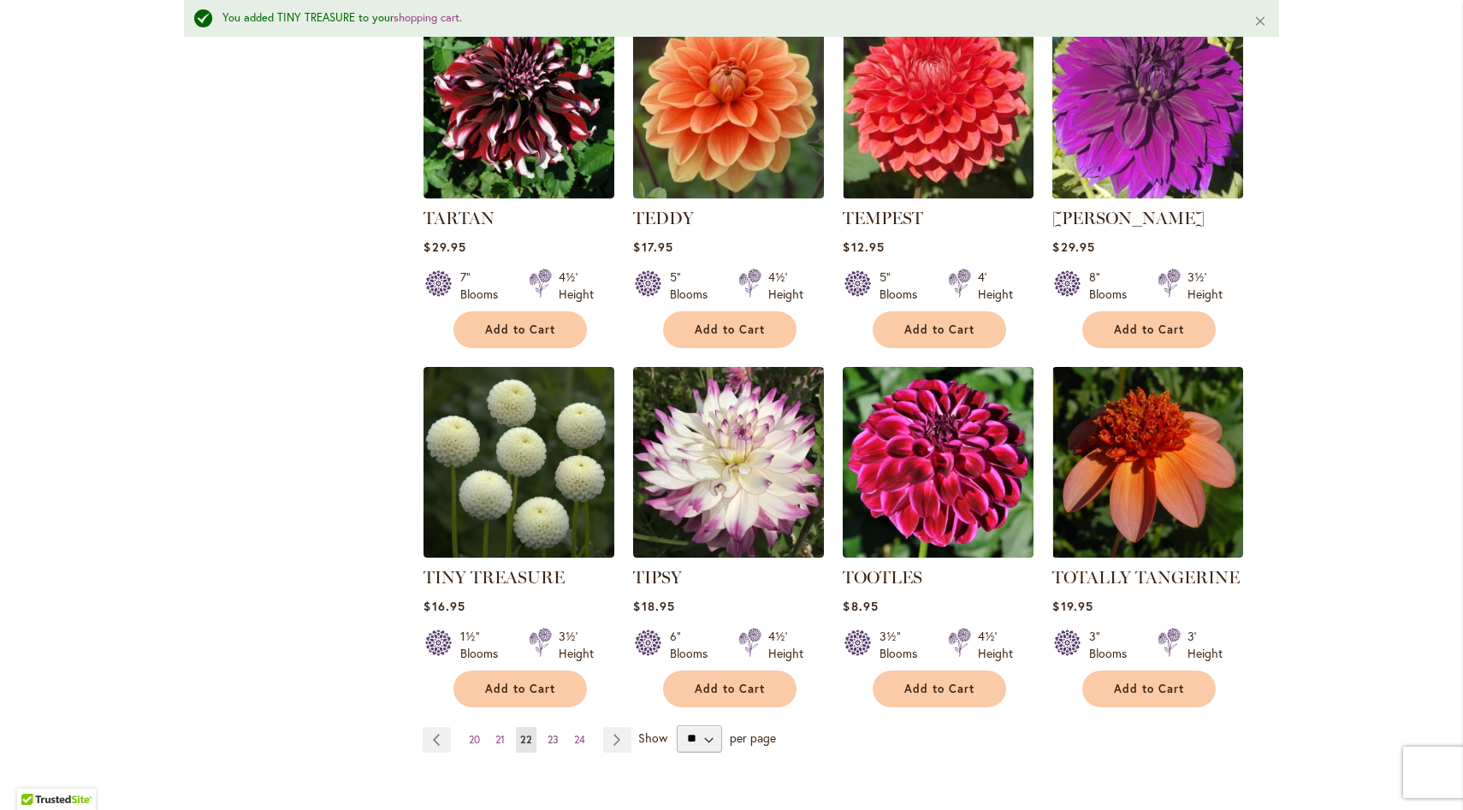
click at [559, 737] on link "Page 23" at bounding box center [553, 740] width 20 height 26
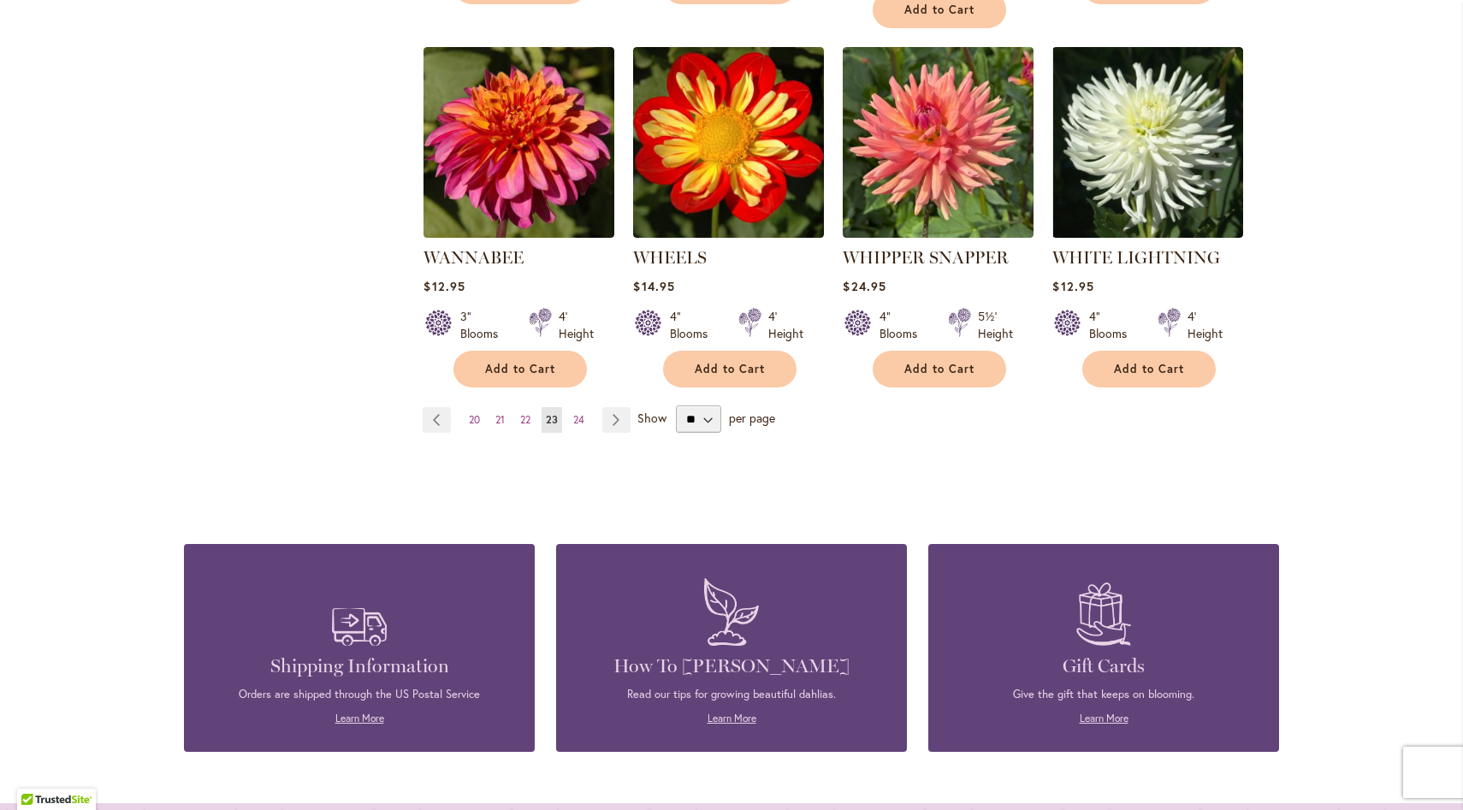
scroll to position [1452, 0]
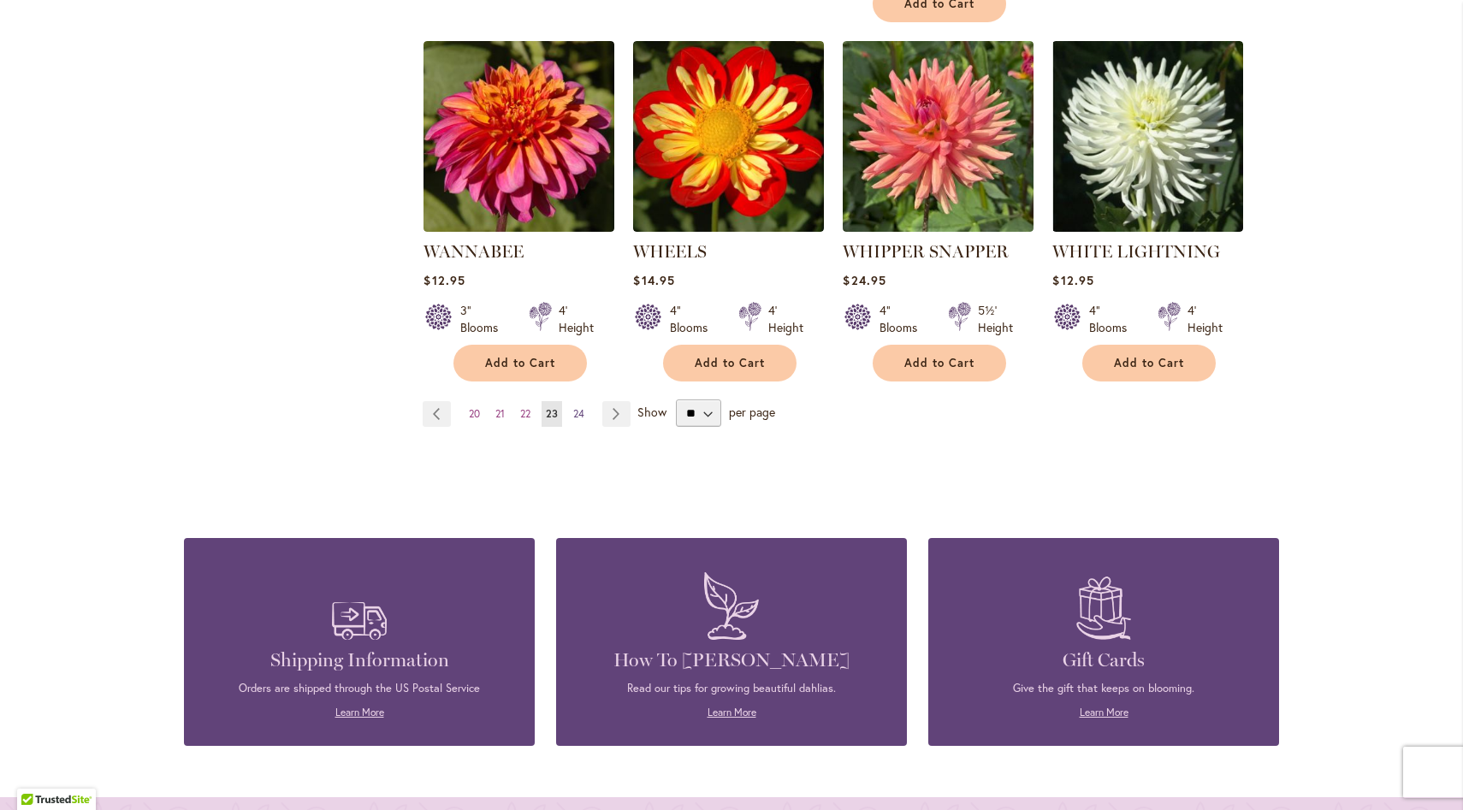
click at [581, 407] on span "24" at bounding box center [578, 413] width 11 height 13
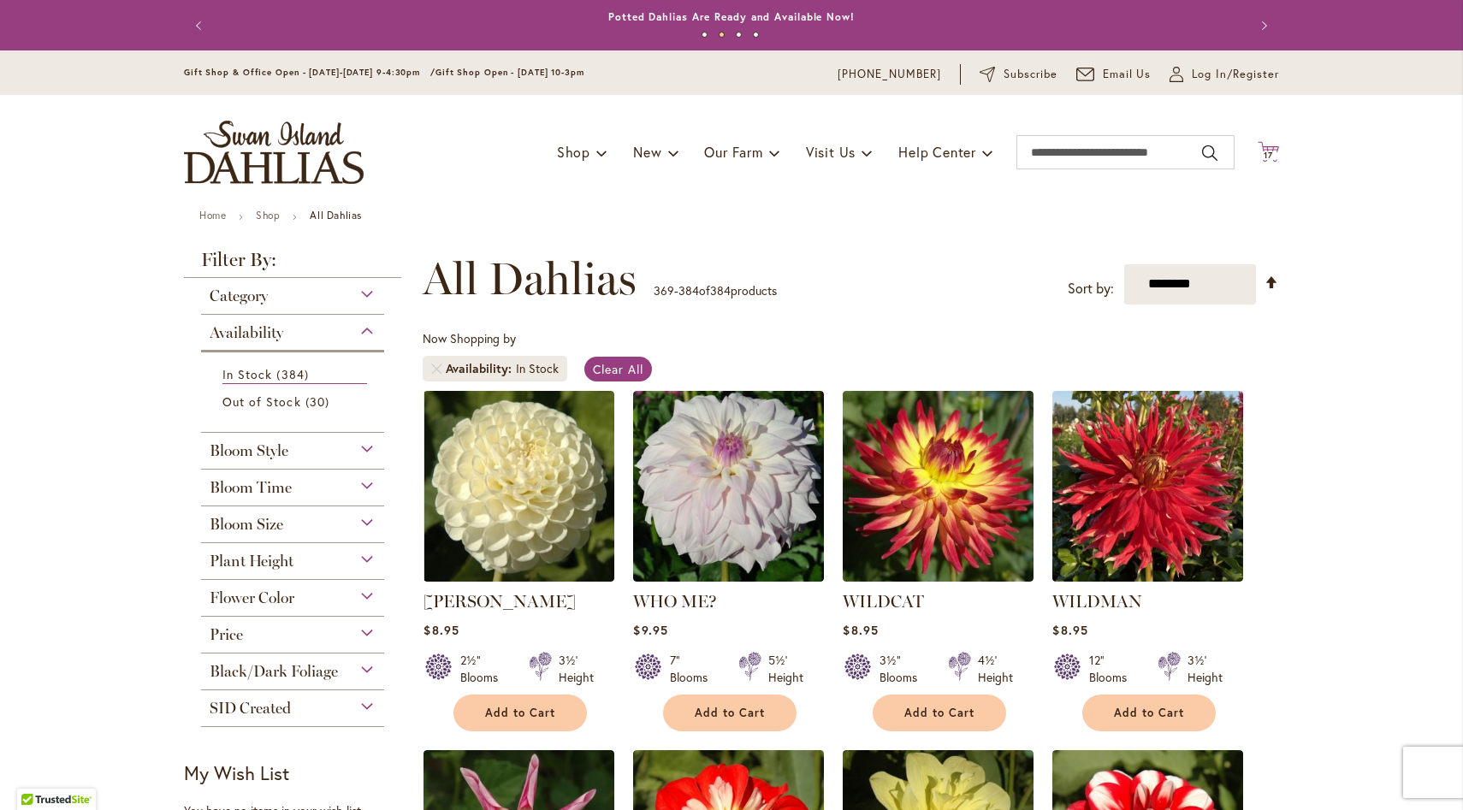
click at [1264, 151] on span "17" at bounding box center [1267, 155] width 9 height 11
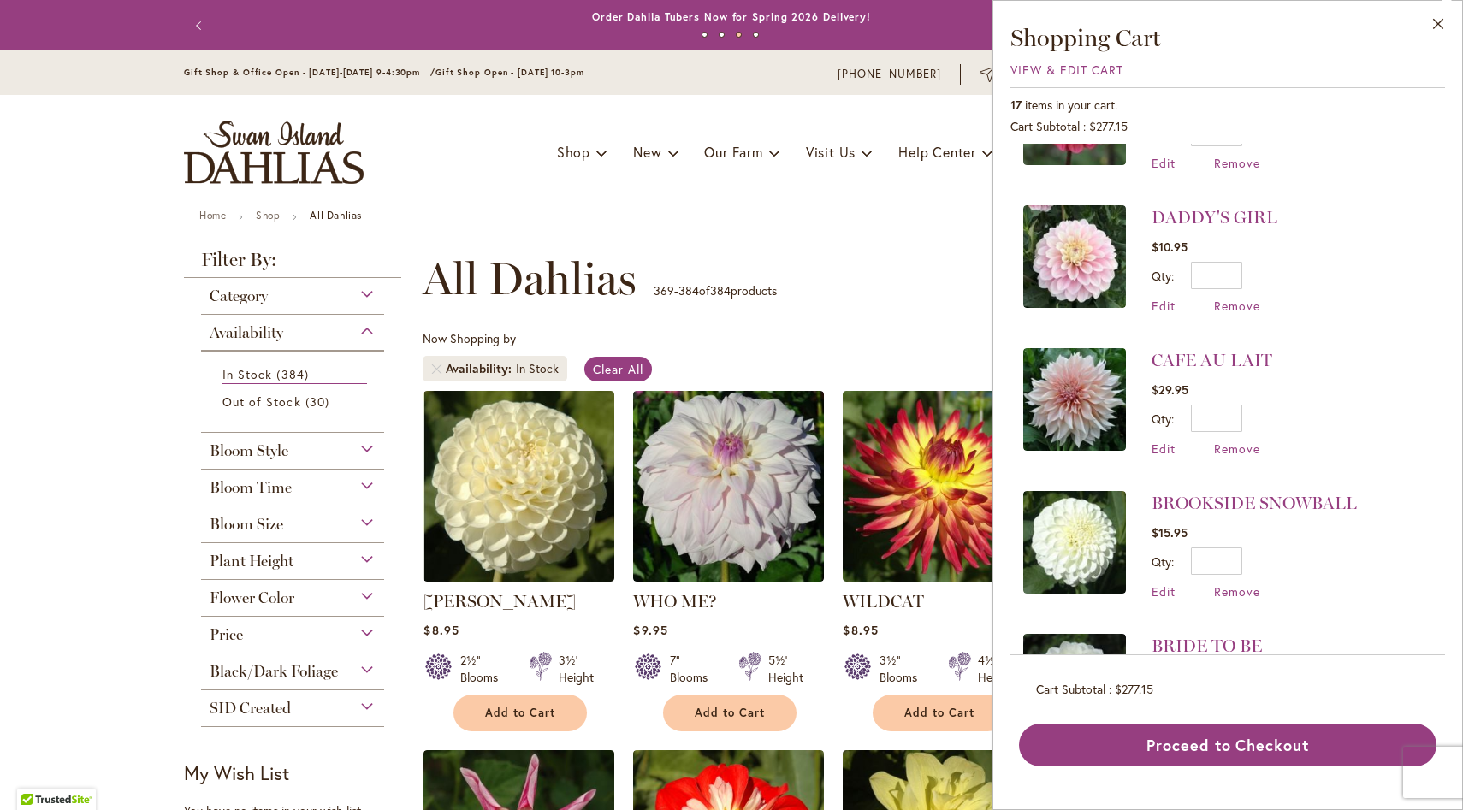
scroll to position [835, 0]
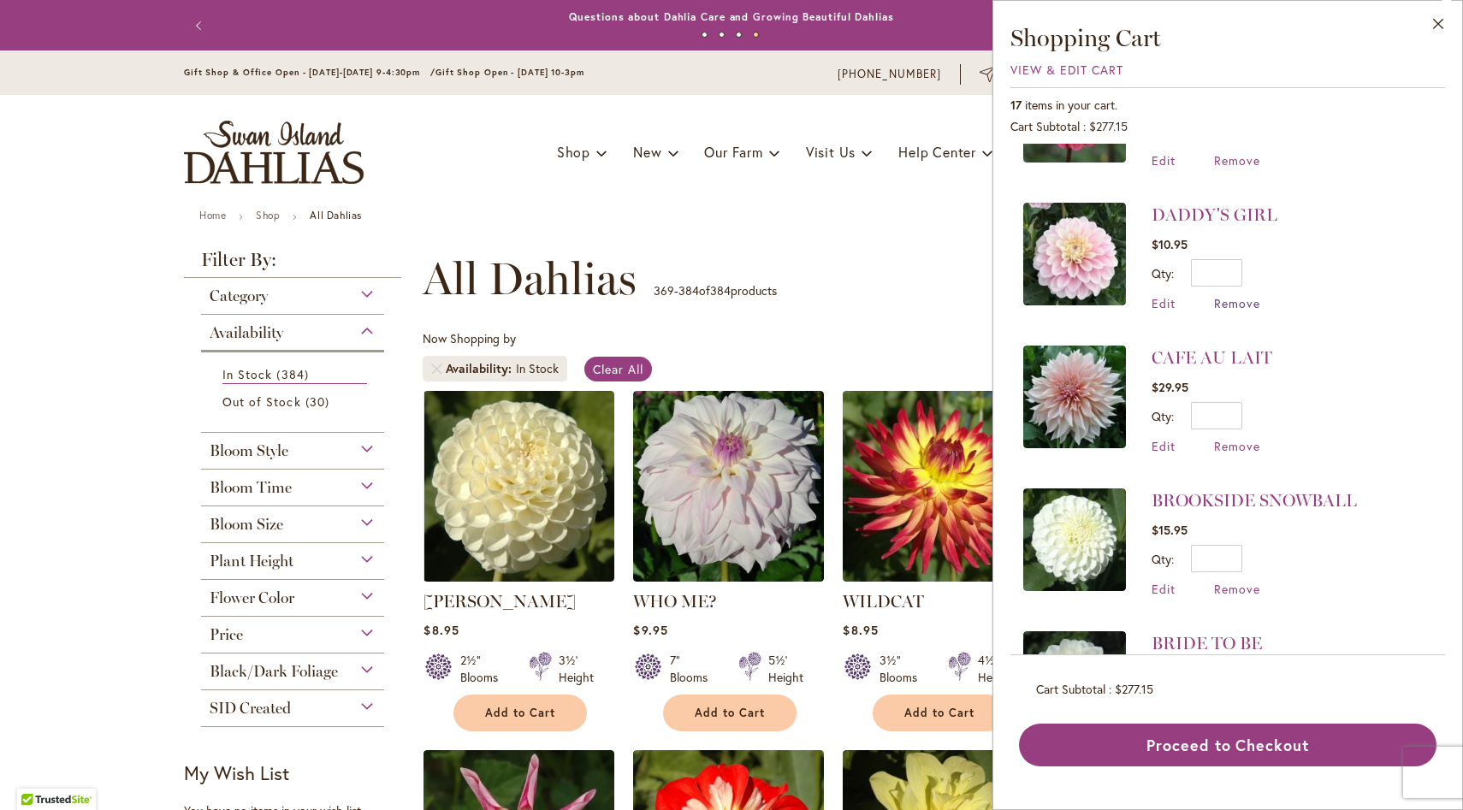
click at [1222, 295] on span "Remove" at bounding box center [1237, 303] width 46 height 16
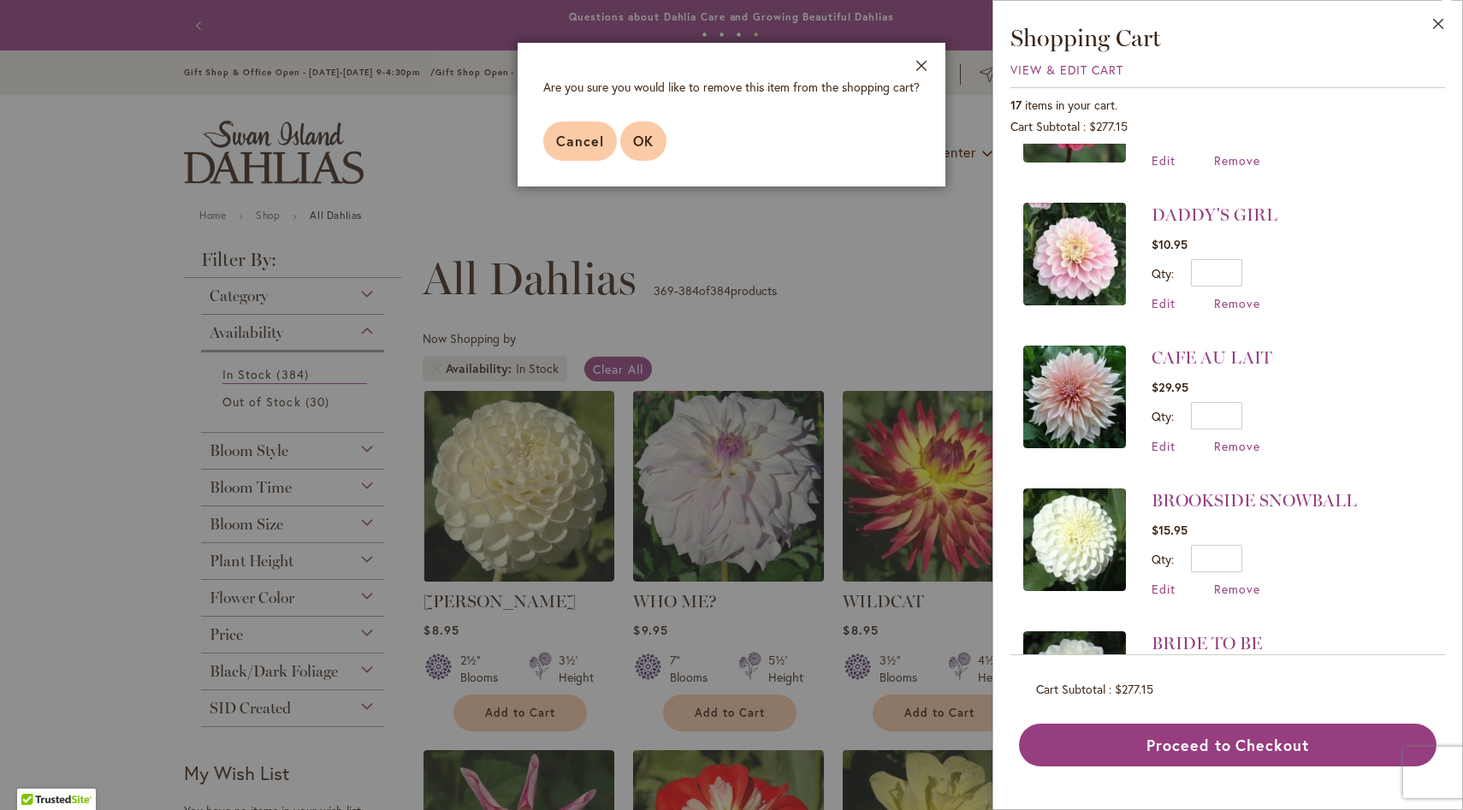
click at [648, 138] on span "OK" at bounding box center [643, 141] width 21 height 18
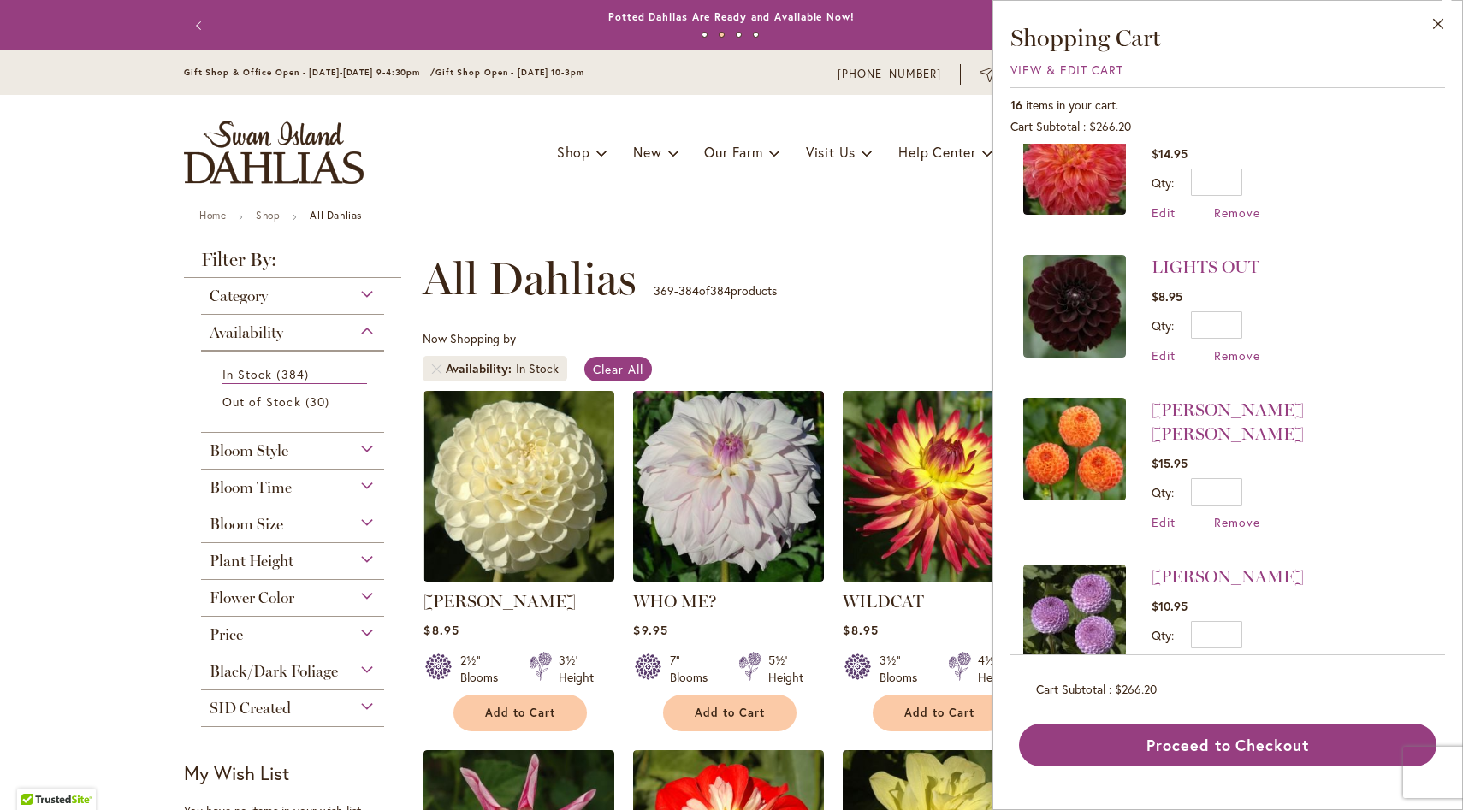
scroll to position [192, 0]
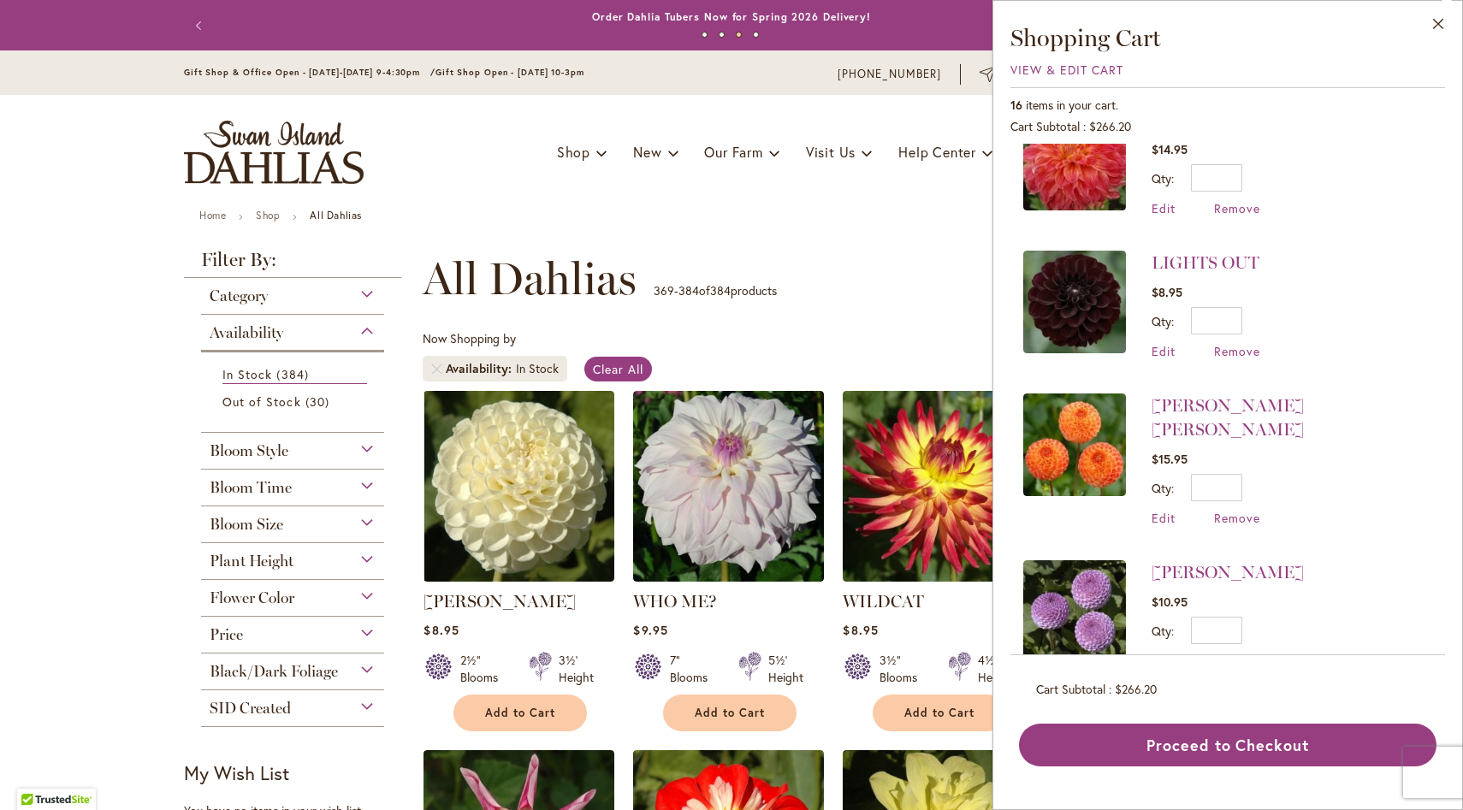
click at [1241, 653] on span "Remove" at bounding box center [1237, 661] width 46 height 16
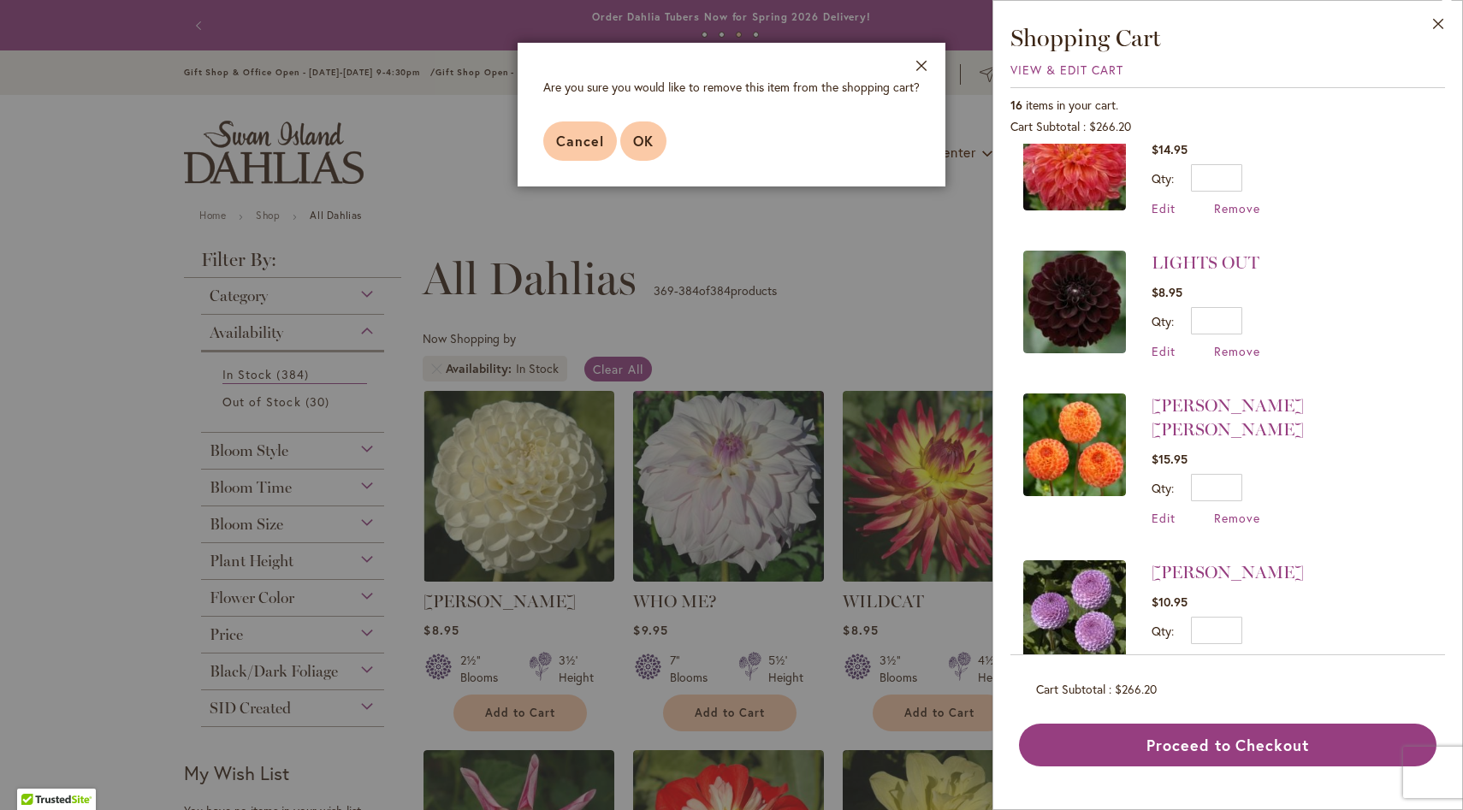
click at [653, 144] on button "OK" at bounding box center [643, 140] width 46 height 39
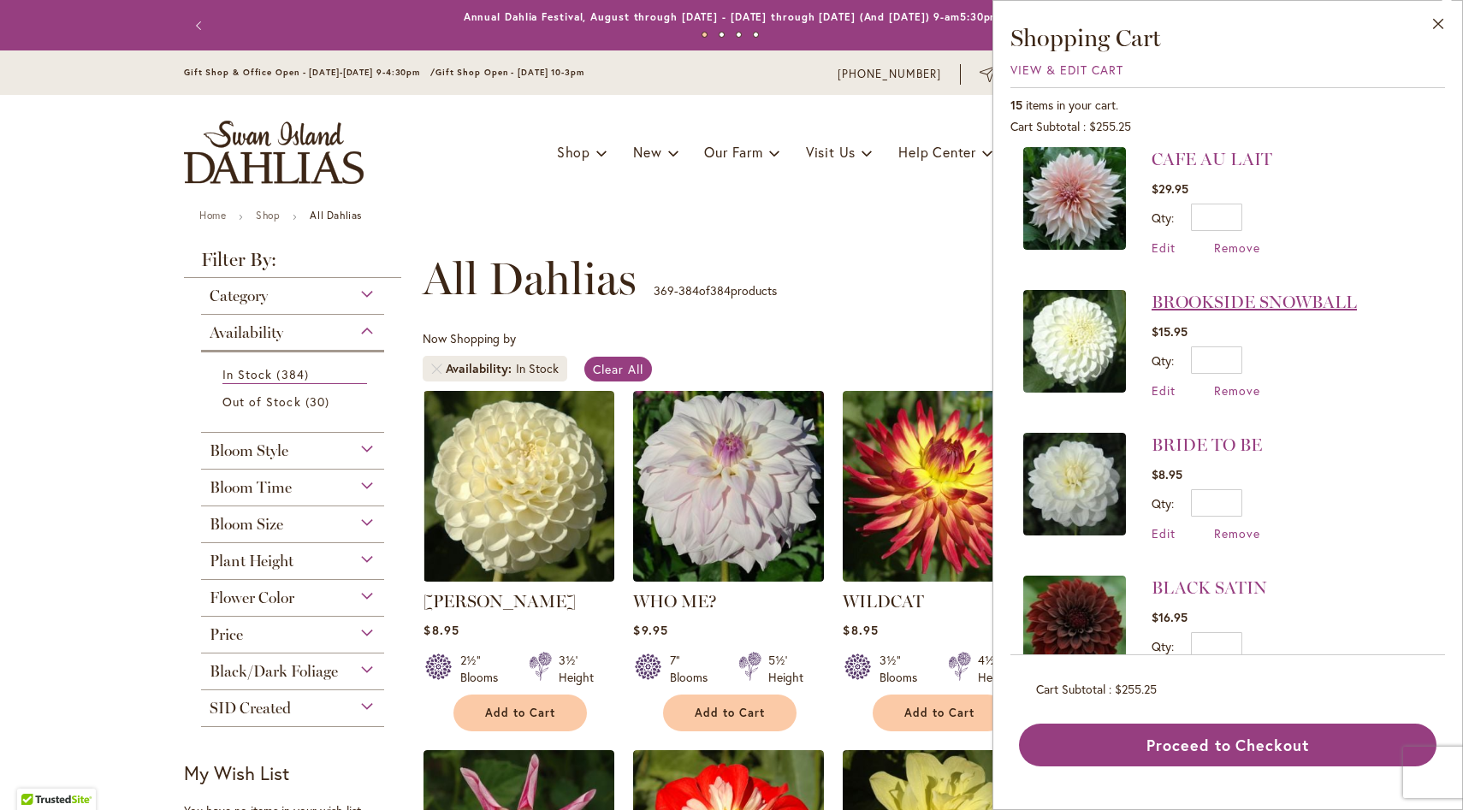
scroll to position [750, 0]
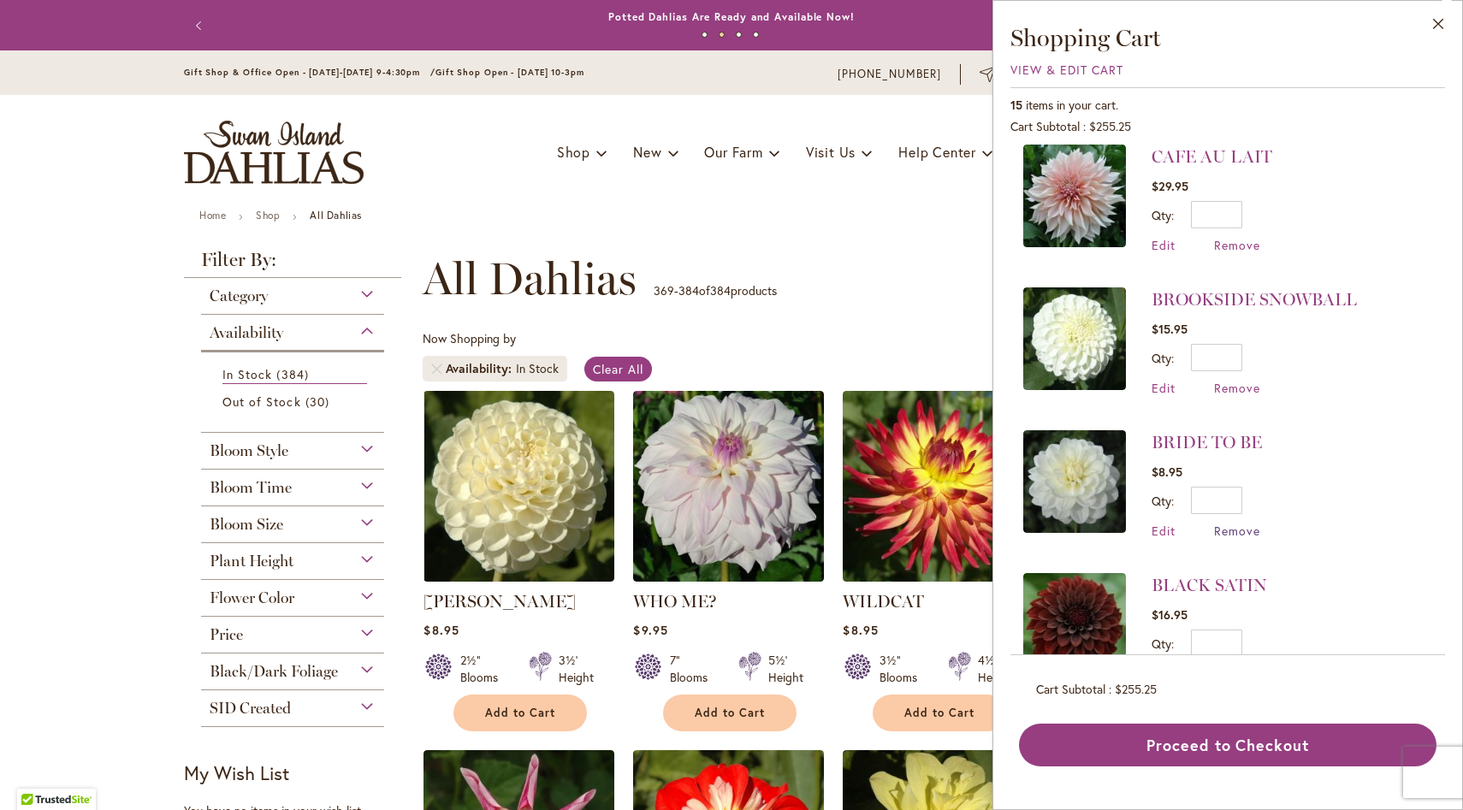
click at [1231, 523] on span "Remove" at bounding box center [1237, 531] width 46 height 16
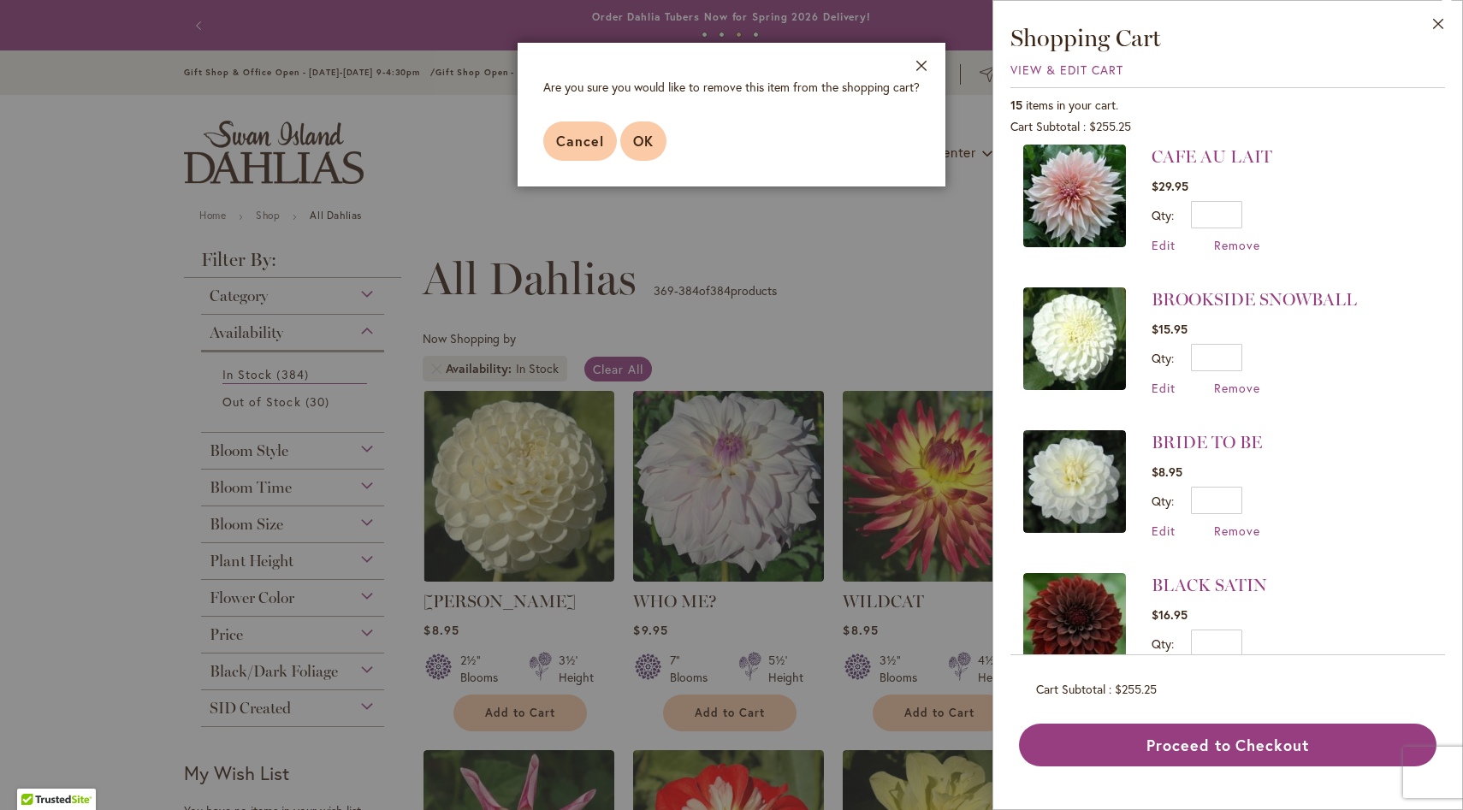
click at [647, 133] on span "OK" at bounding box center [643, 141] width 21 height 18
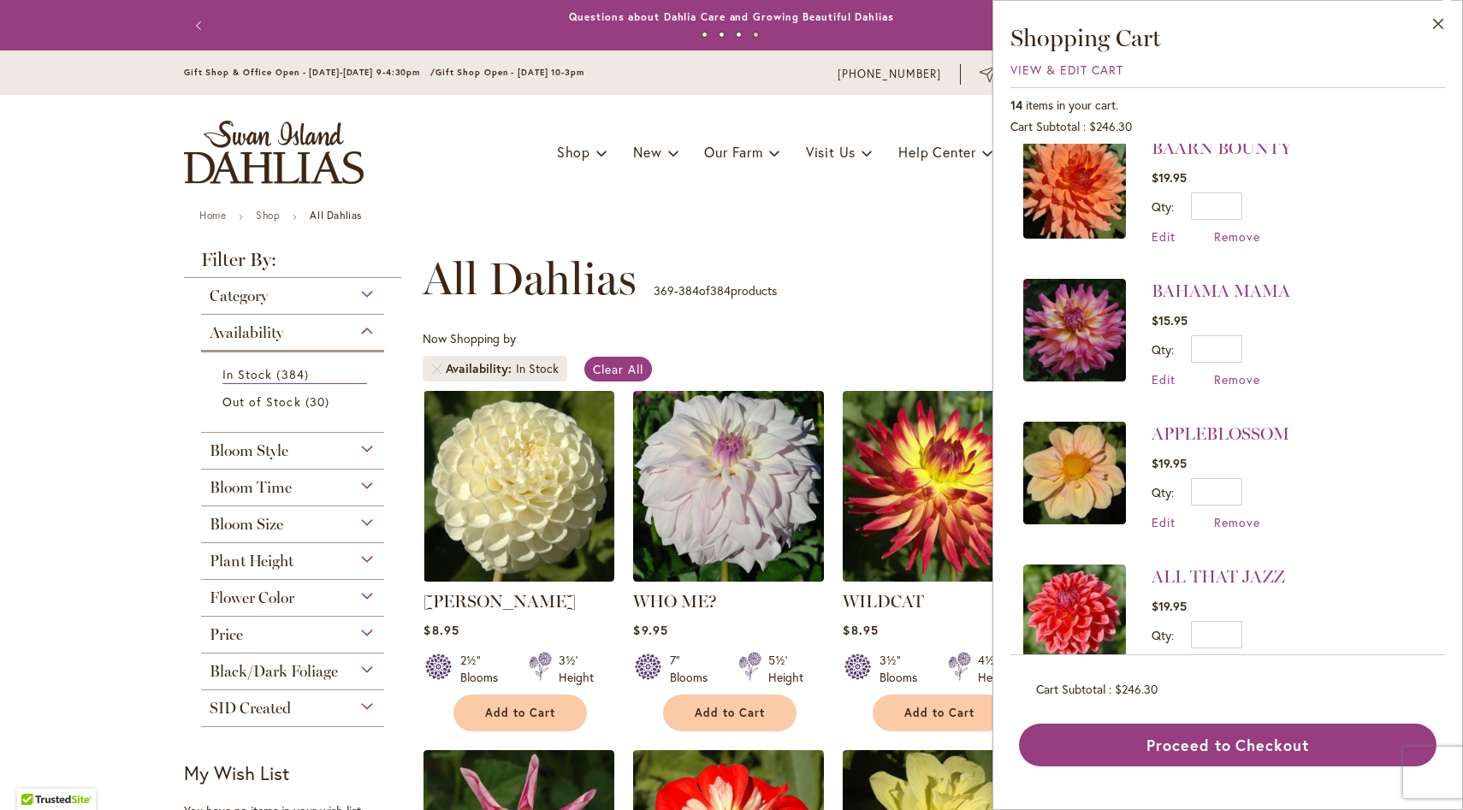
scroll to position [1313, 0]
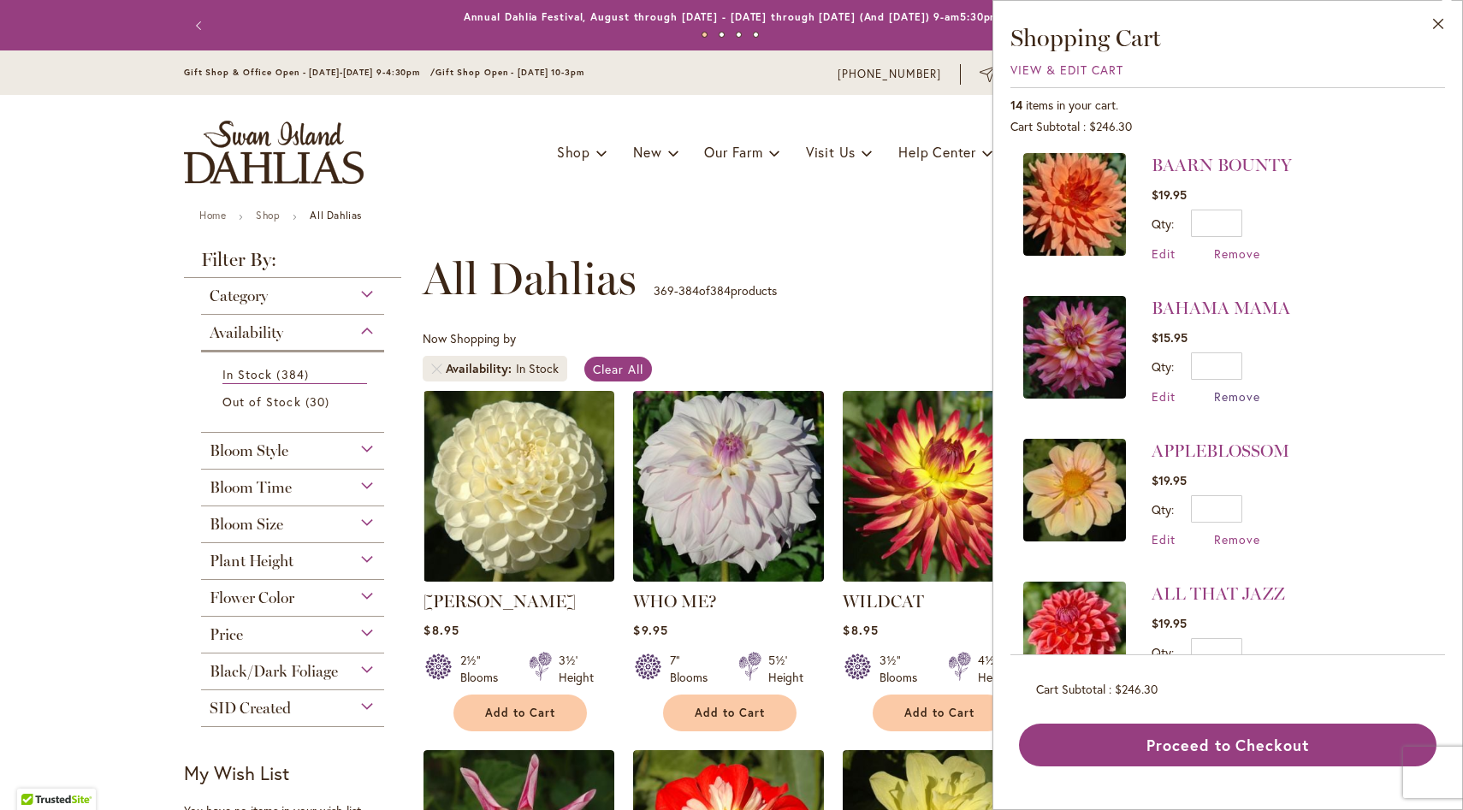
click at [1240, 388] on span "Remove" at bounding box center [1237, 396] width 46 height 16
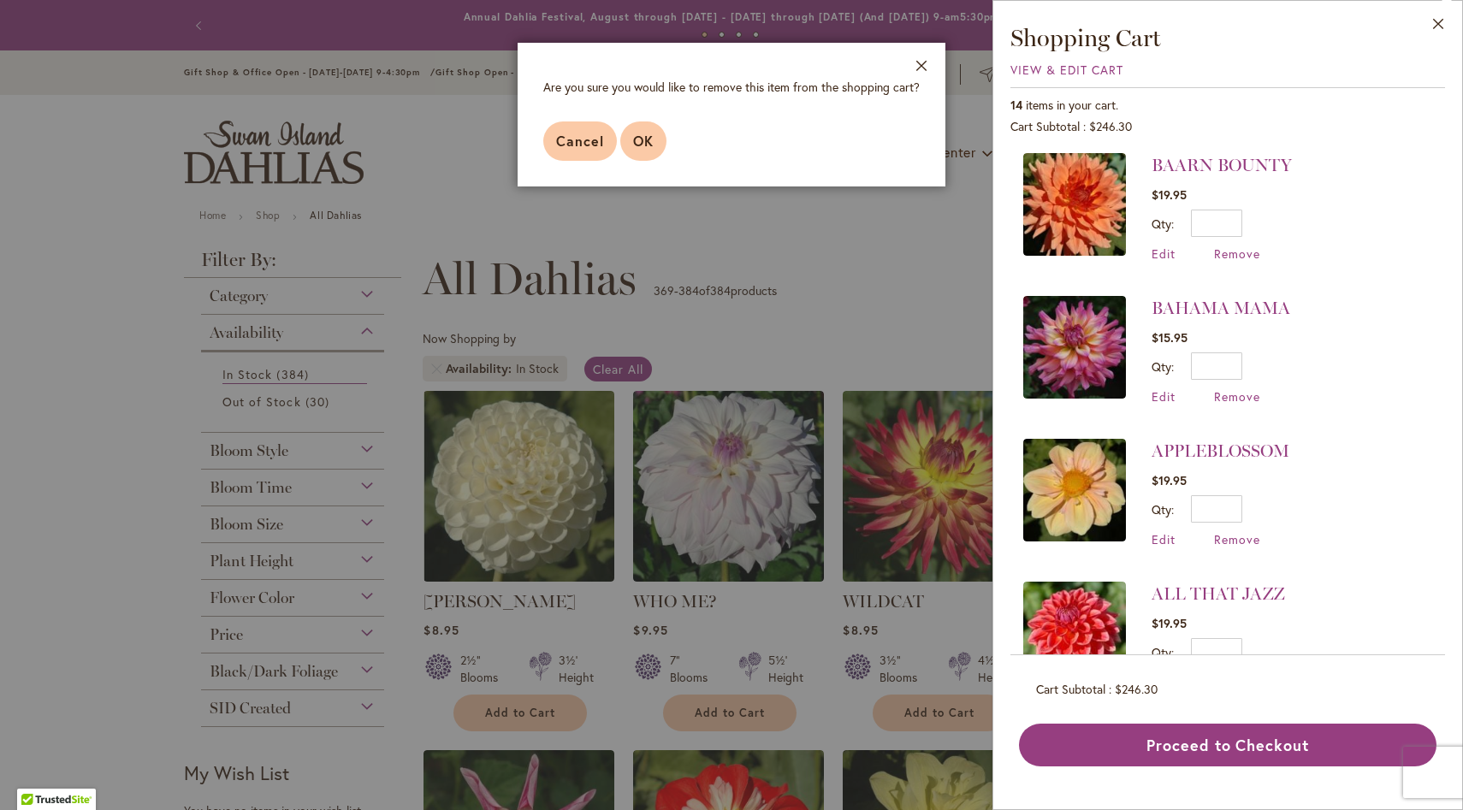
click at [633, 138] on span "OK" at bounding box center [643, 141] width 21 height 18
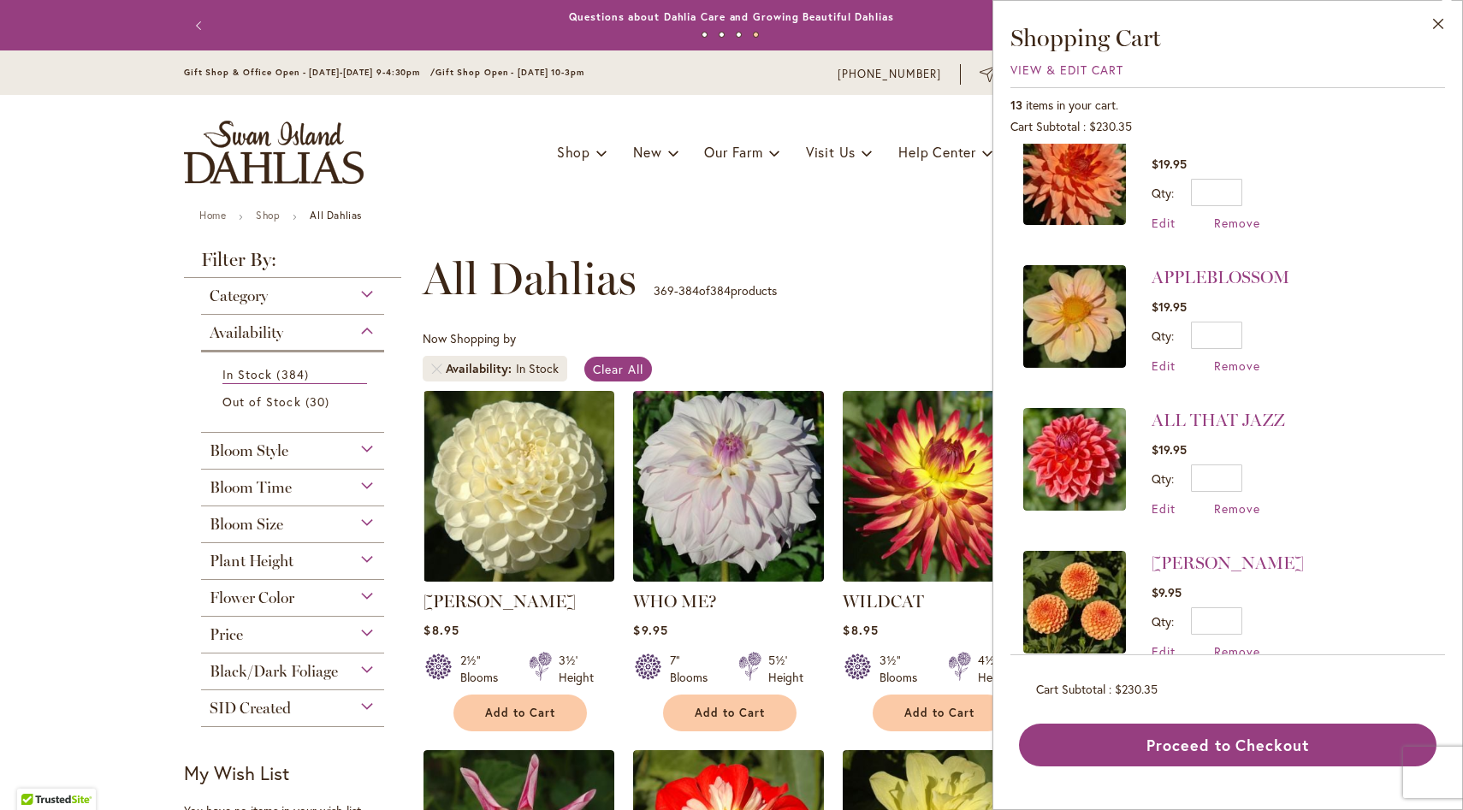
scroll to position [1349, 0]
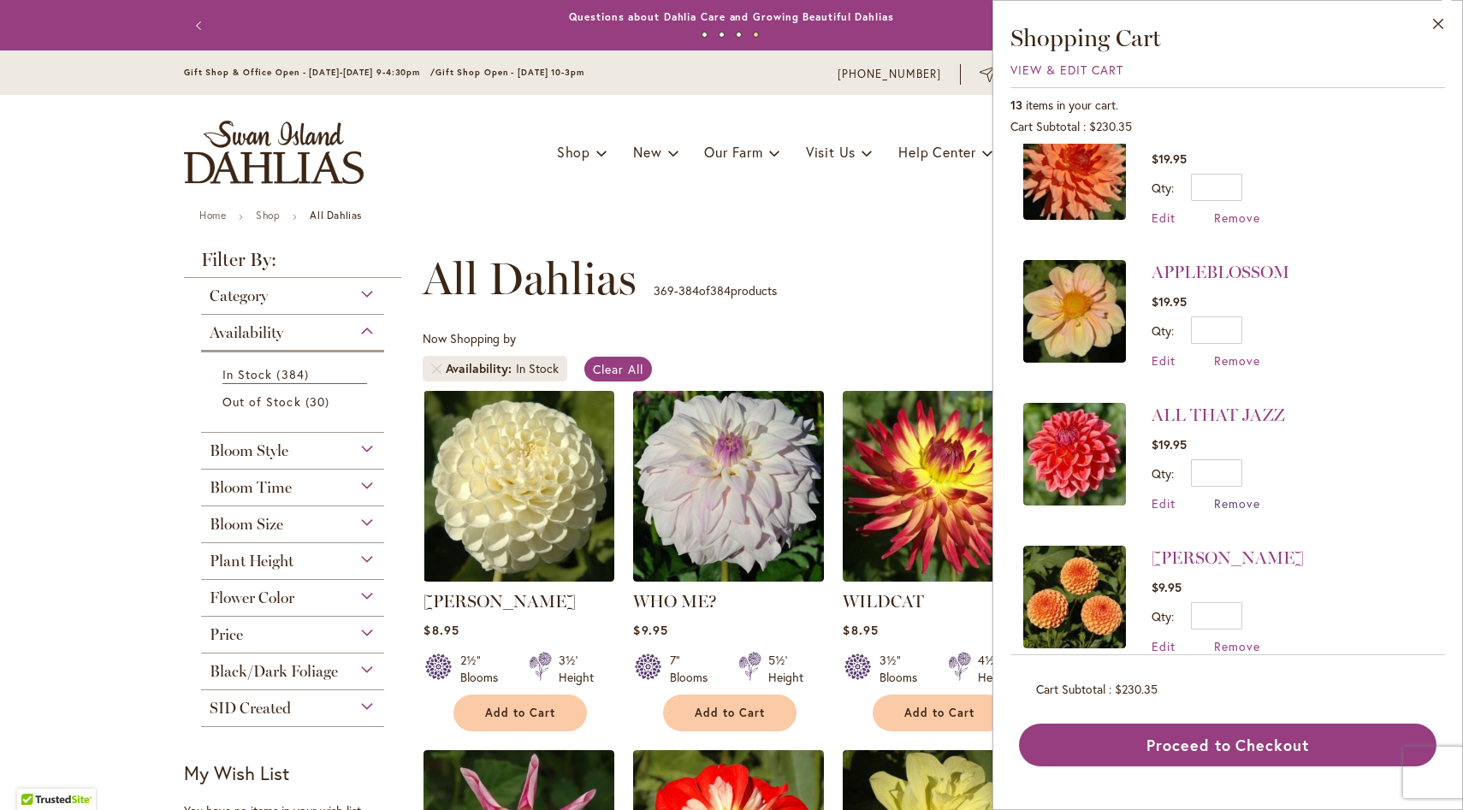
click at [1245, 495] on span "Remove" at bounding box center [1237, 503] width 46 height 16
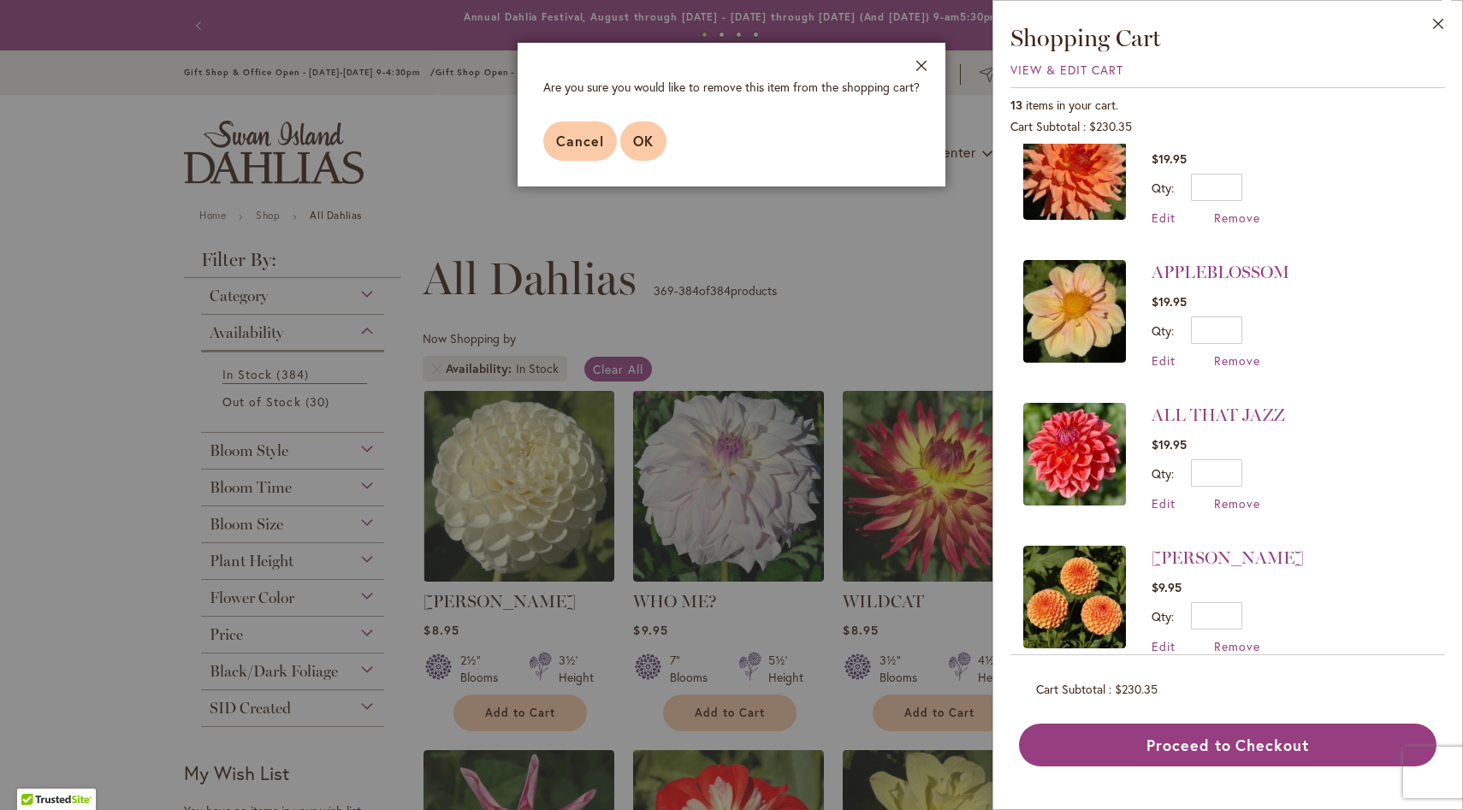
click at [653, 141] on button "OK" at bounding box center [643, 140] width 46 height 39
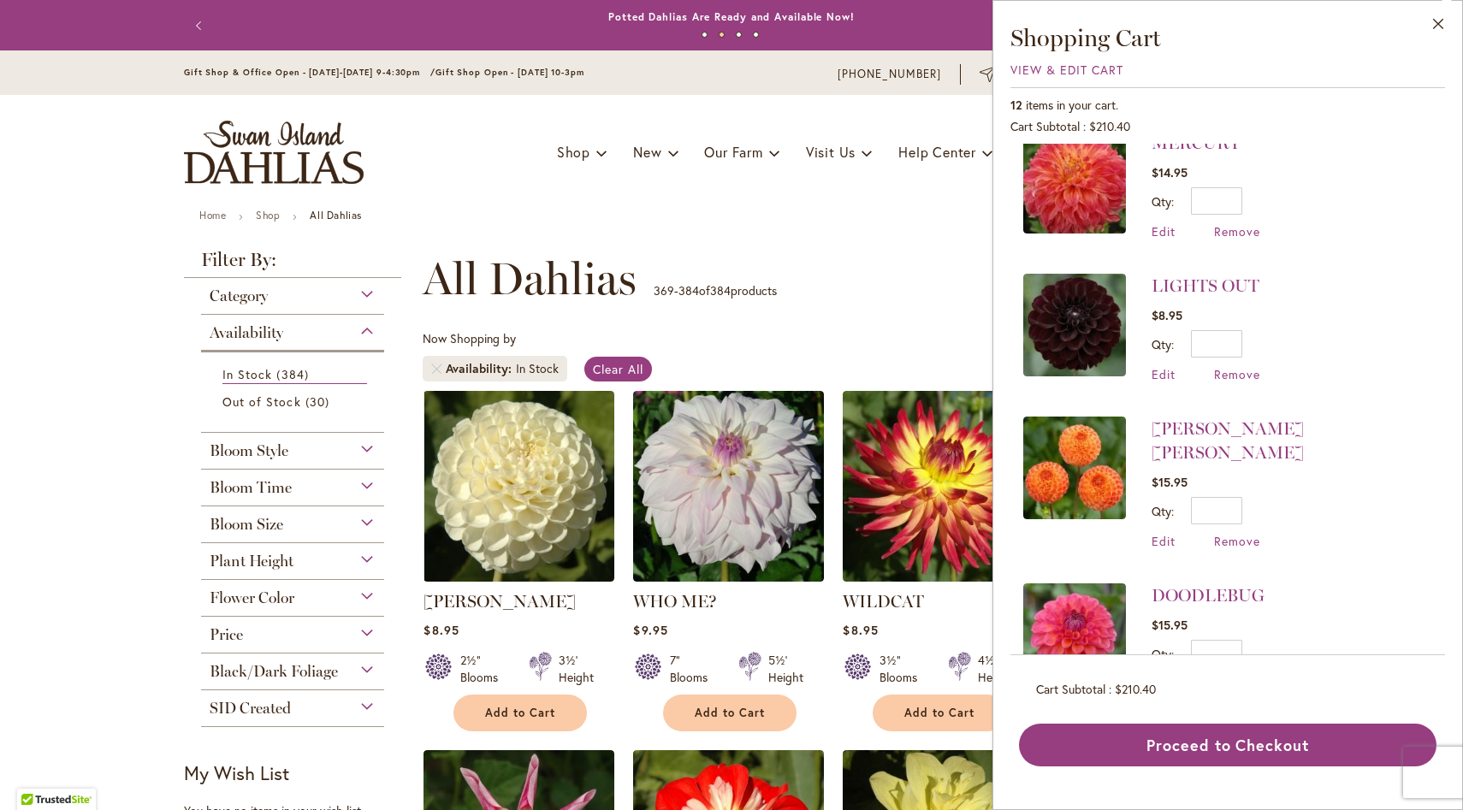
scroll to position [122, 0]
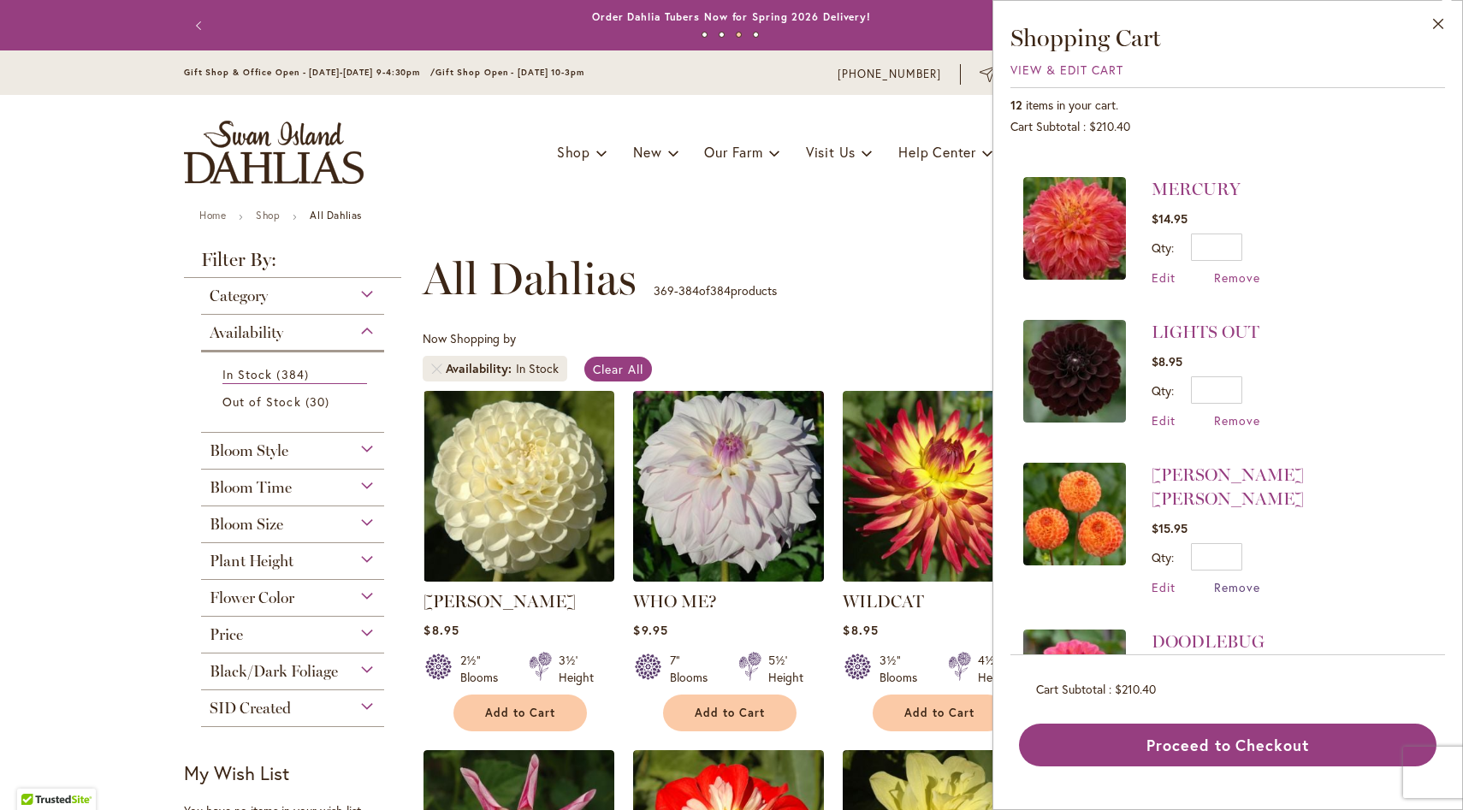
click at [1238, 579] on span "Remove" at bounding box center [1237, 587] width 46 height 16
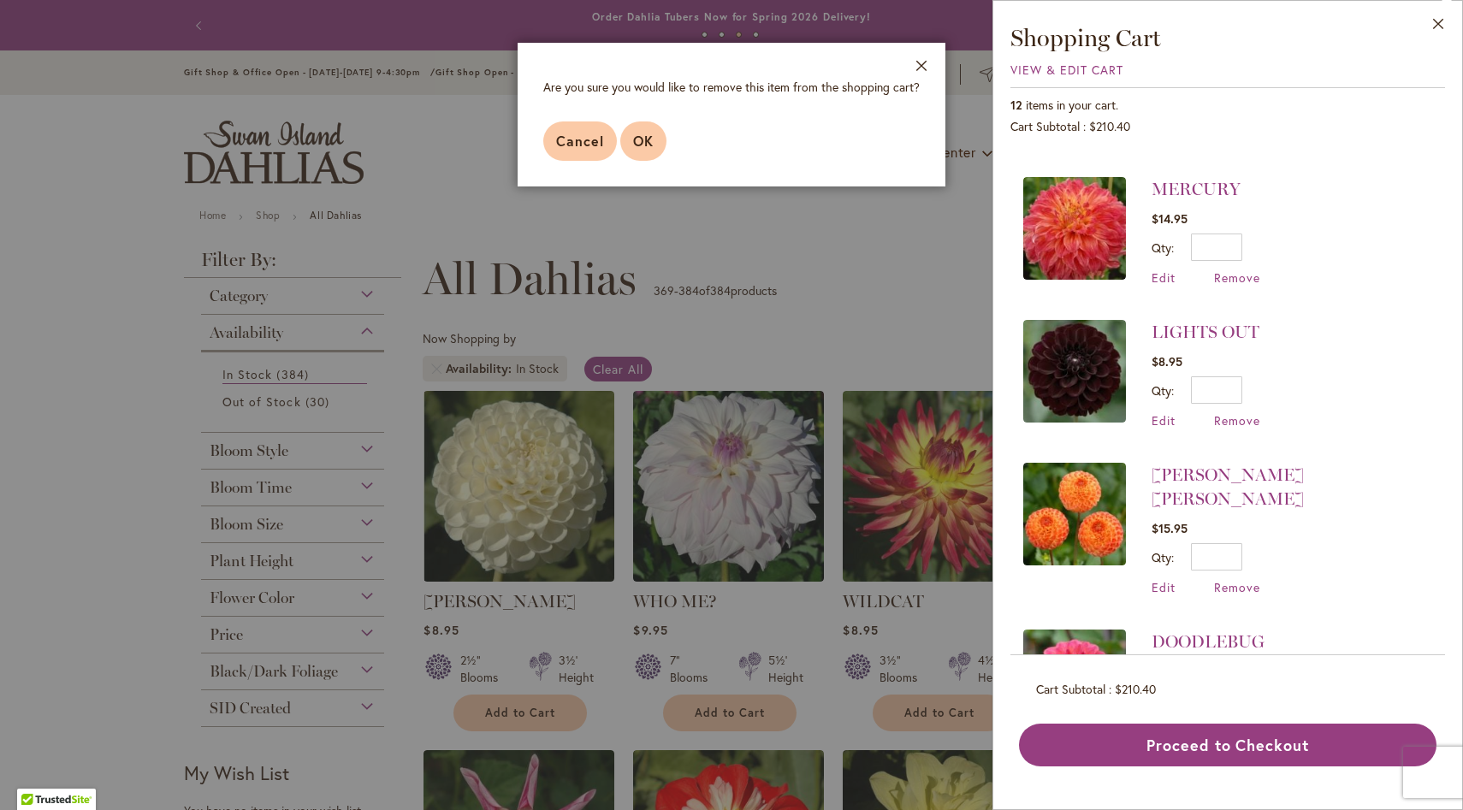
click at [648, 137] on span "OK" at bounding box center [643, 141] width 21 height 18
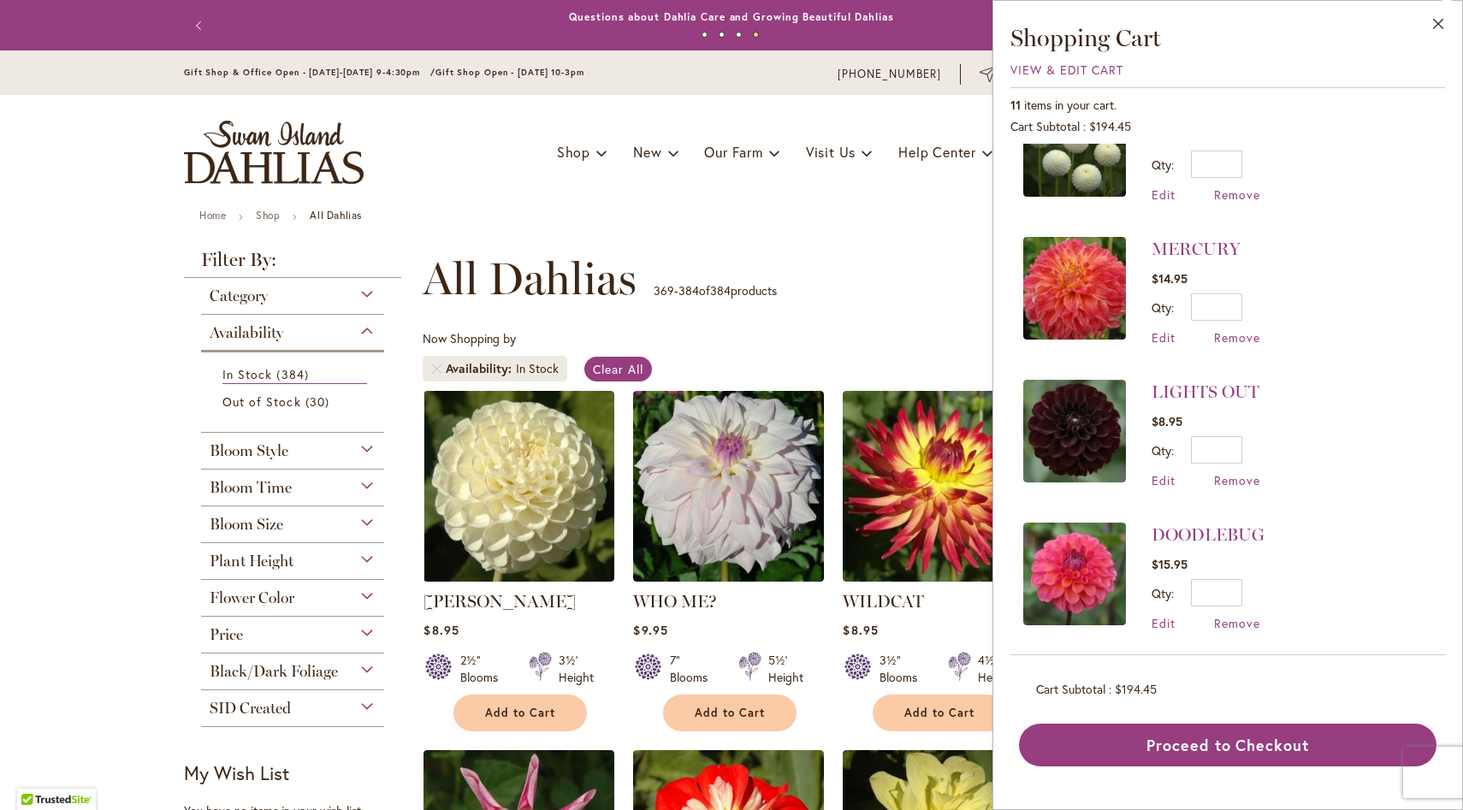
scroll to position [66, 0]
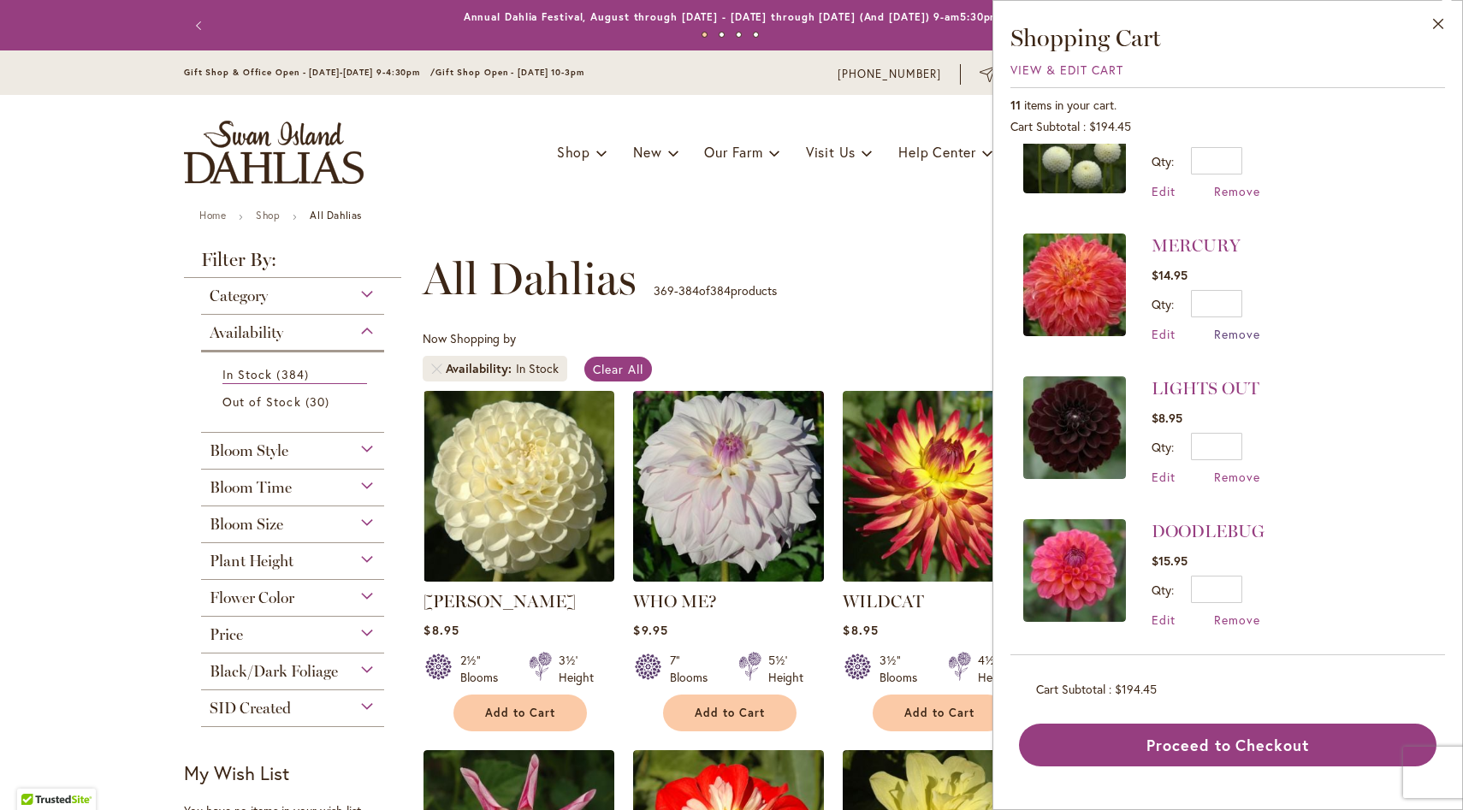
click at [1235, 335] on span "Remove" at bounding box center [1237, 334] width 46 height 16
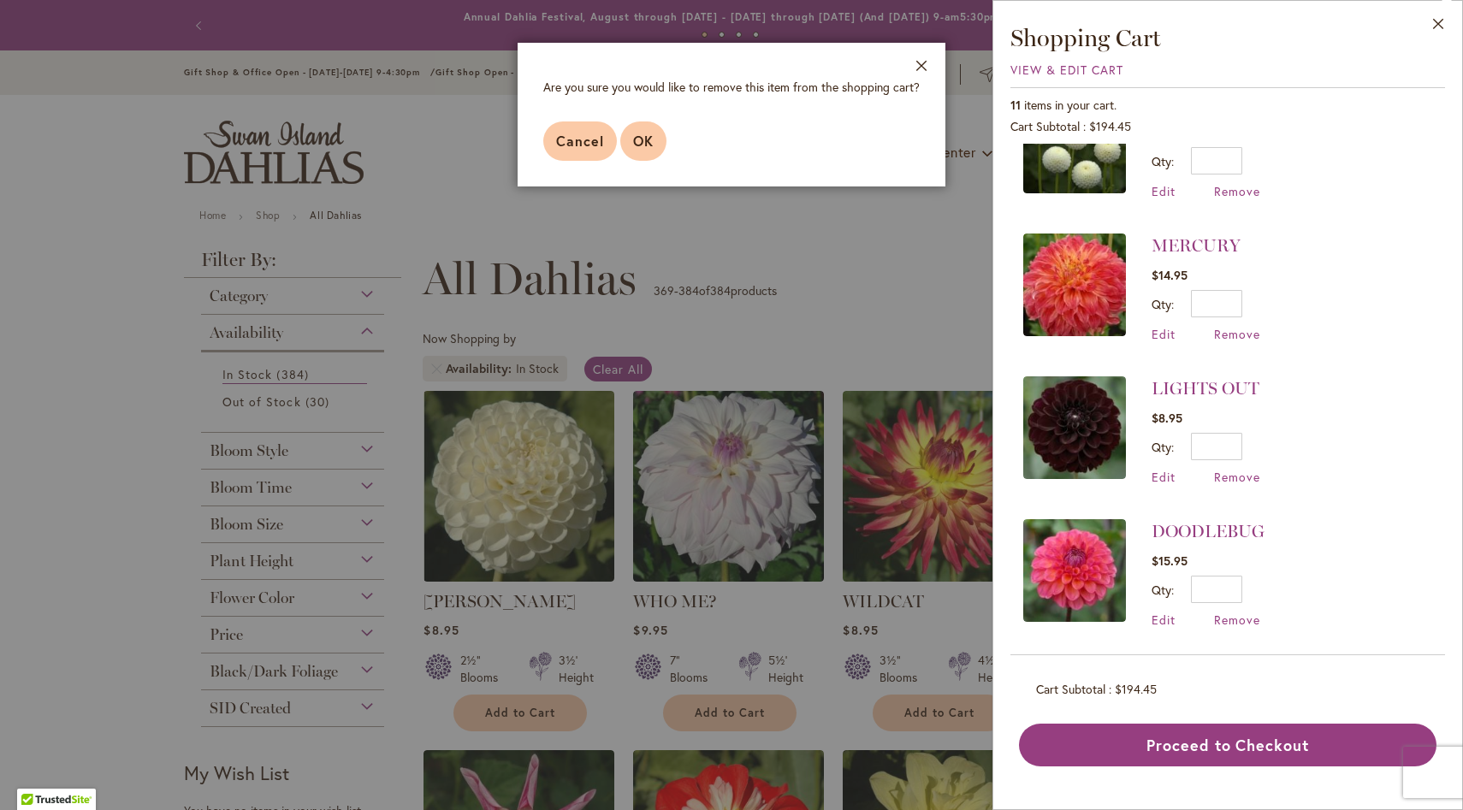
click at [650, 135] on span "OK" at bounding box center [643, 141] width 21 height 18
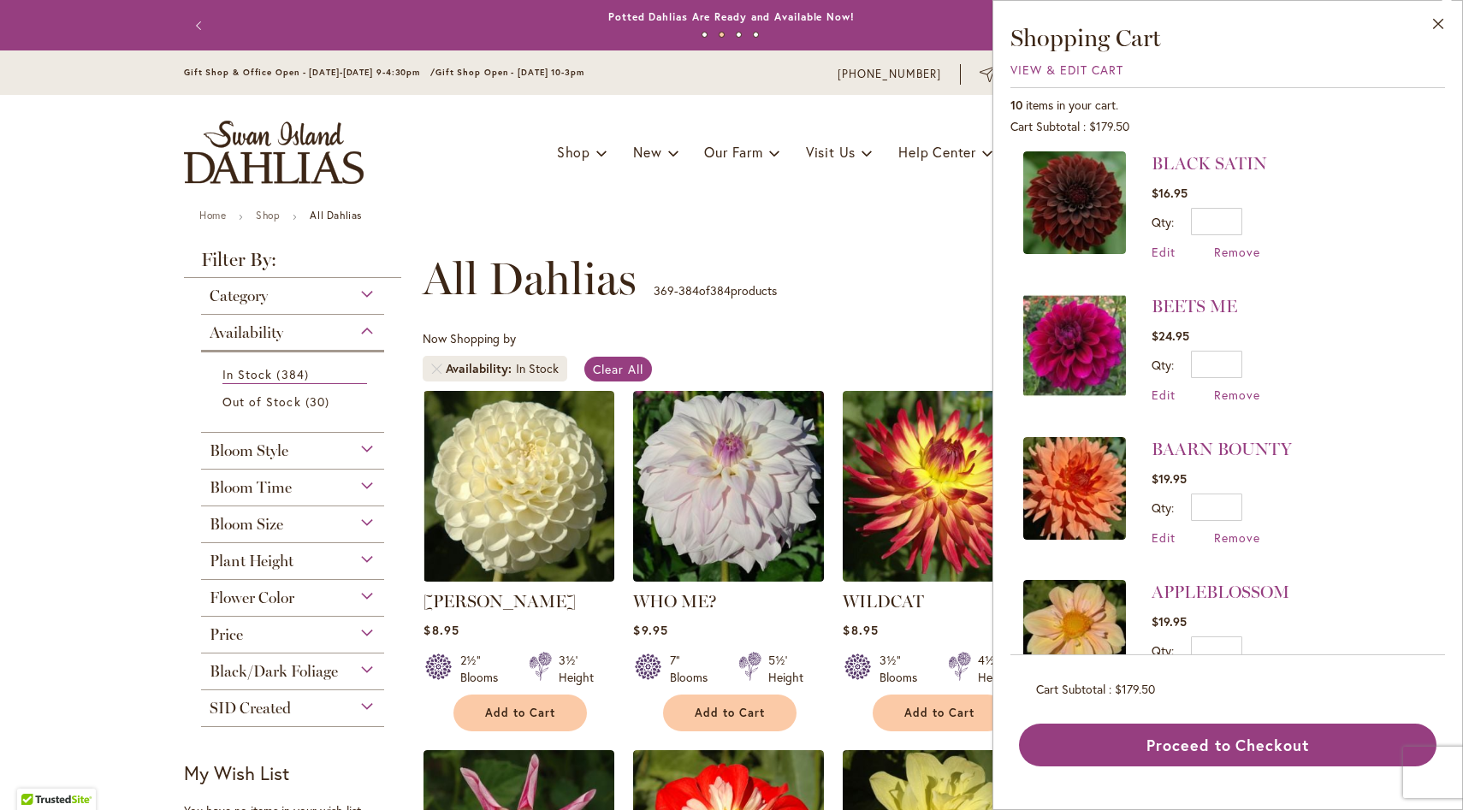
scroll to position [731, 0]
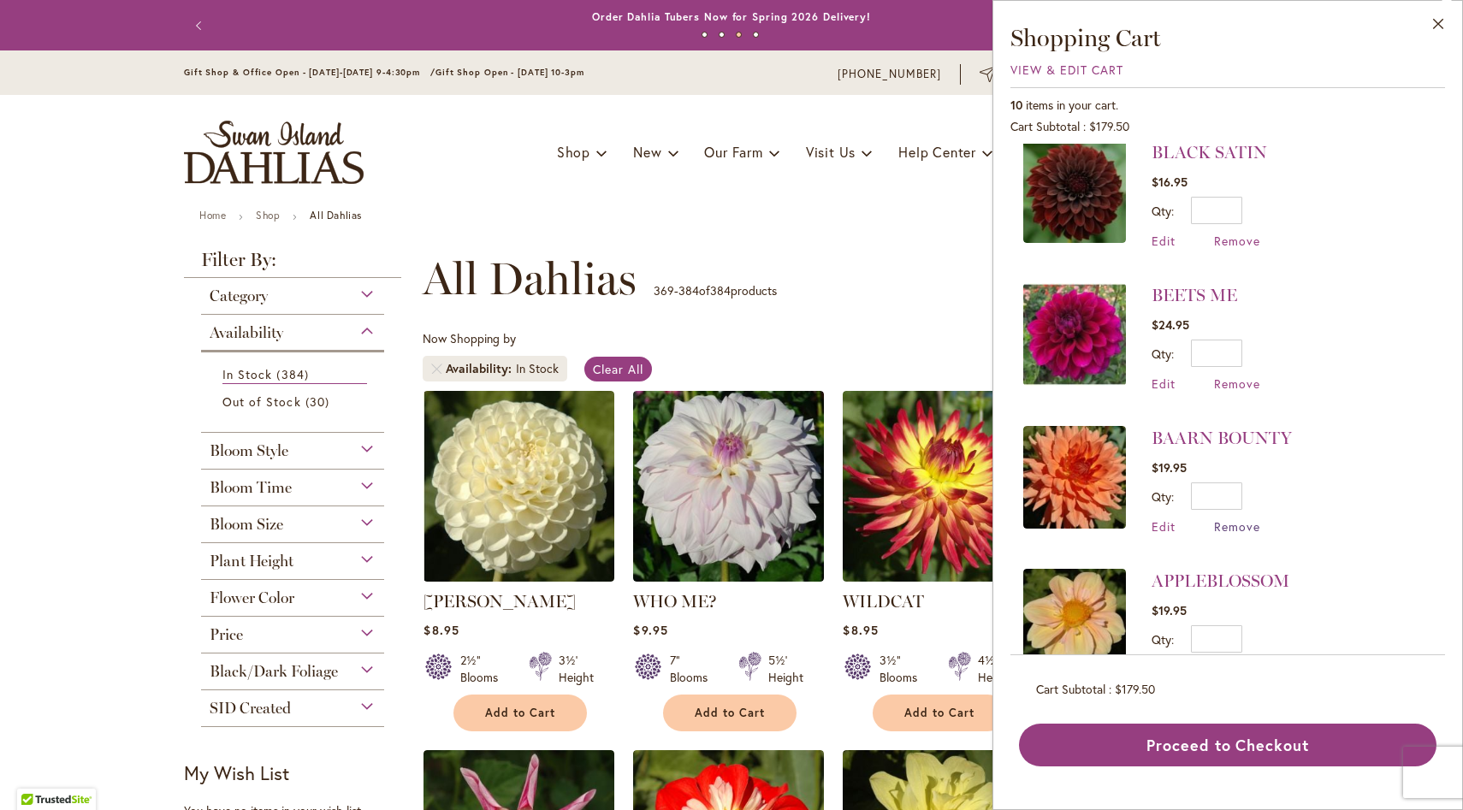
click at [1242, 525] on span "Remove" at bounding box center [1237, 526] width 46 height 16
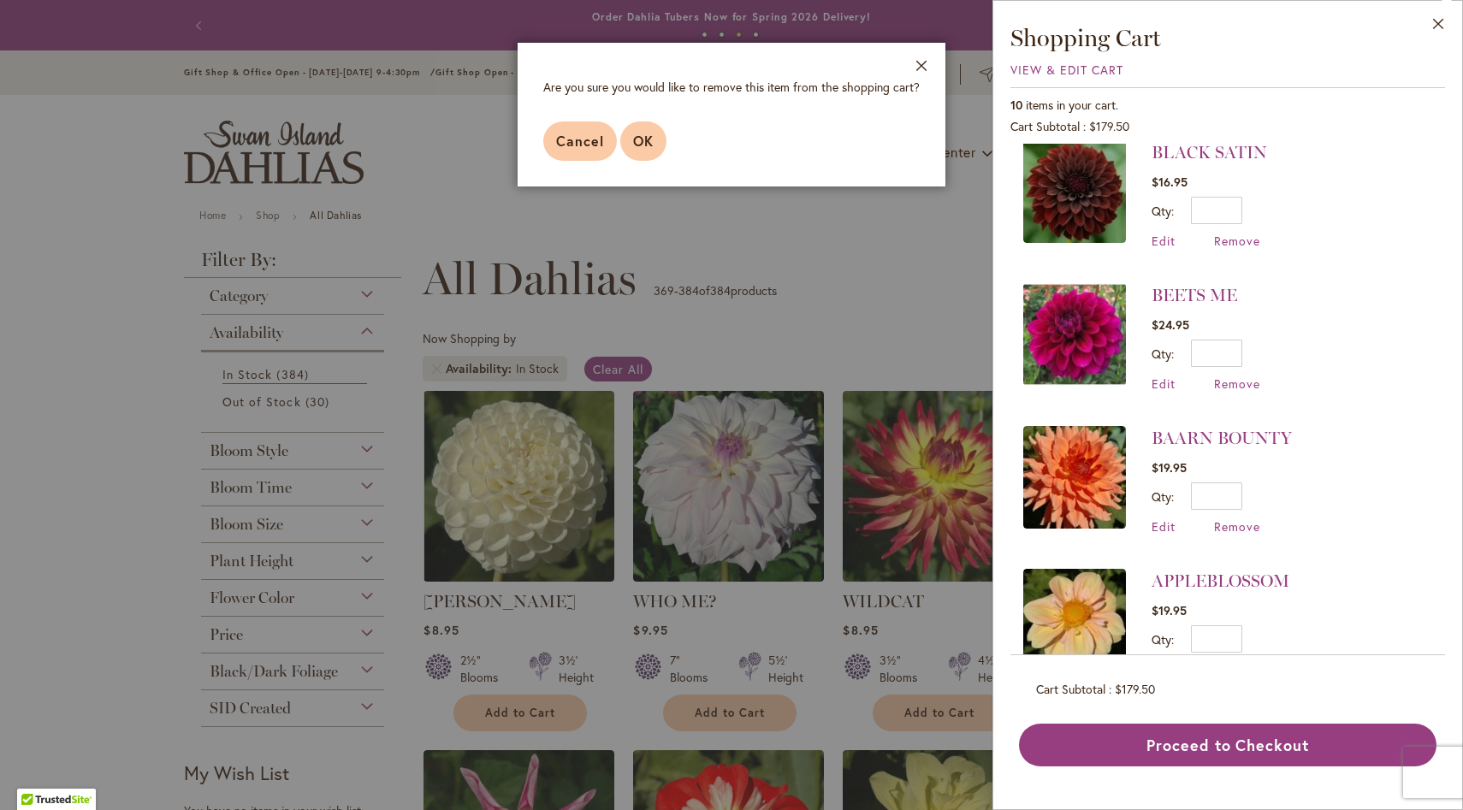
click at [649, 138] on span "OK" at bounding box center [643, 141] width 21 height 18
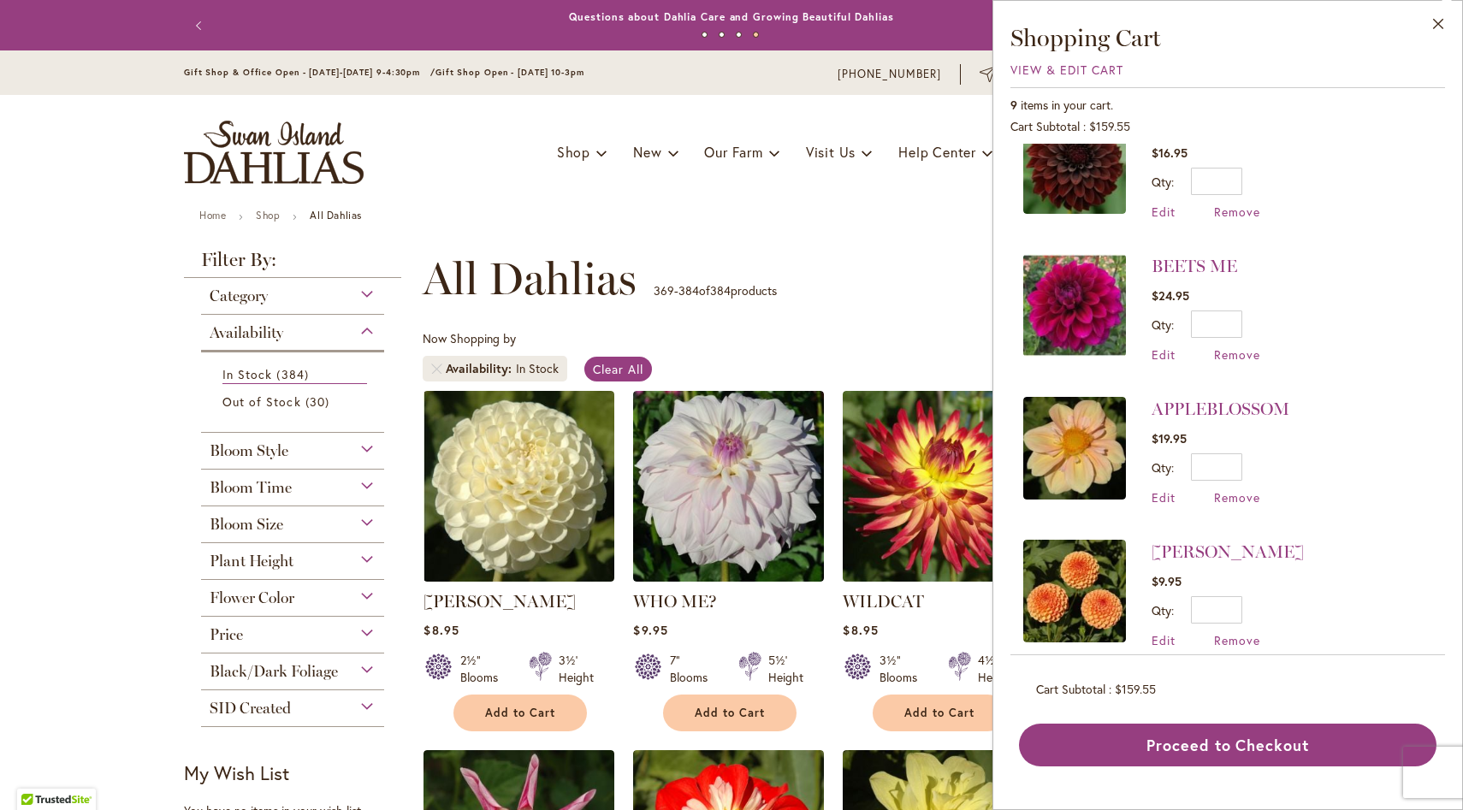
scroll to position [779, 0]
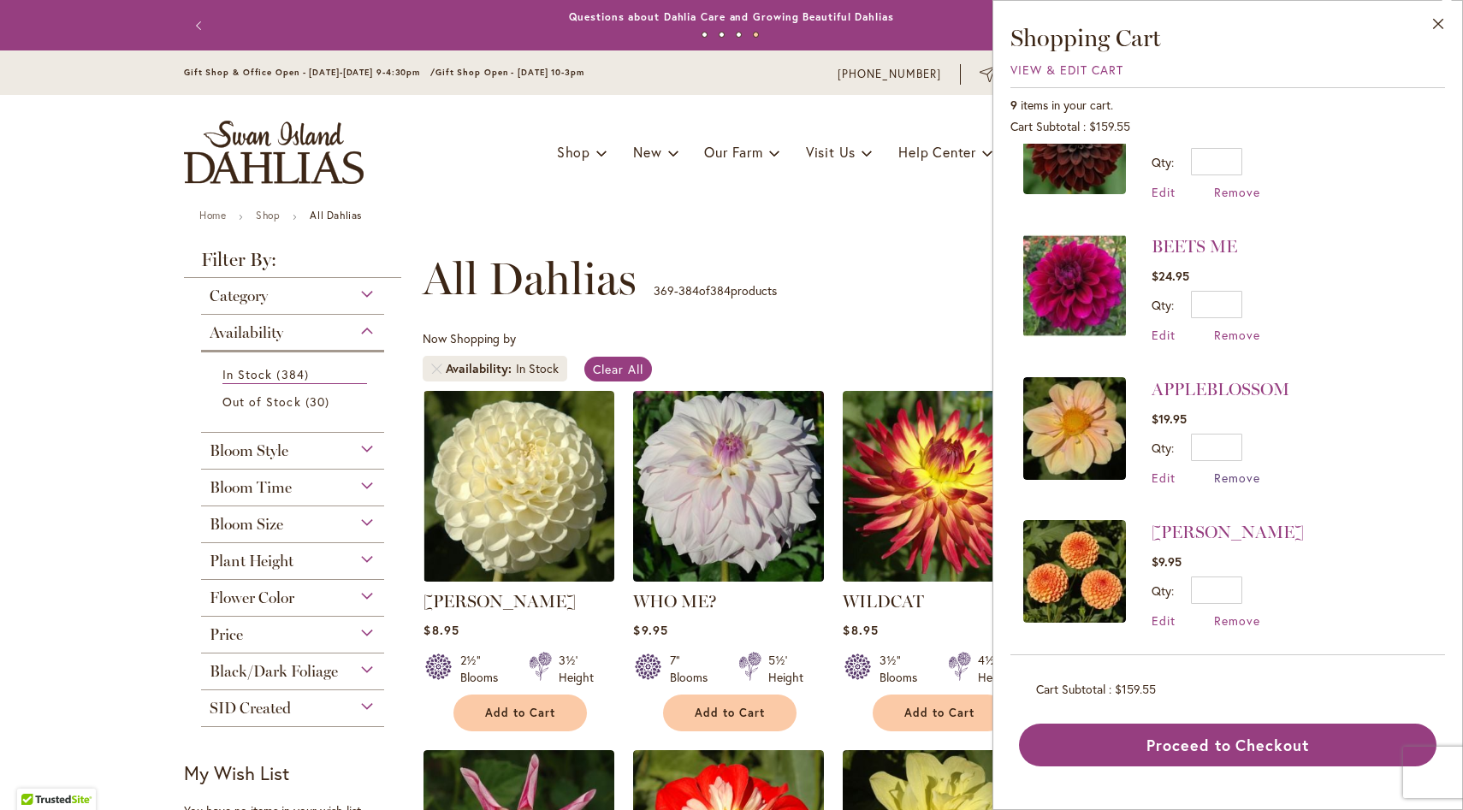
click at [1251, 473] on span "Remove" at bounding box center [1237, 478] width 46 height 16
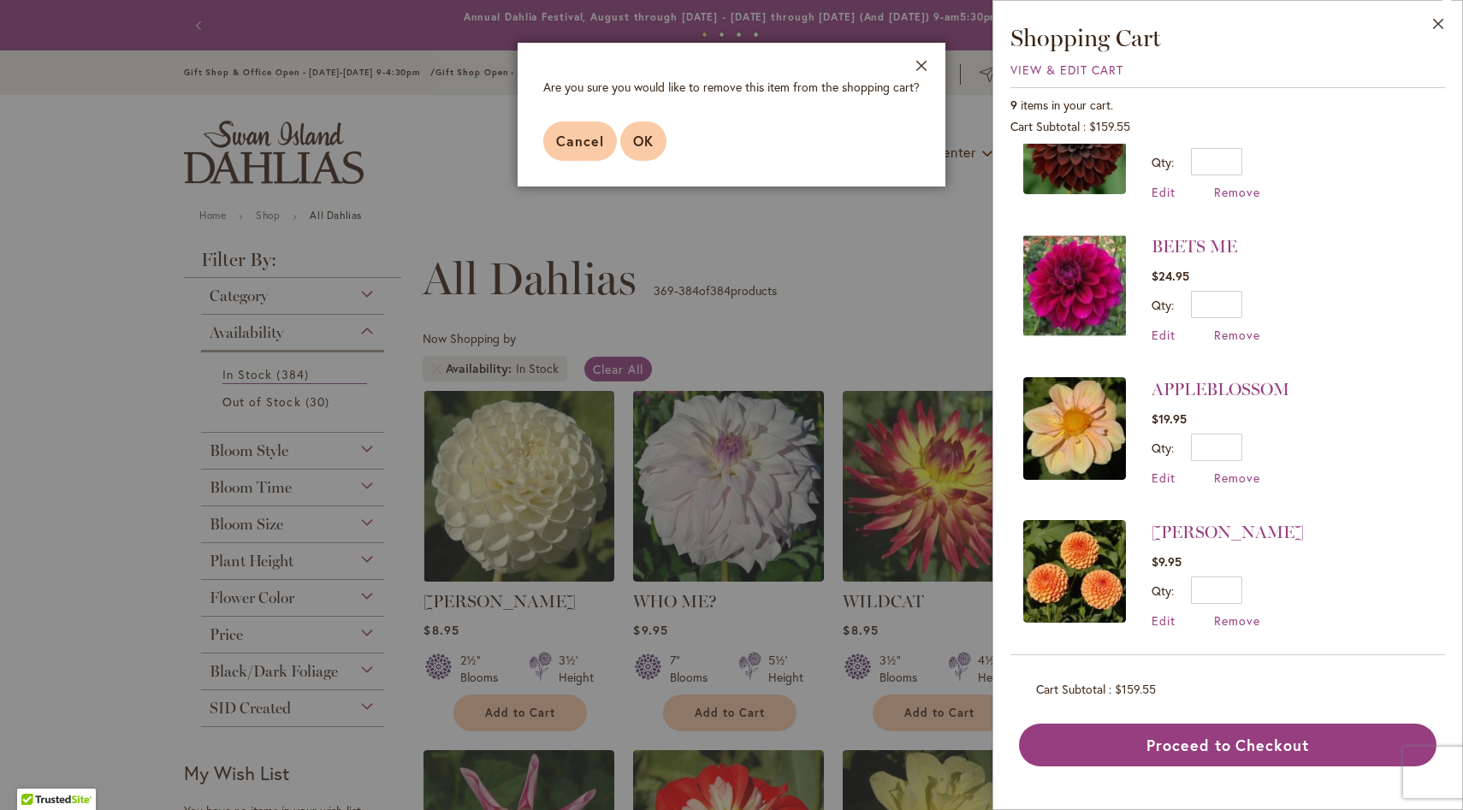
click at [642, 139] on span "OK" at bounding box center [643, 141] width 21 height 18
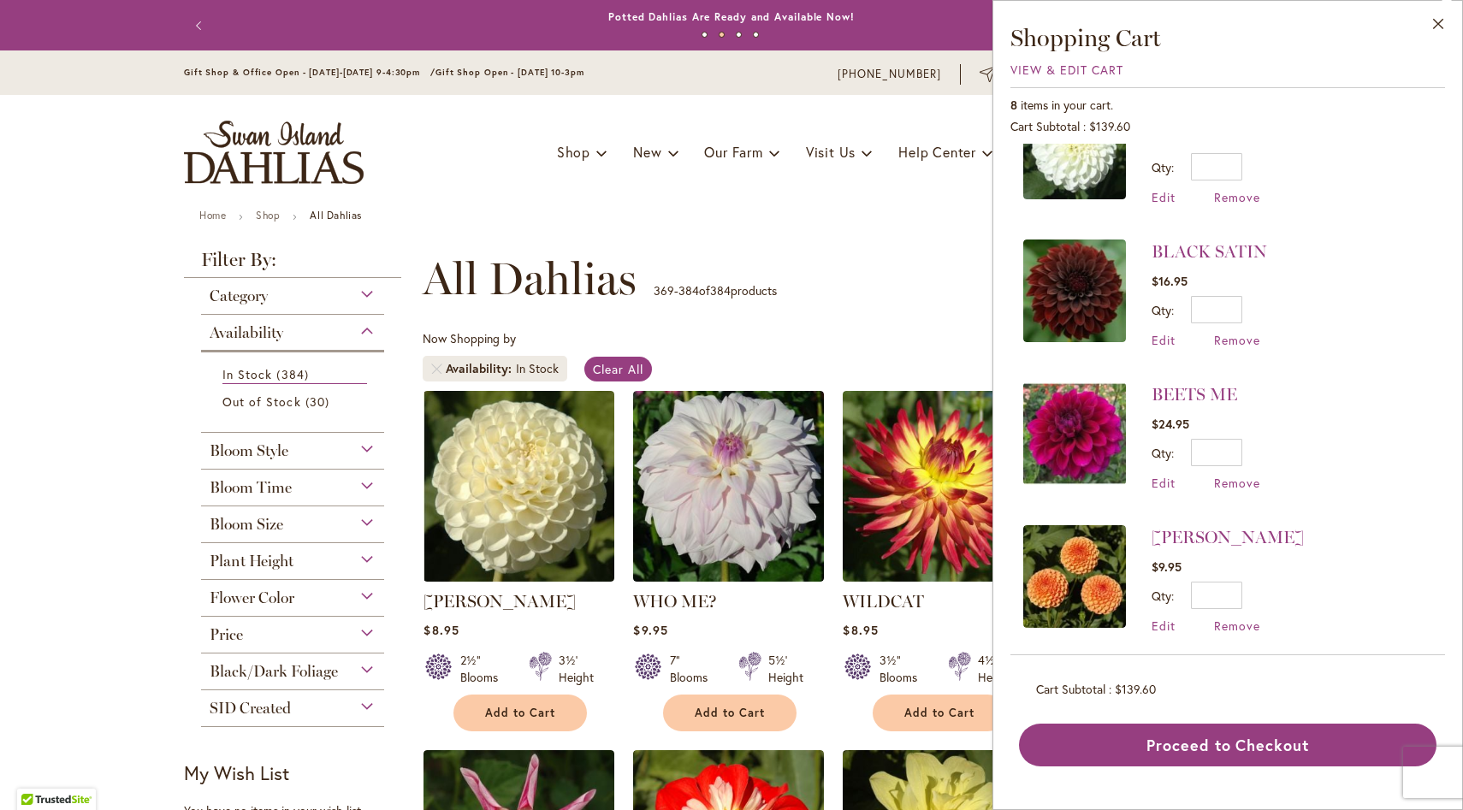
scroll to position [637, 0]
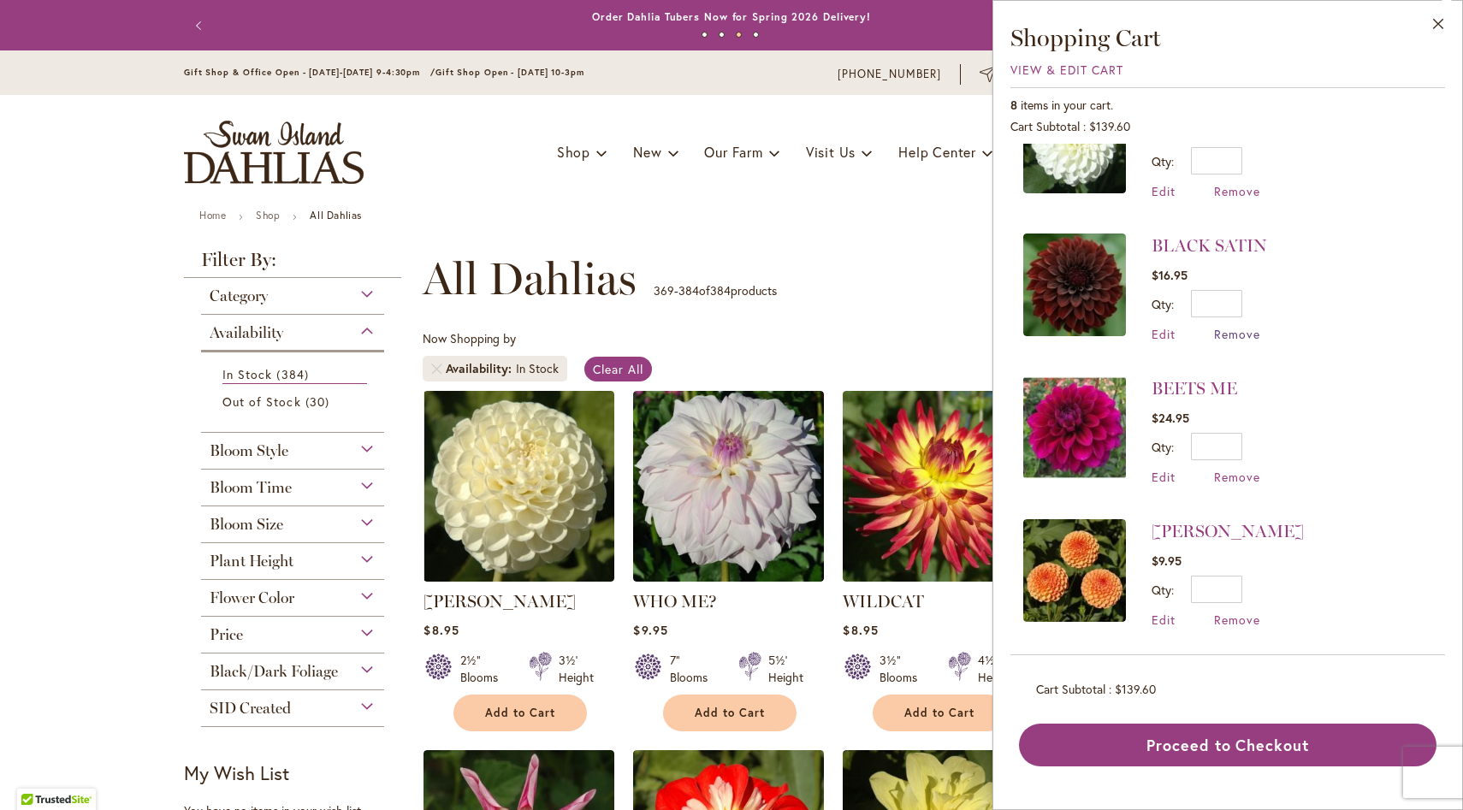
click at [1240, 330] on span "Remove" at bounding box center [1237, 334] width 46 height 16
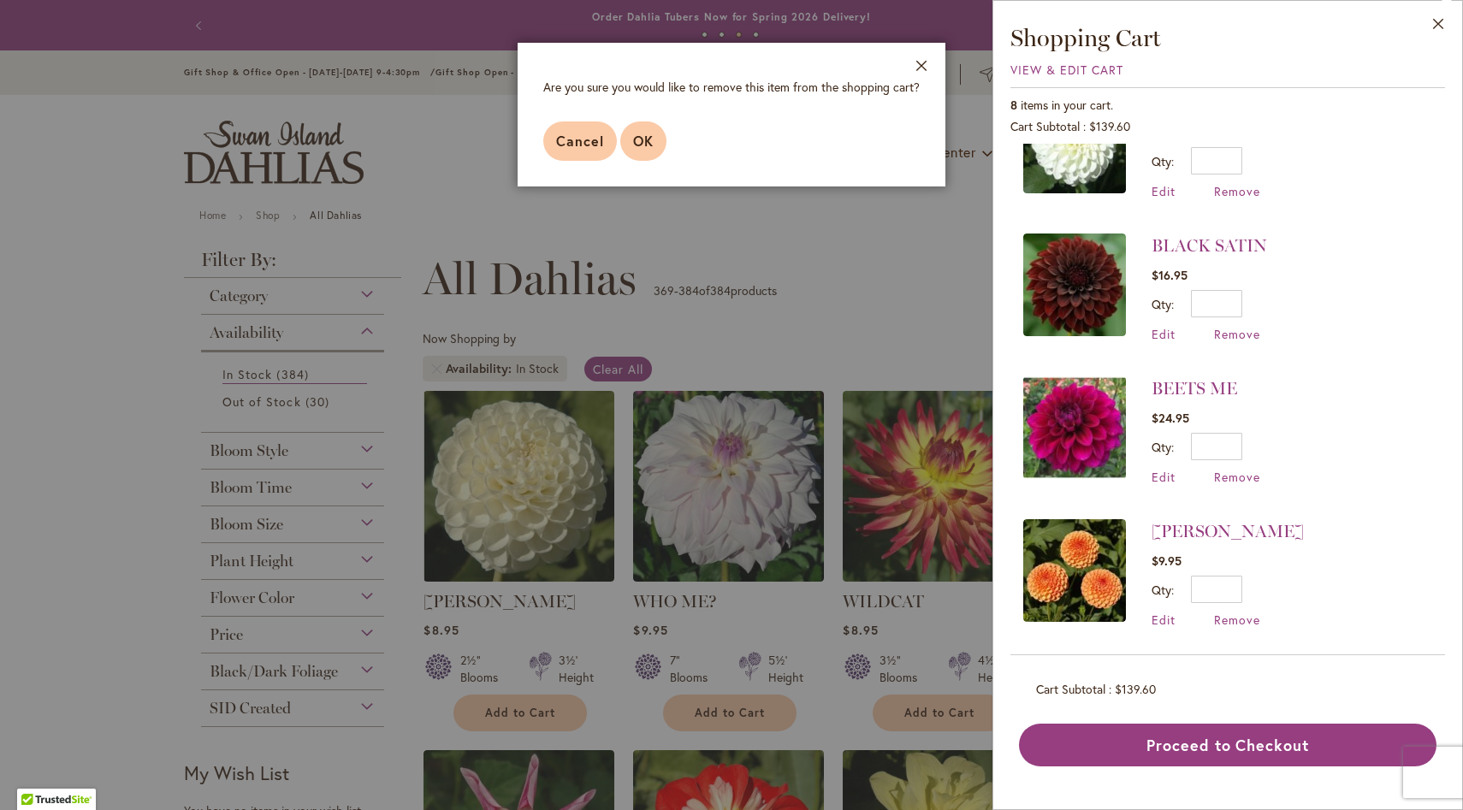
click at [645, 144] on span "OK" at bounding box center [643, 141] width 21 height 18
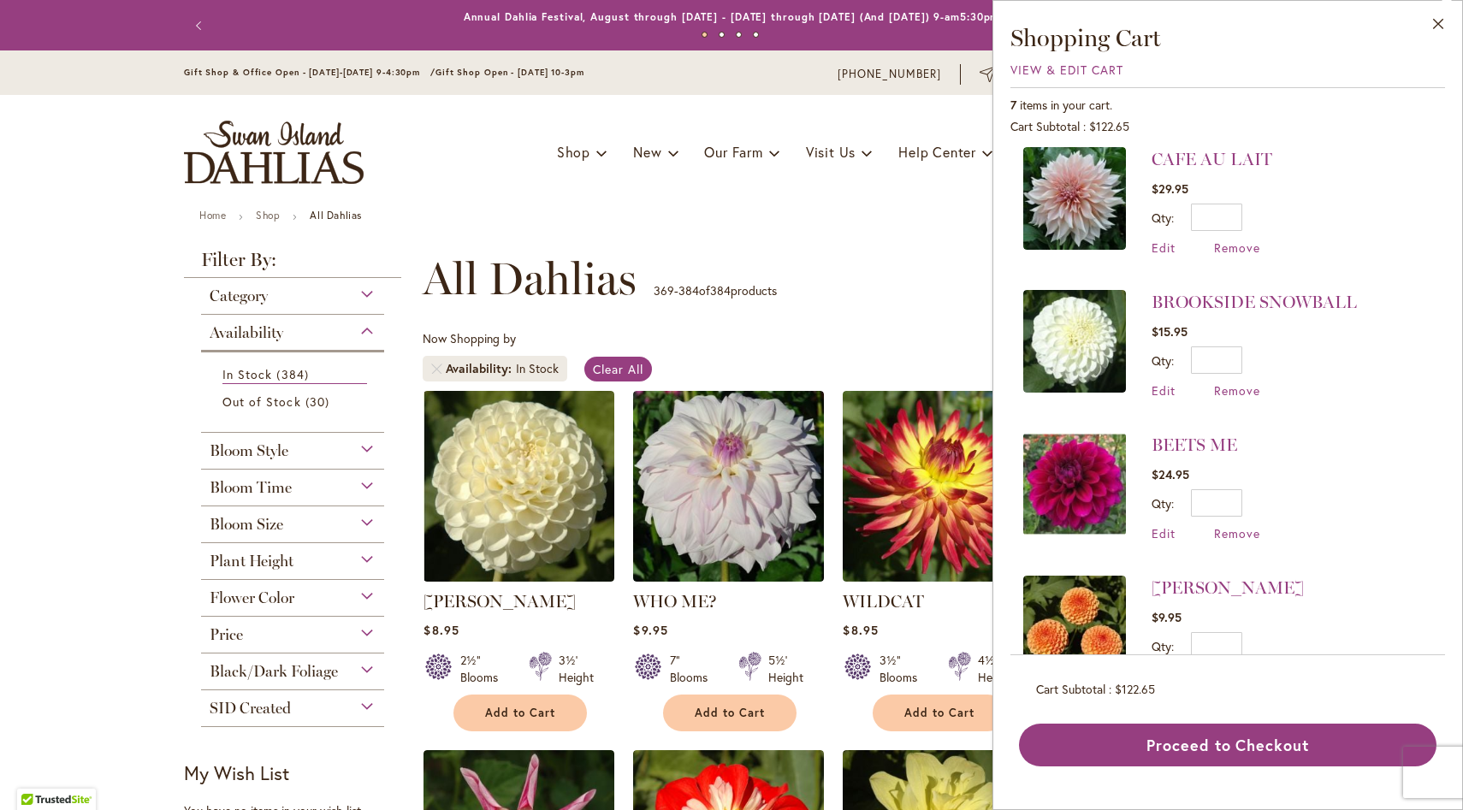
scroll to position [440, 0]
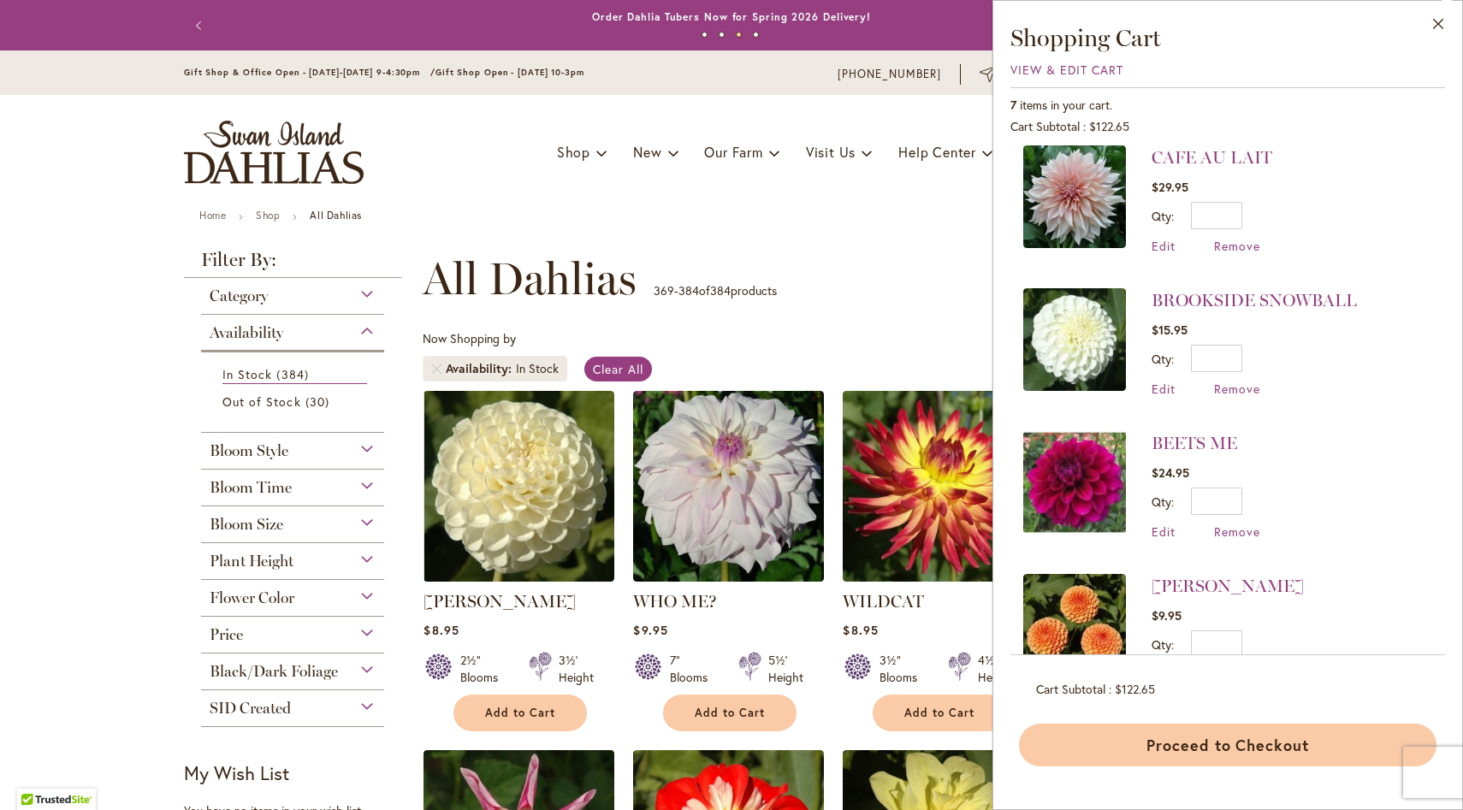
click at [1214, 755] on button "Proceed to Checkout" at bounding box center [1227, 745] width 417 height 43
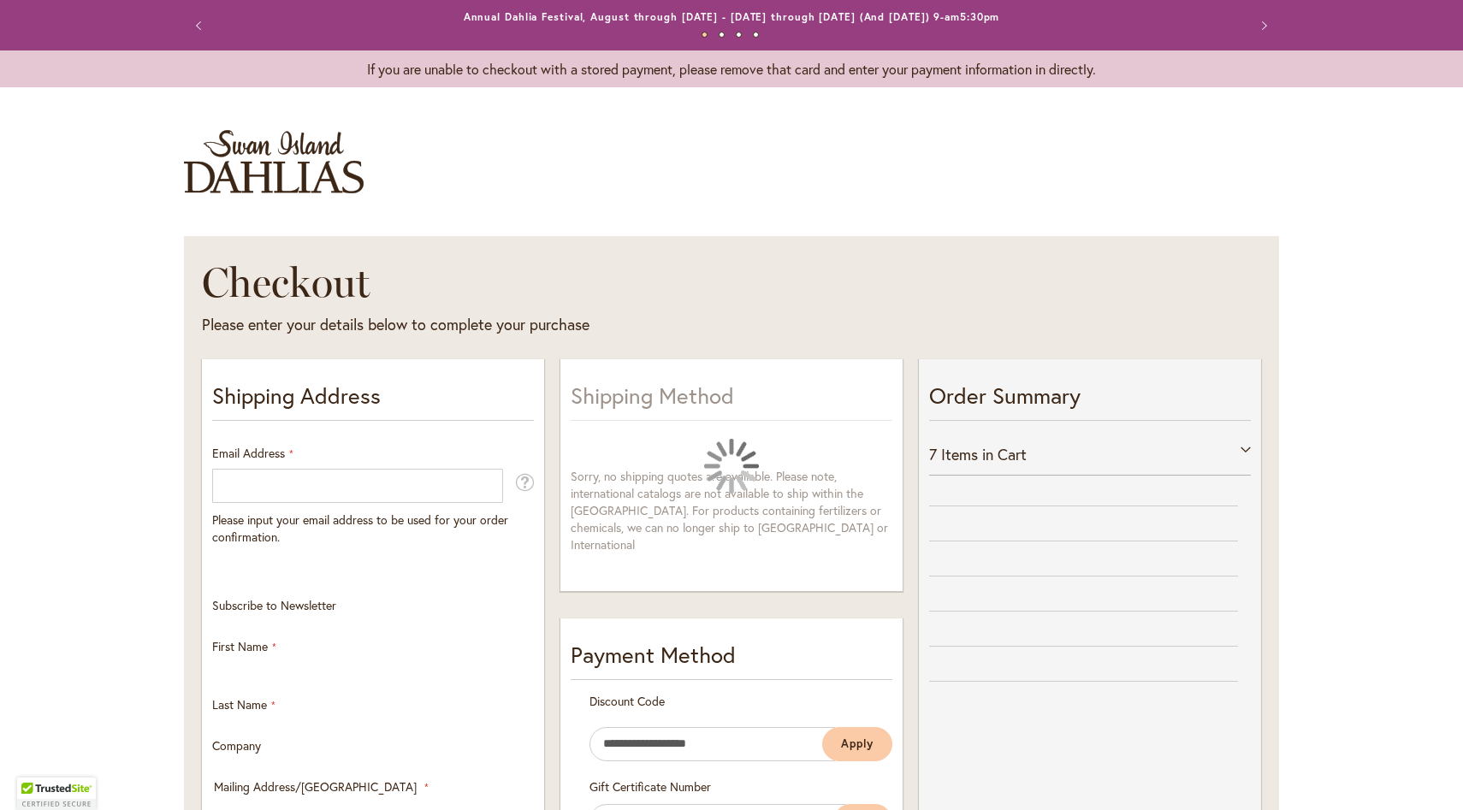
select select "**"
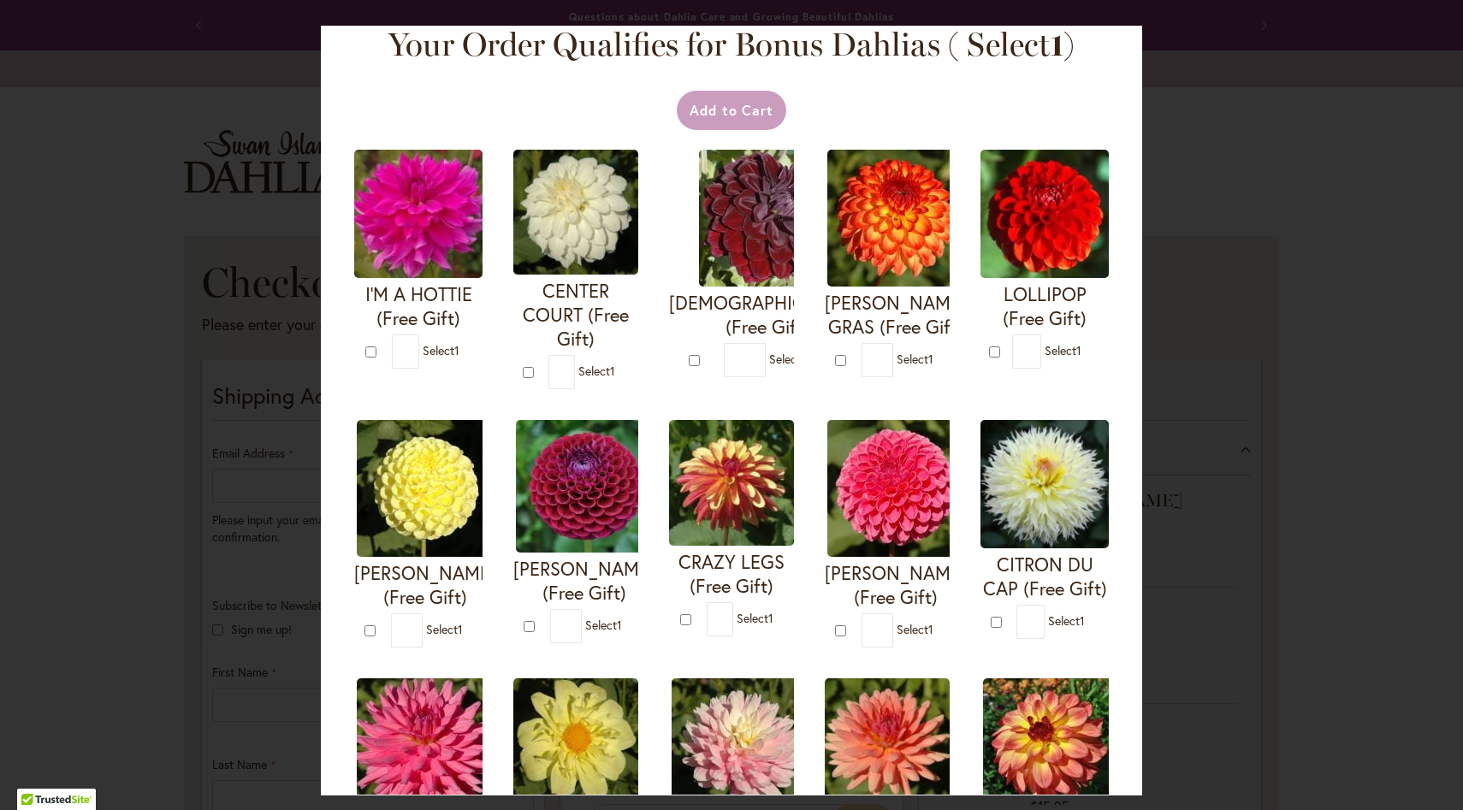
scroll to position [21, 0]
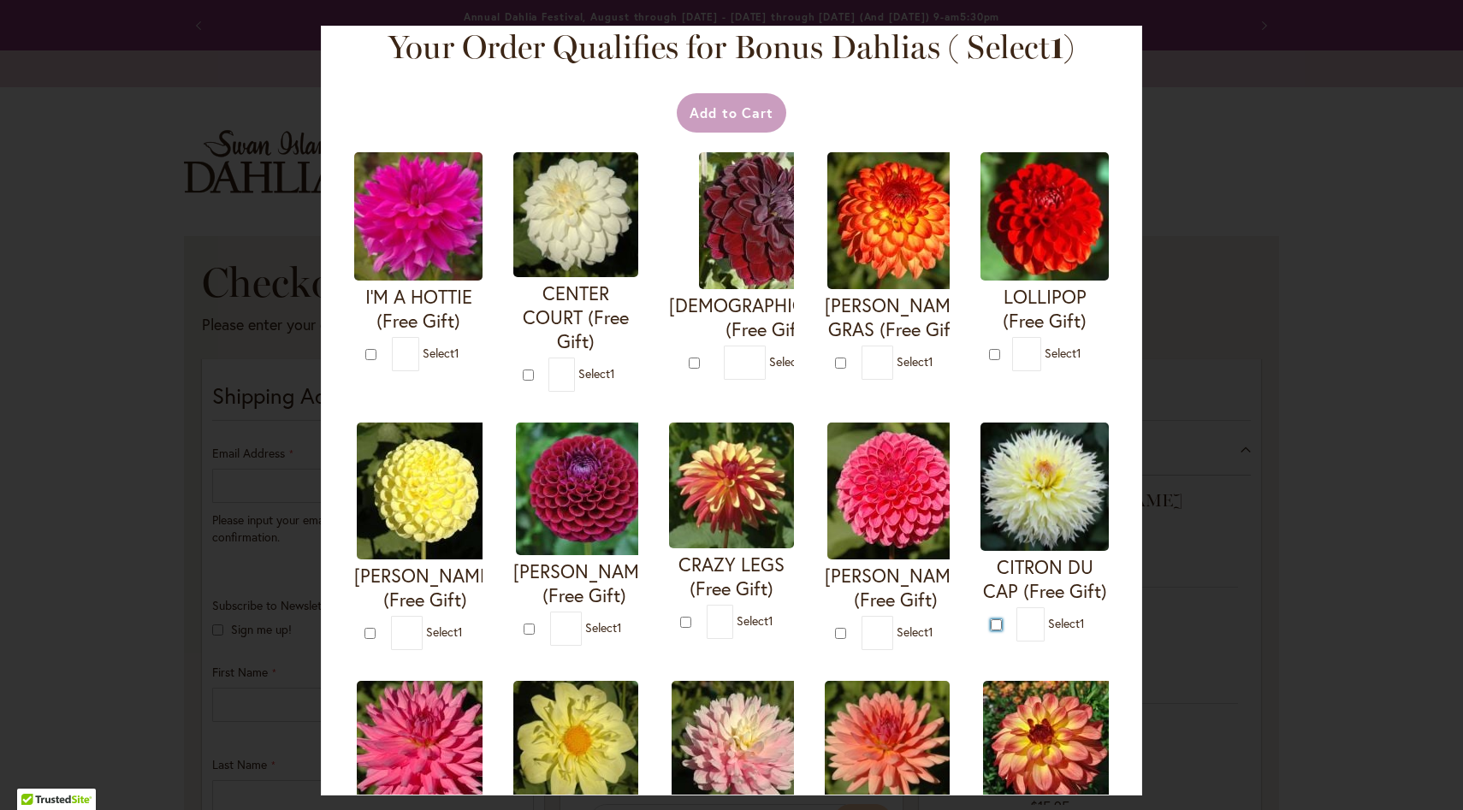
type input "*"
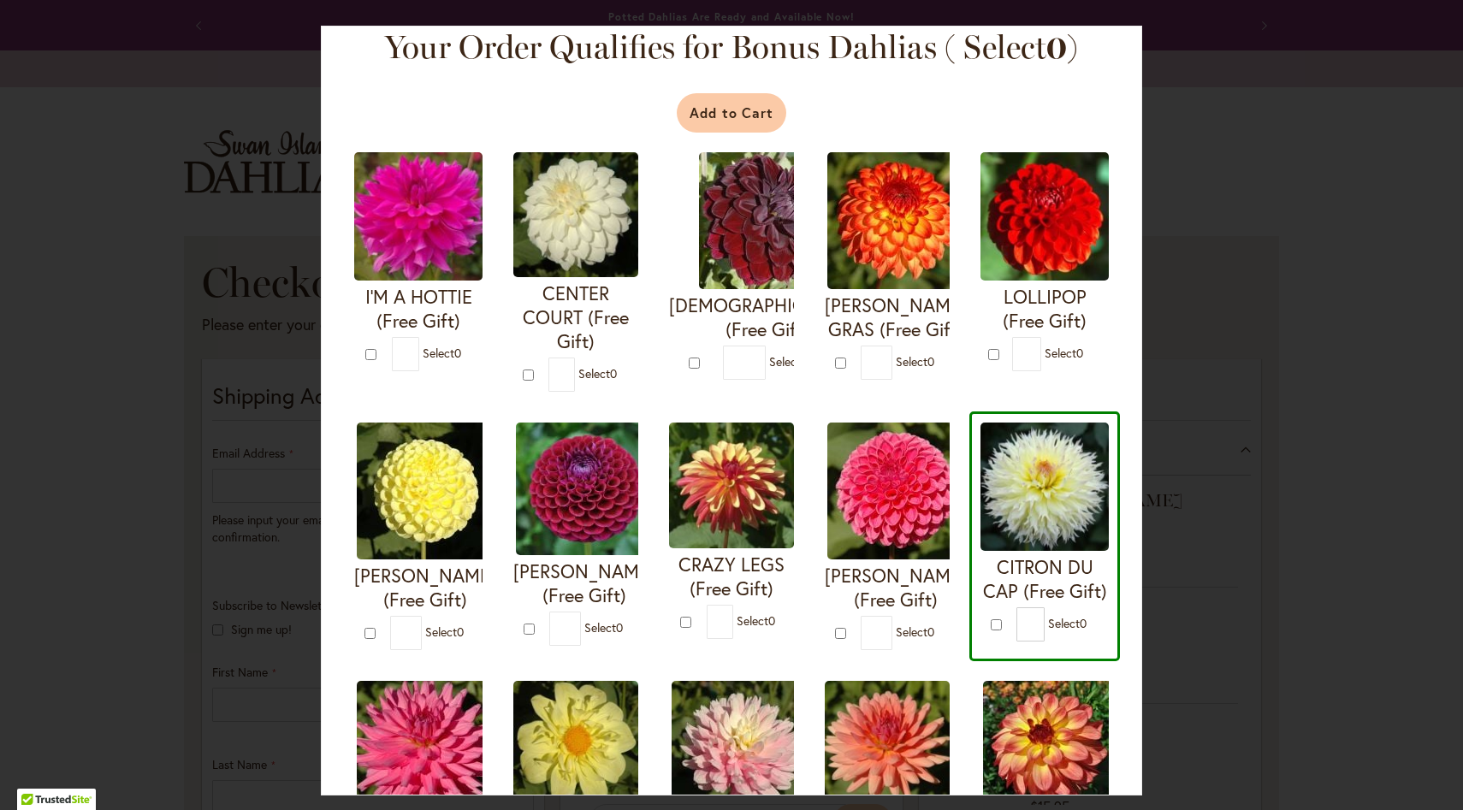
click at [732, 109] on button "Add to Cart" at bounding box center [732, 112] width 110 height 39
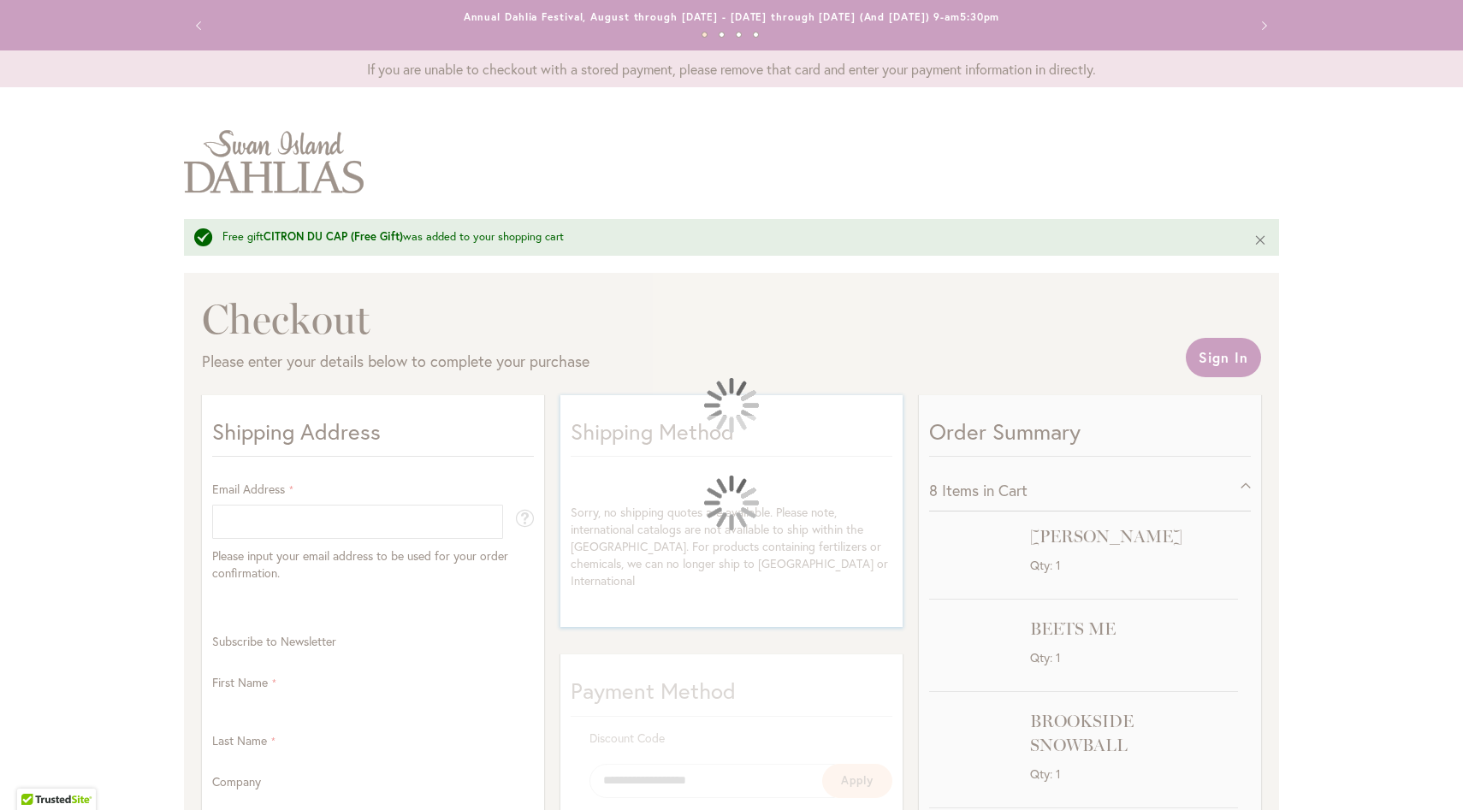
select select "**"
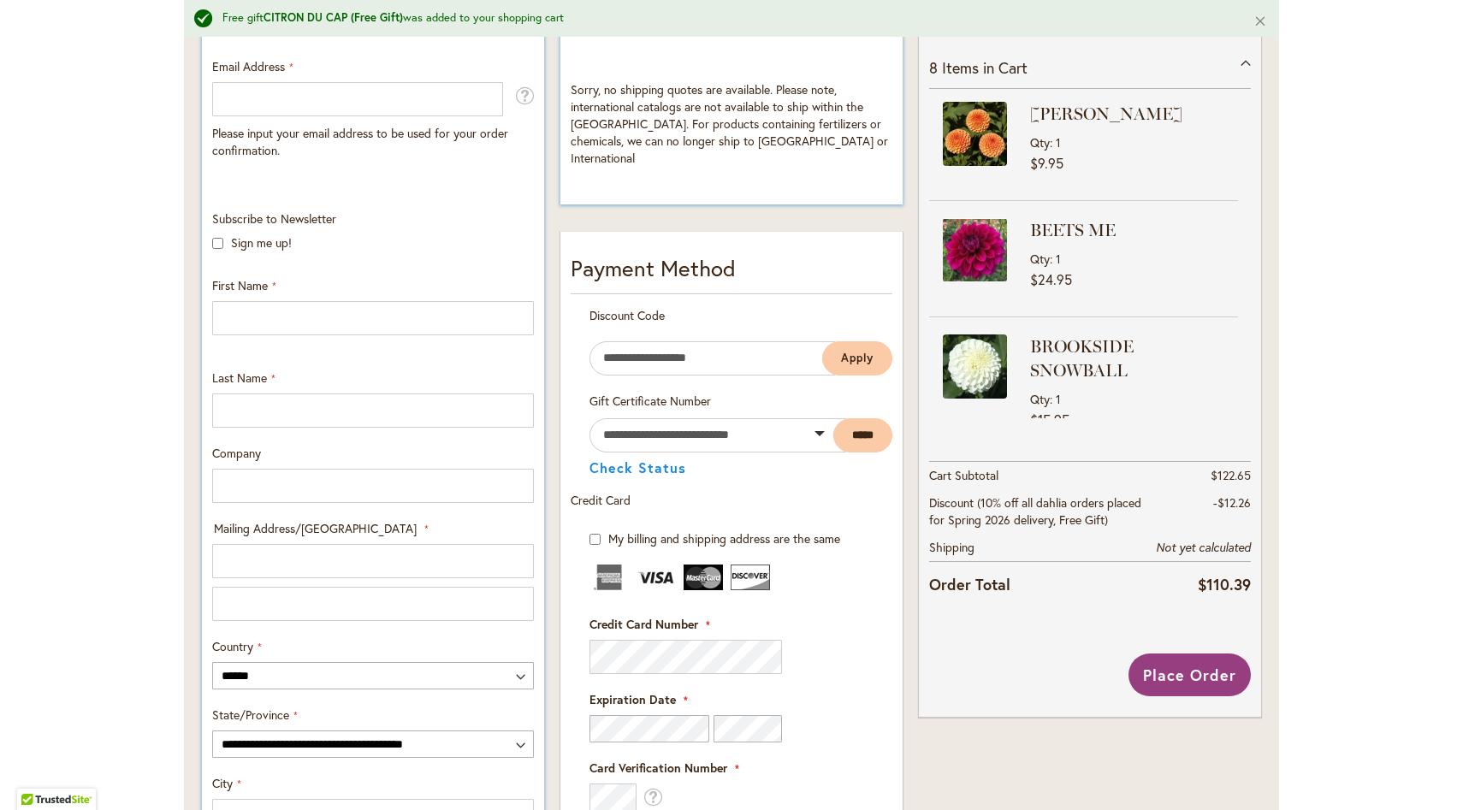
scroll to position [344, 0]
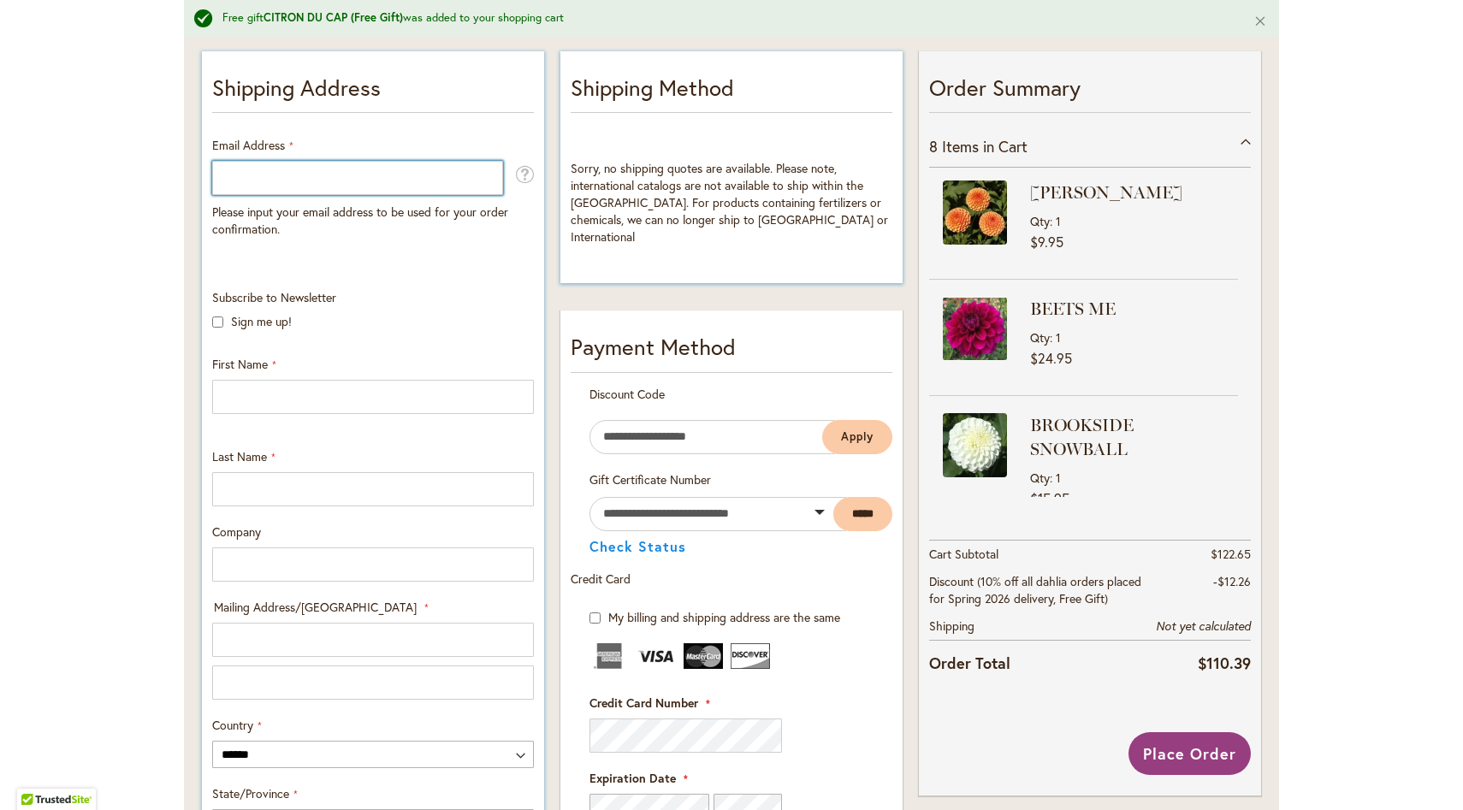
click at [283, 169] on input "Email Address" at bounding box center [357, 178] width 291 height 34
type input "**********"
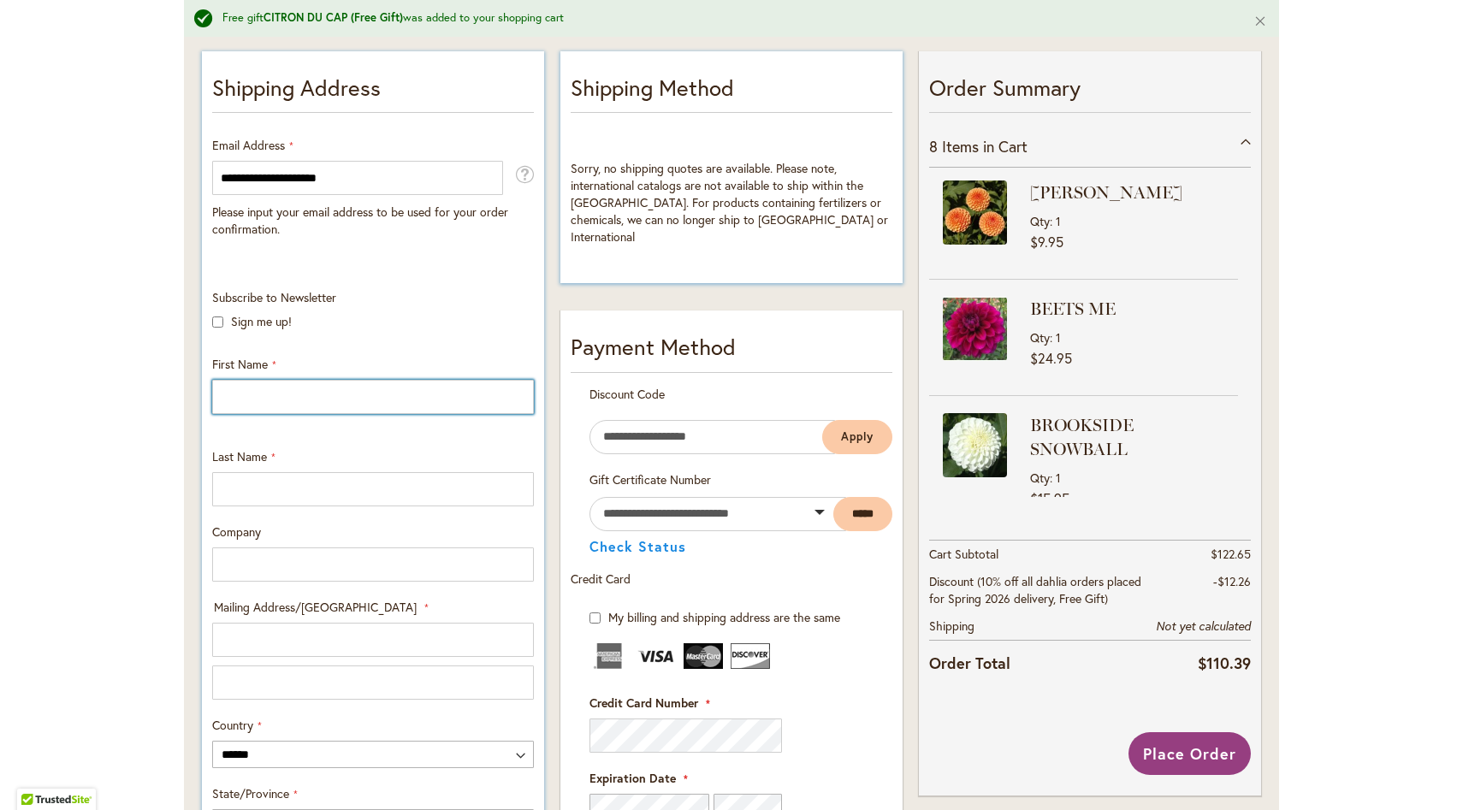
click at [255, 397] on input "First Name" at bounding box center [373, 397] width 322 height 34
type input "********"
type input "******"
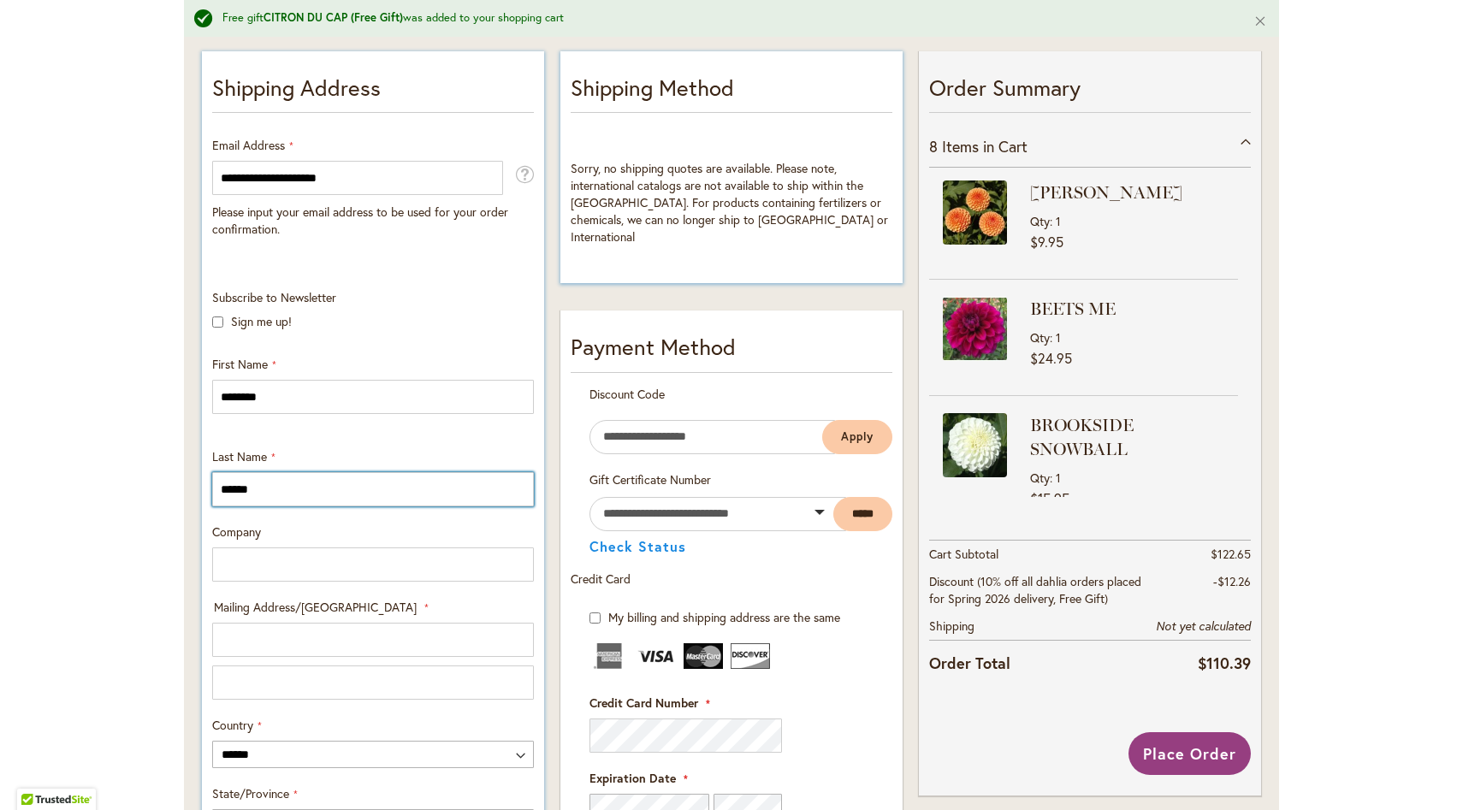
type input "**********"
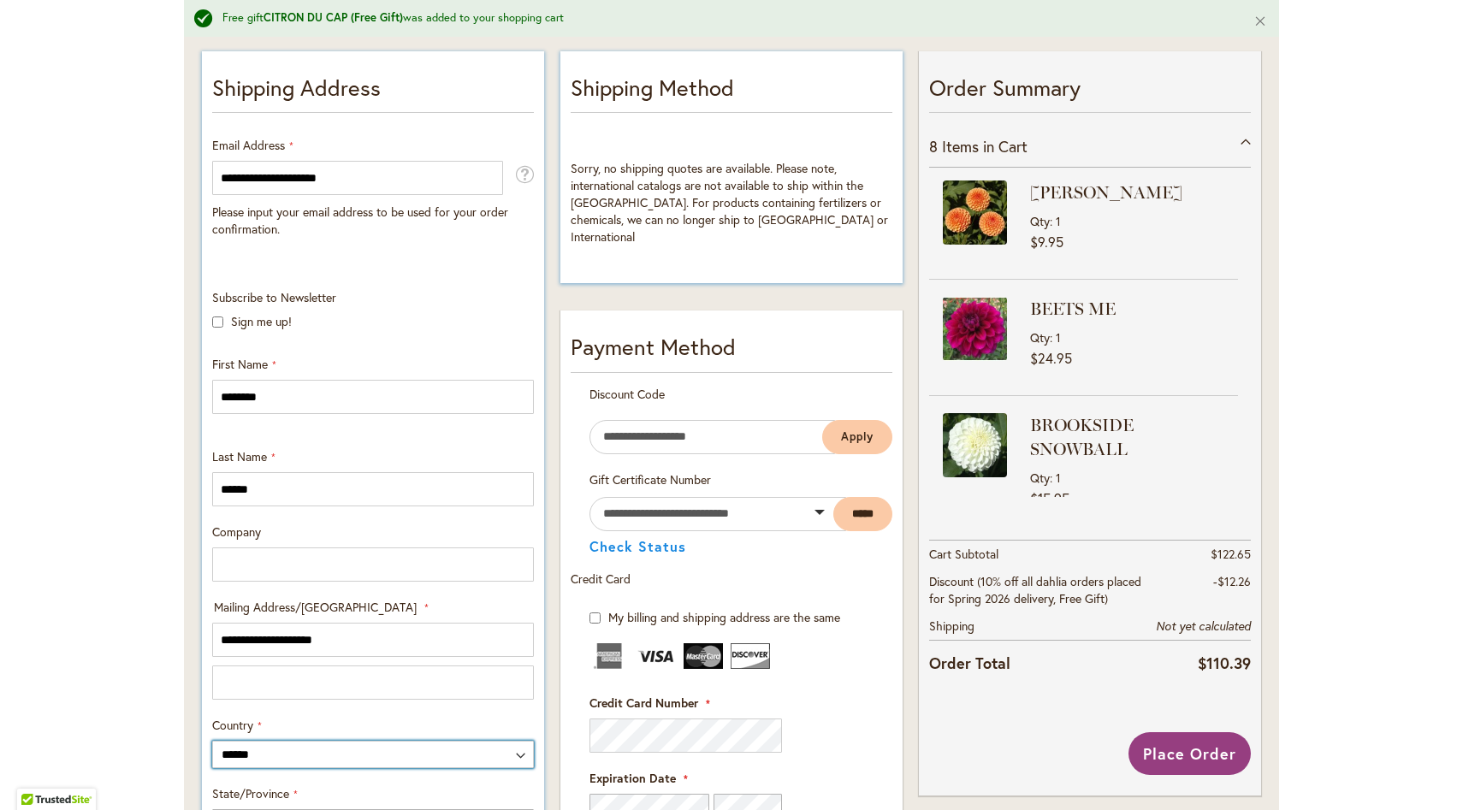
select select "**"
type input "*******"
type input "*****"
type input "**********"
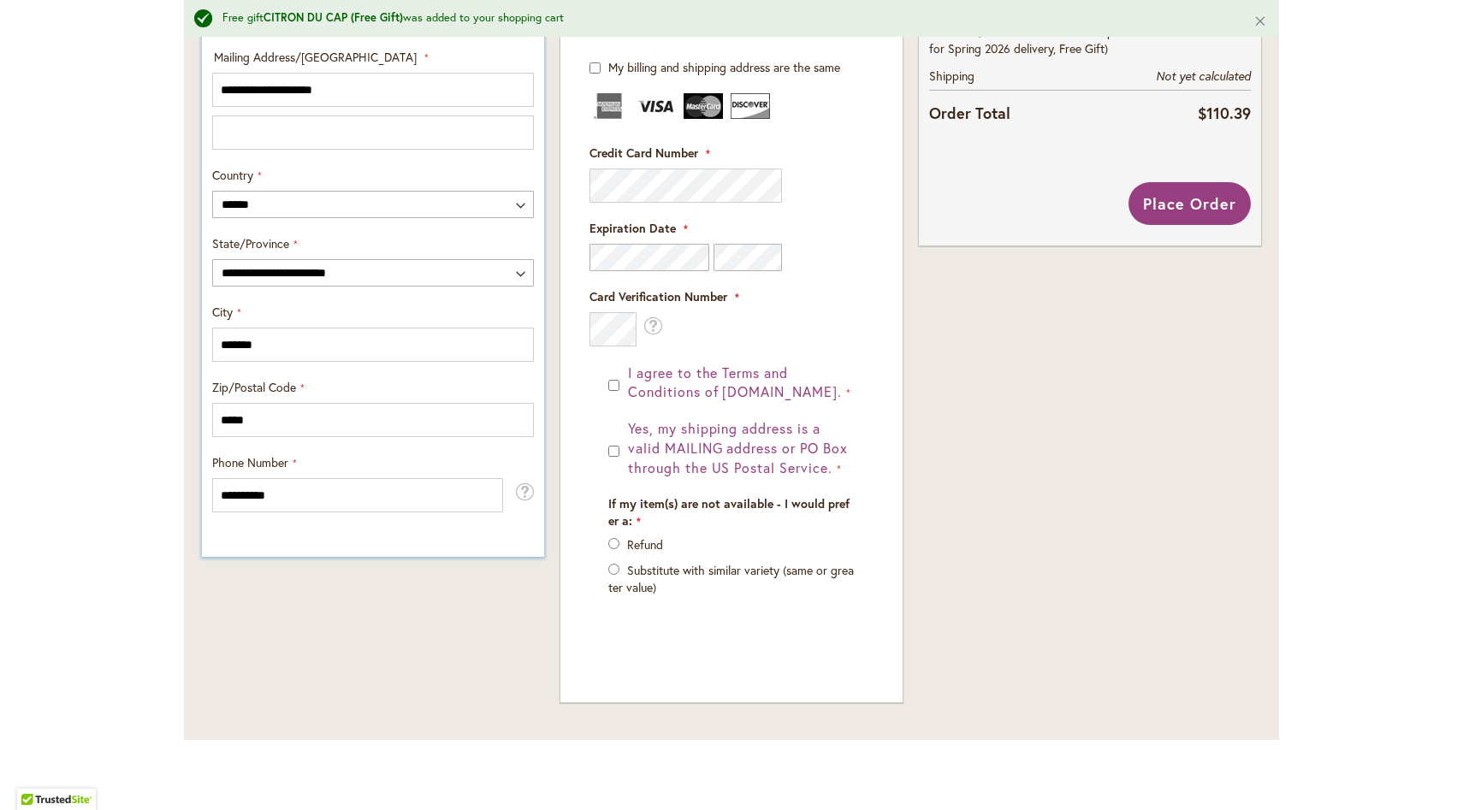
scroll to position [908, 0]
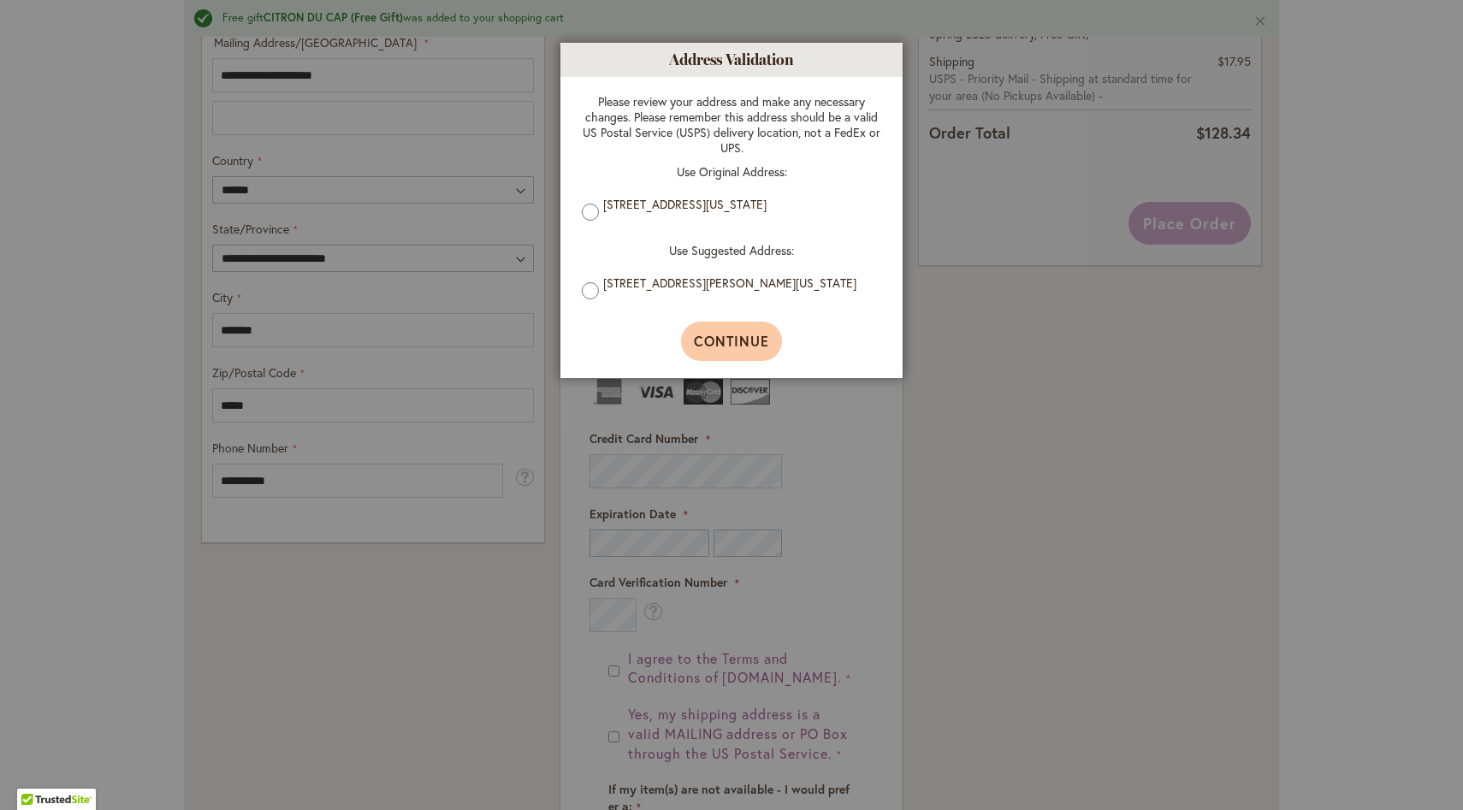
click at [736, 350] on span "Continue" at bounding box center [732, 341] width 76 height 18
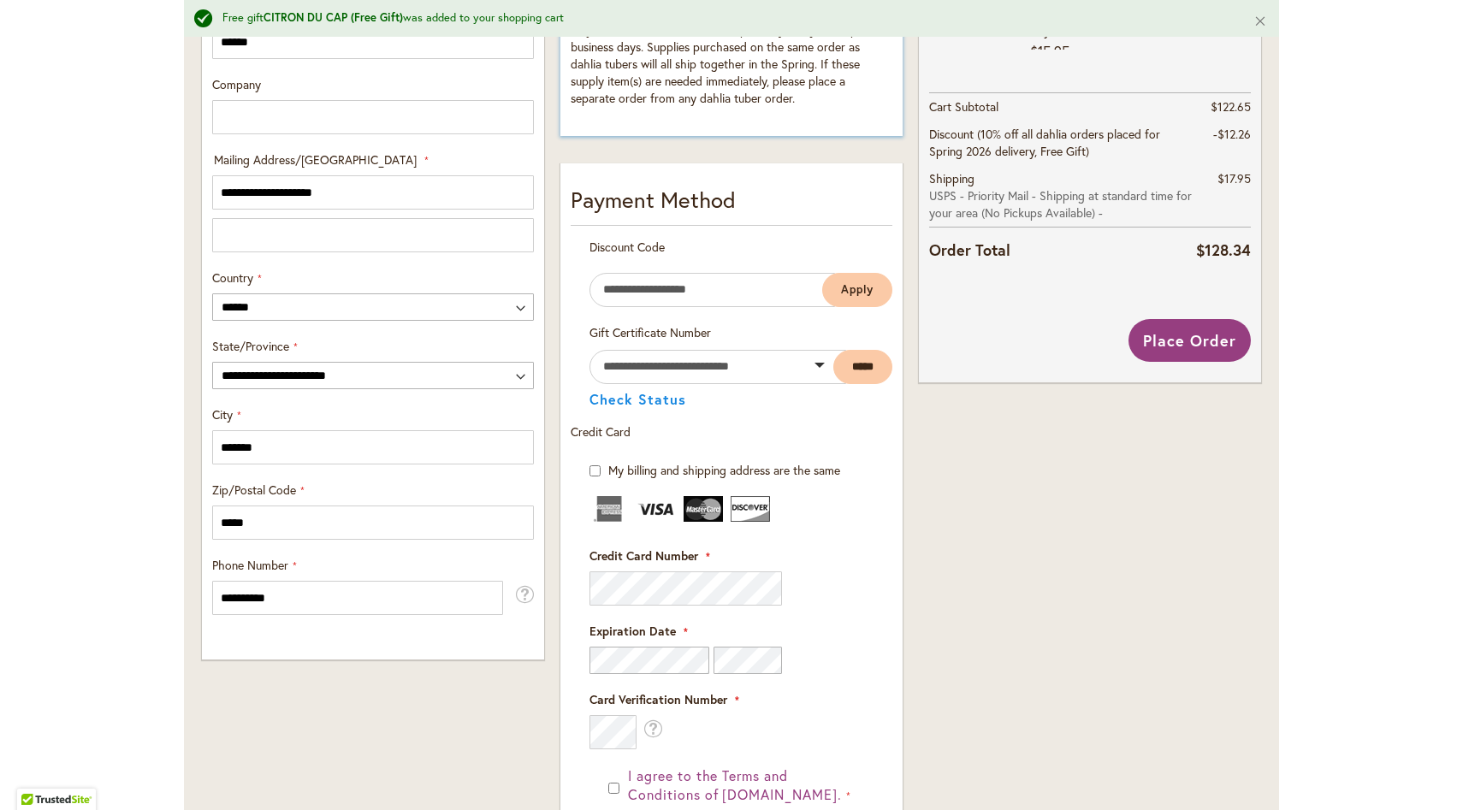
scroll to position [796, 0]
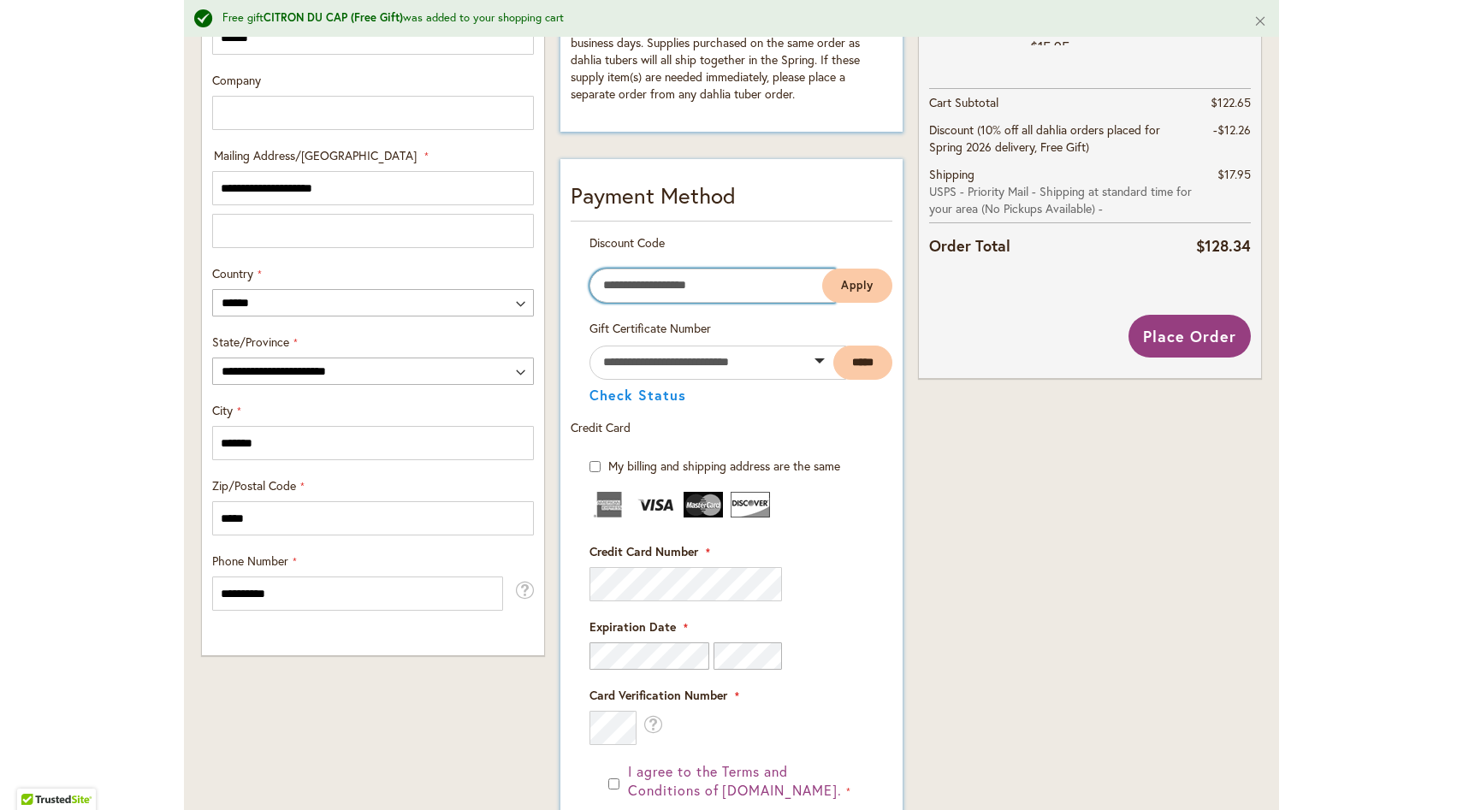
click at [642, 285] on input "Enter discount code" at bounding box center [711, 286] width 245 height 34
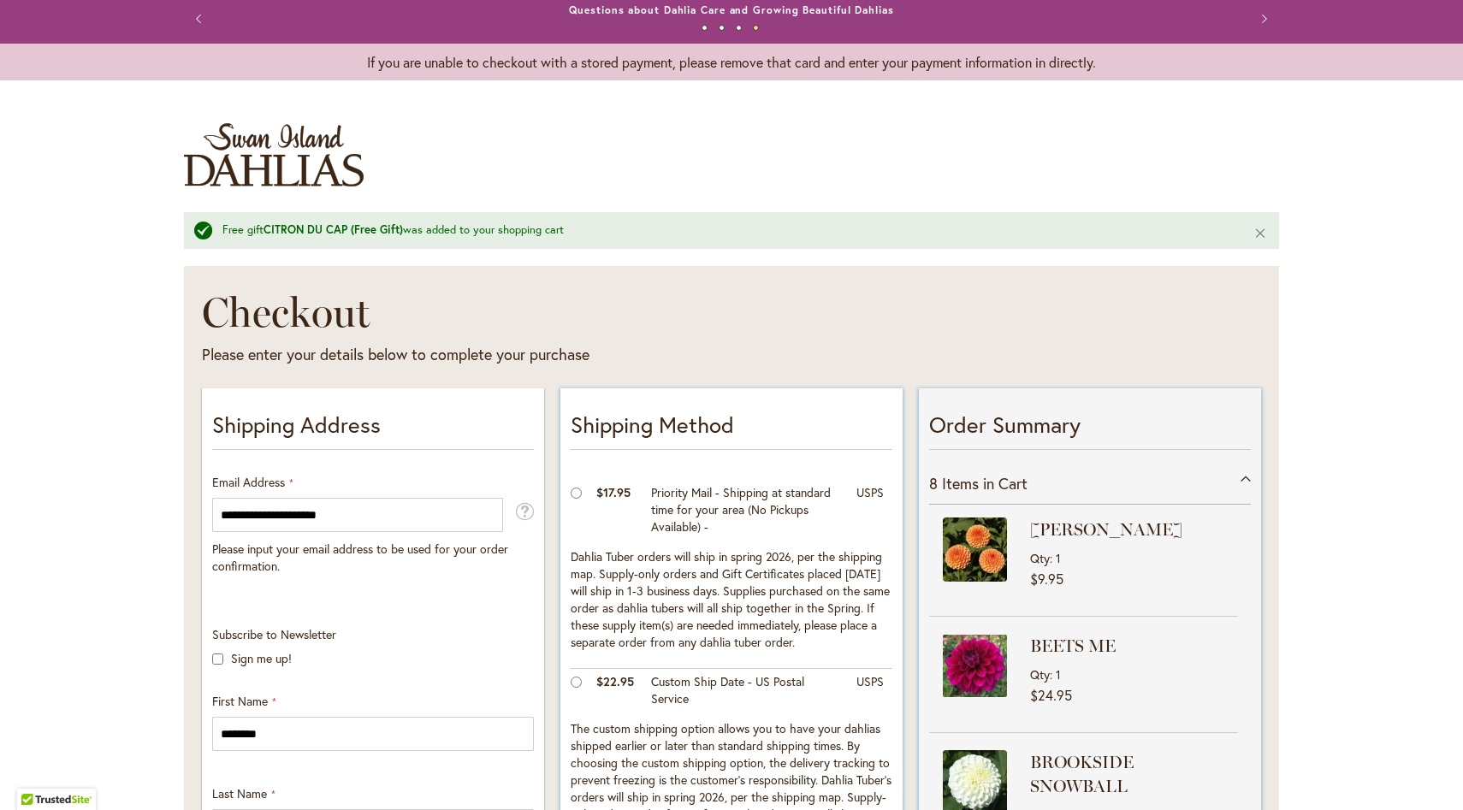
scroll to position [0, 0]
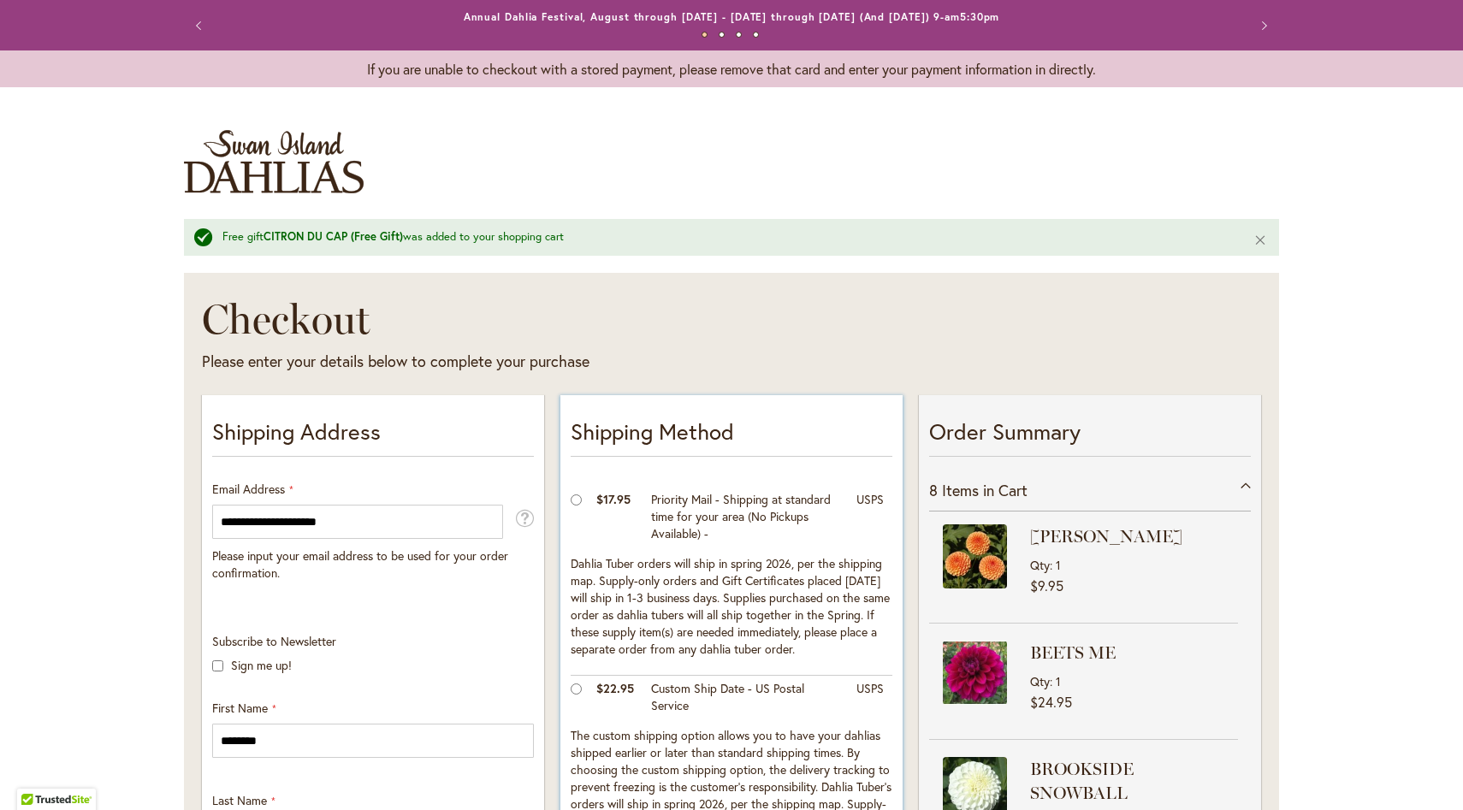
click at [322, 236] on strong "CITRON DU CAP (Free Gift)" at bounding box center [332, 236] width 139 height 15
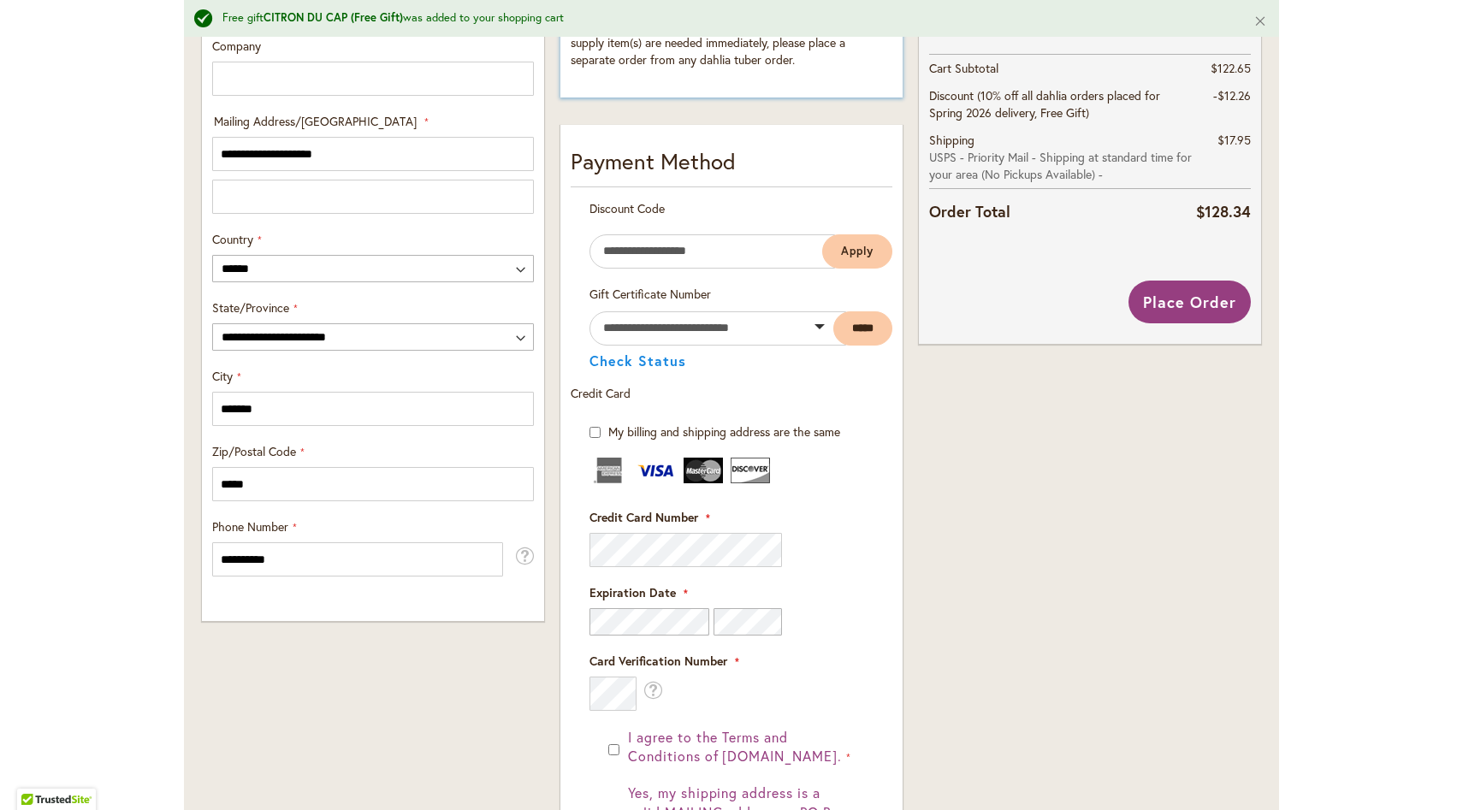
scroll to position [826, 0]
